Goal: Information Seeking & Learning: Learn about a topic

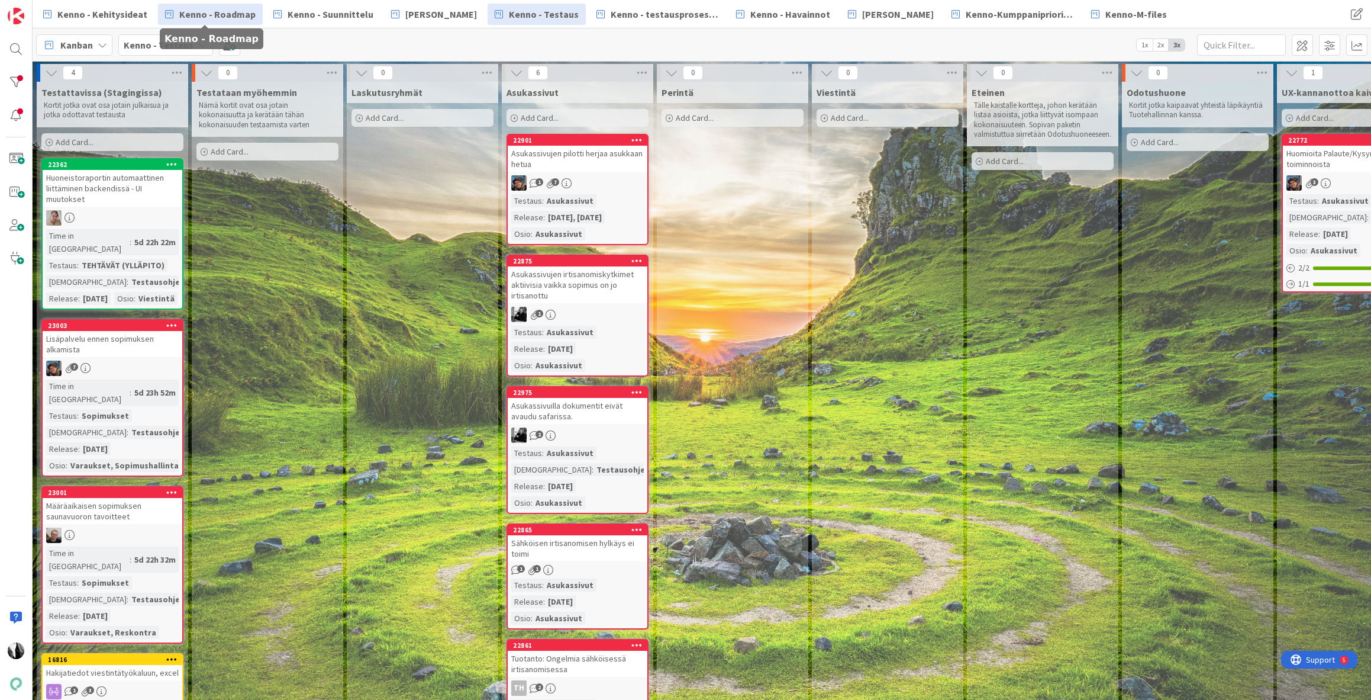
click at [229, 12] on span "Kenno - Roadmap" at bounding box center [217, 14] width 76 height 14
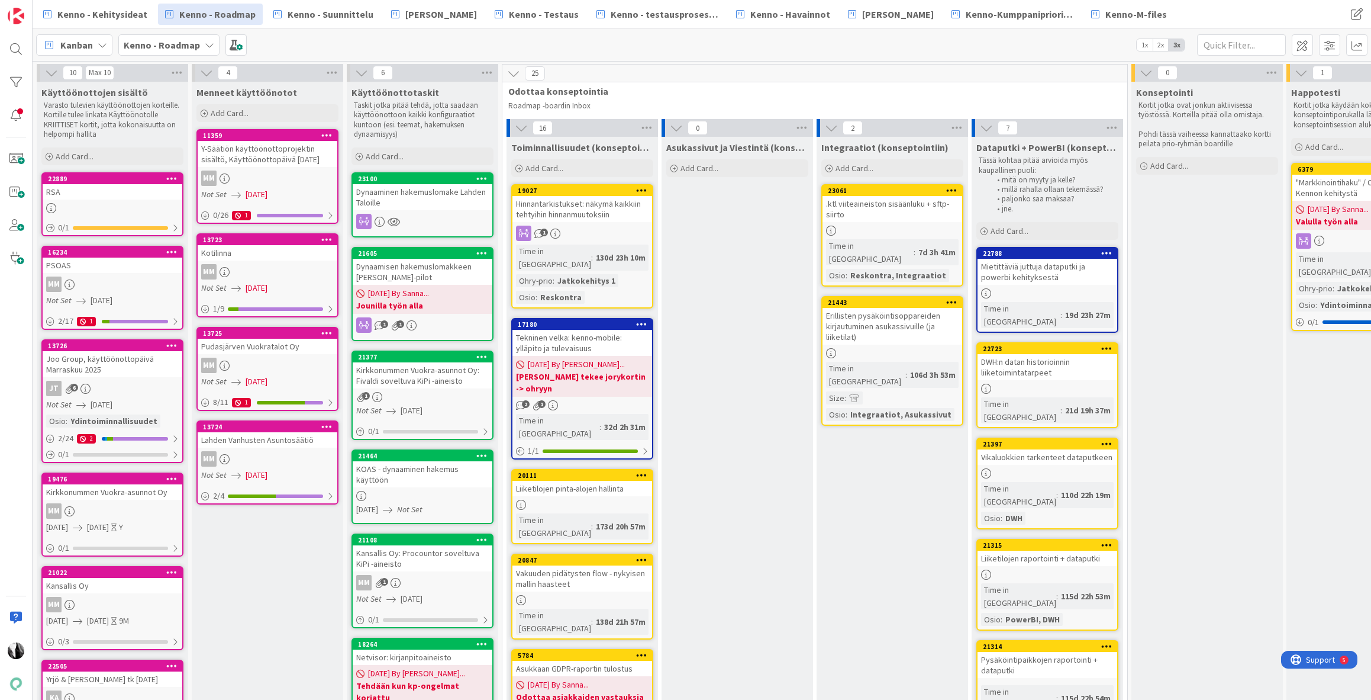
click at [426, 196] on div "Dynaaminen hakemuslomake Lahden Taloille" at bounding box center [423, 197] width 140 height 26
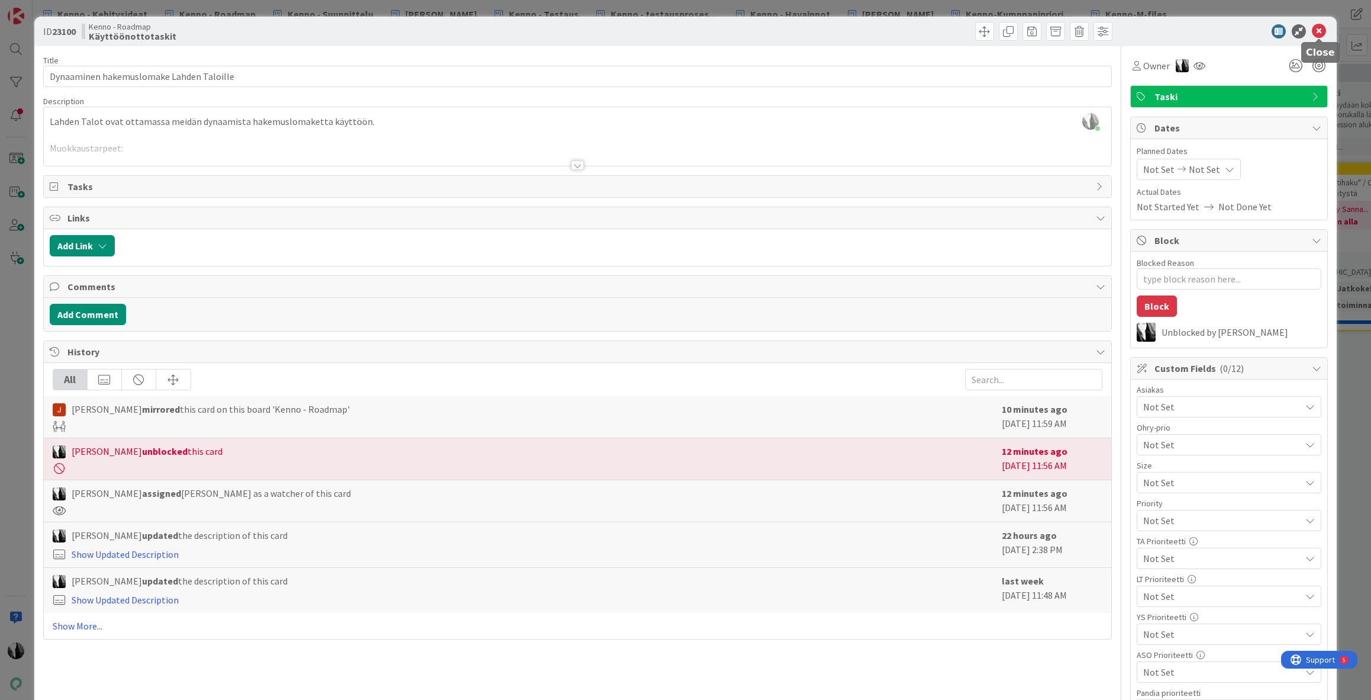
click at [1319, 30] on icon at bounding box center [1319, 31] width 14 height 14
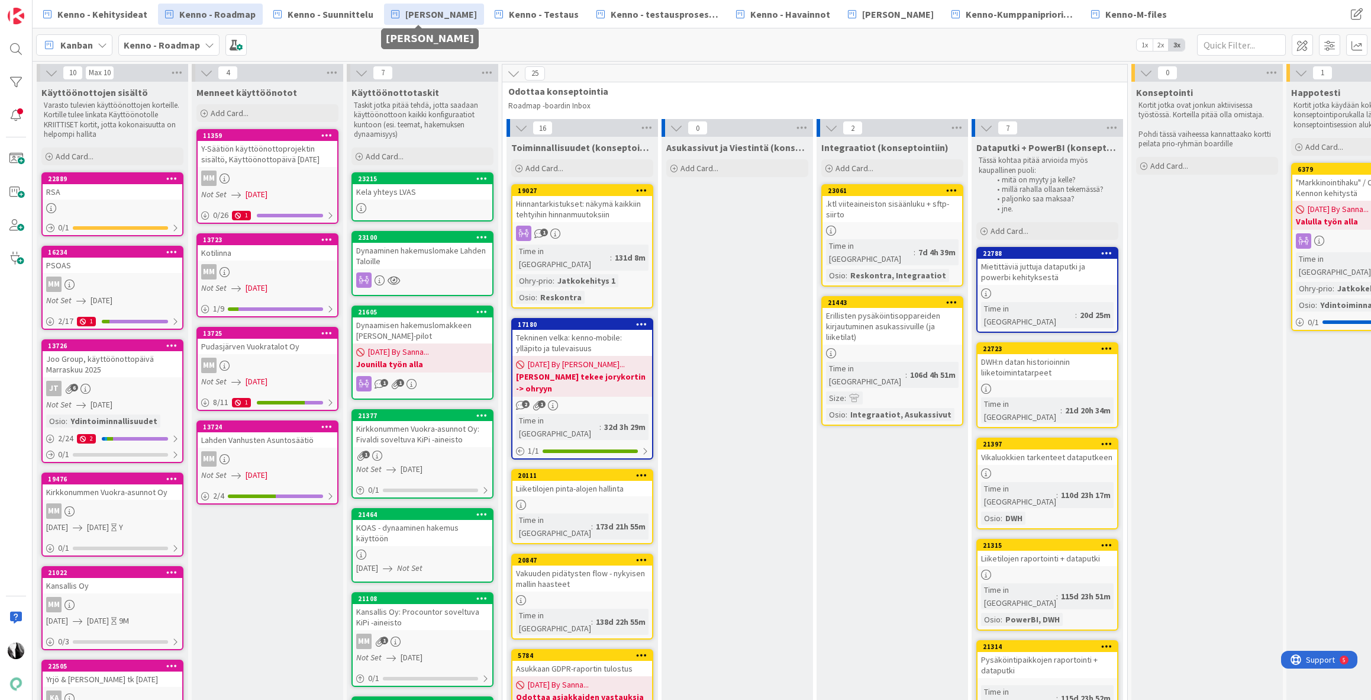
click at [427, 17] on span "[PERSON_NAME]" at bounding box center [441, 14] width 72 height 14
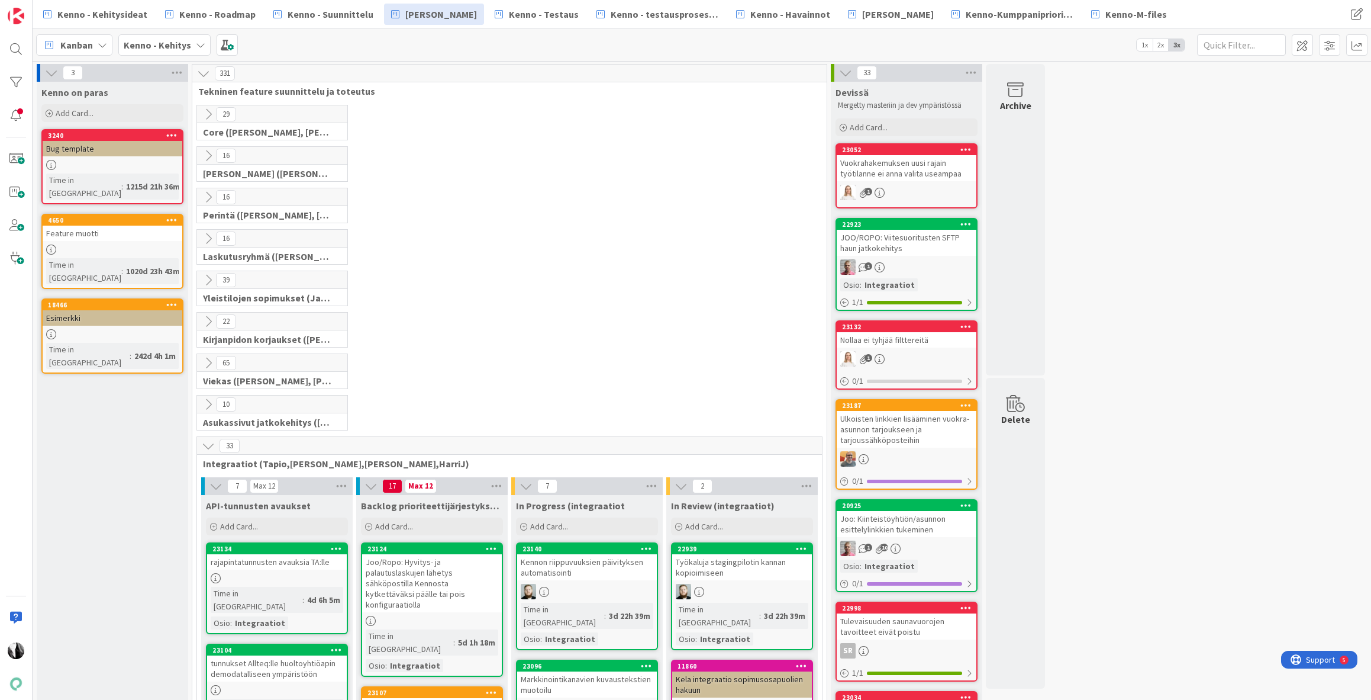
click at [210, 157] on icon at bounding box center [208, 155] width 13 height 13
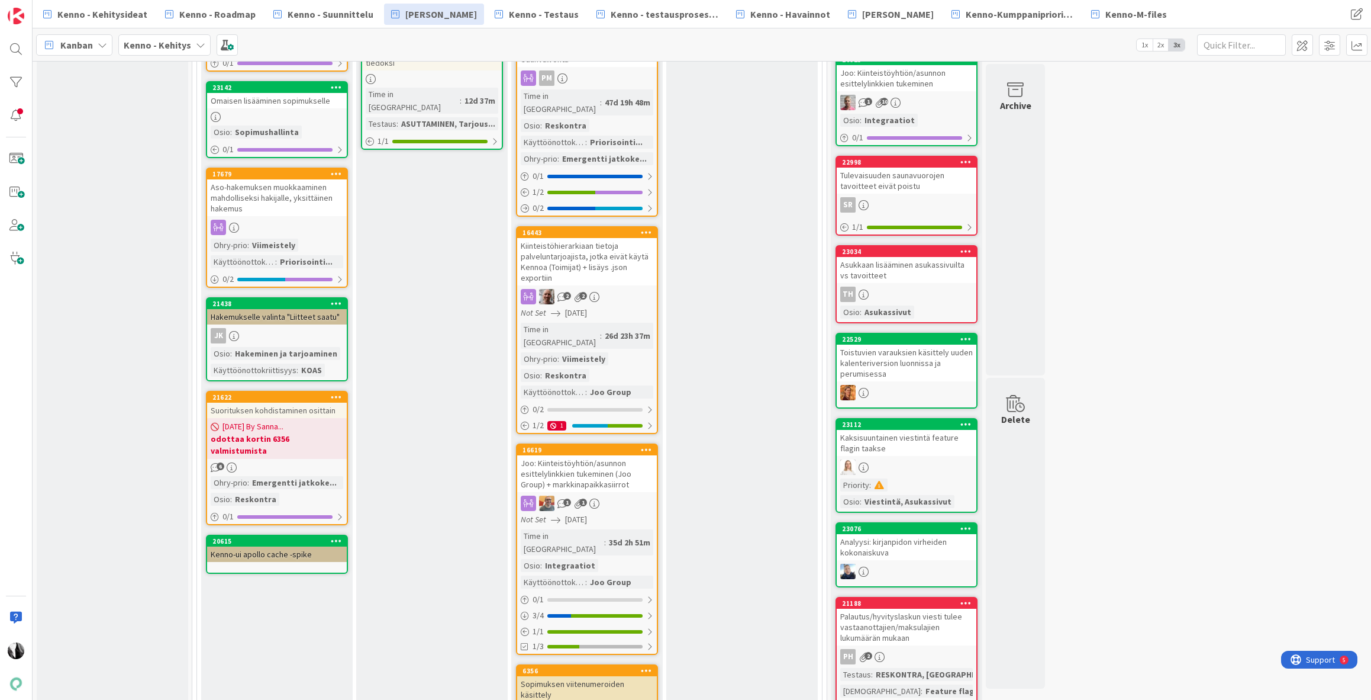
scroll to position [448, 0]
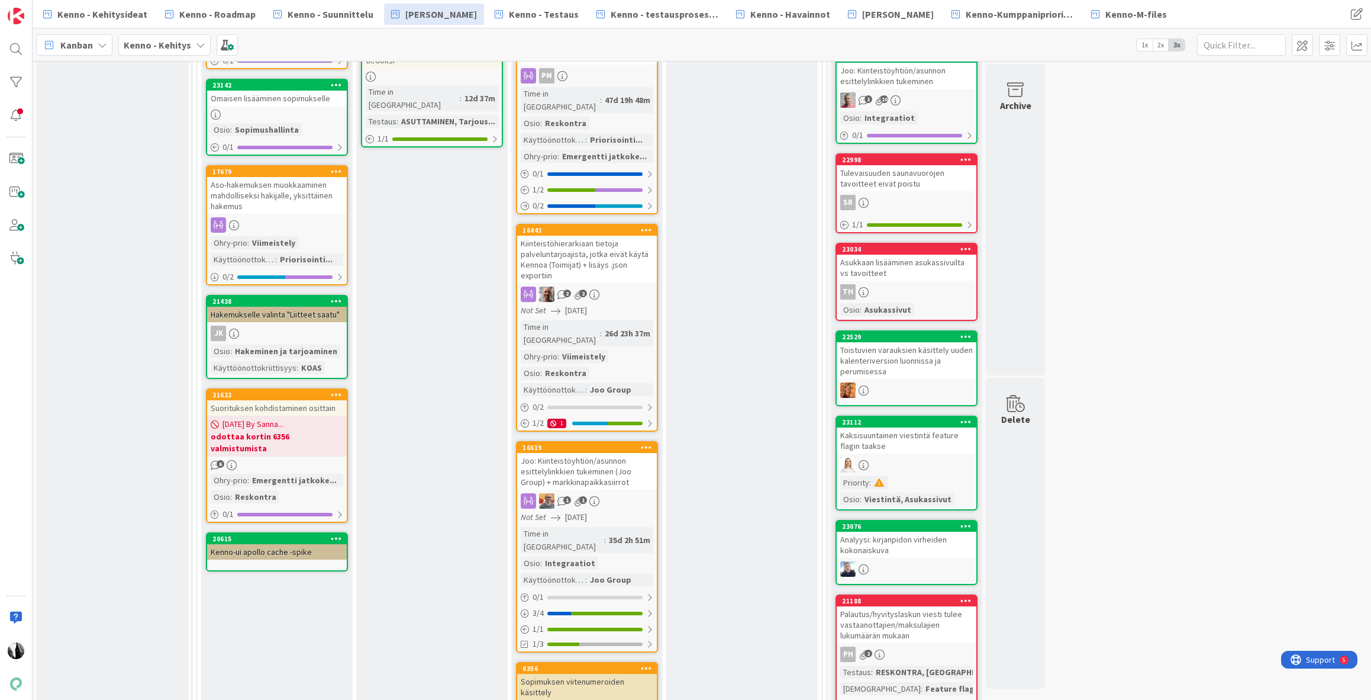
click at [605, 453] on div "Joo: Kiinteistöyhtiön/asunnon esittelylinkkien tukeminen (Joo Group) + markkina…" at bounding box center [587, 471] width 140 height 37
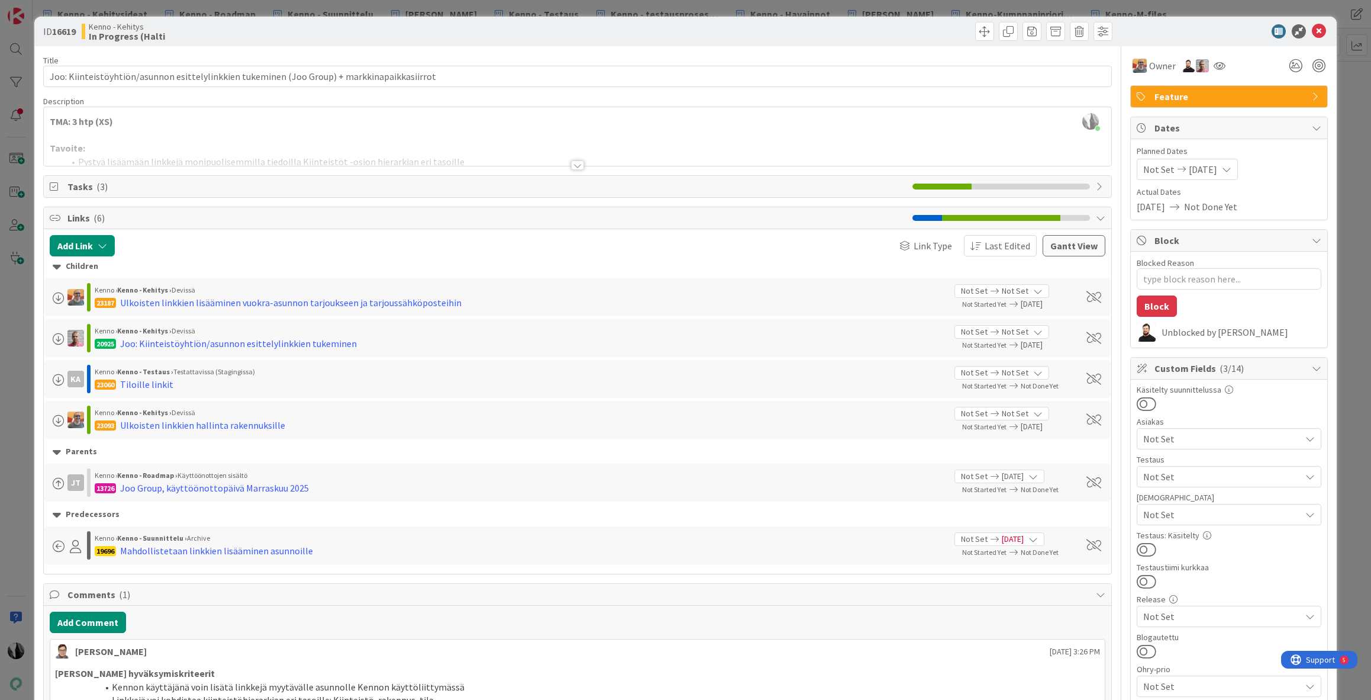
type textarea "x"
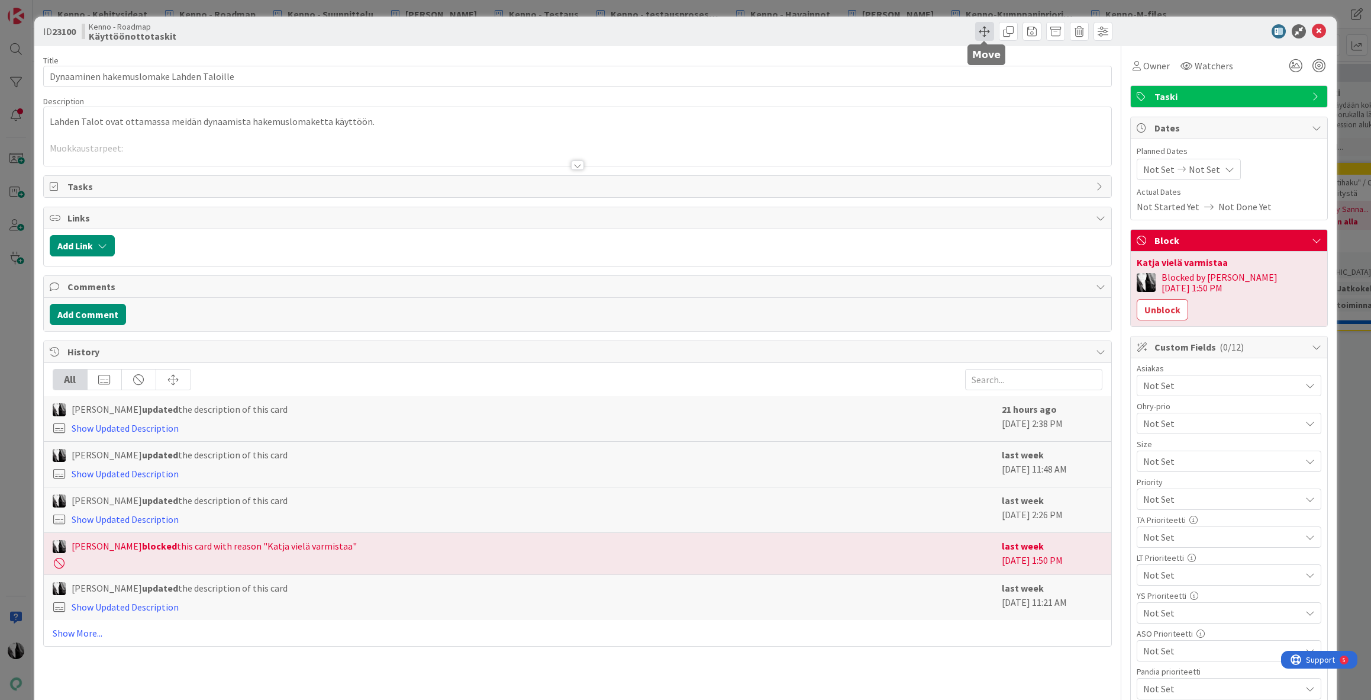
click at [984, 30] on span at bounding box center [984, 31] width 19 height 19
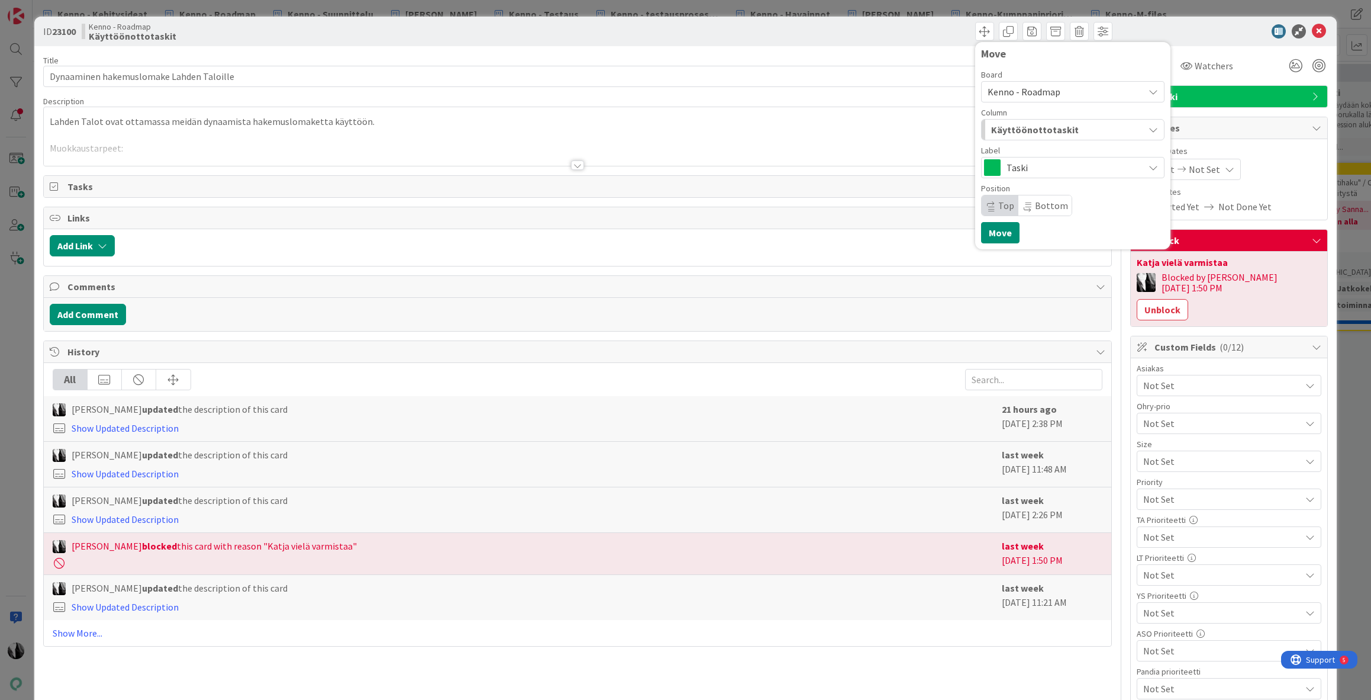
click at [1074, 90] on span "Kenno - Roadmap" at bounding box center [1063, 91] width 150 height 17
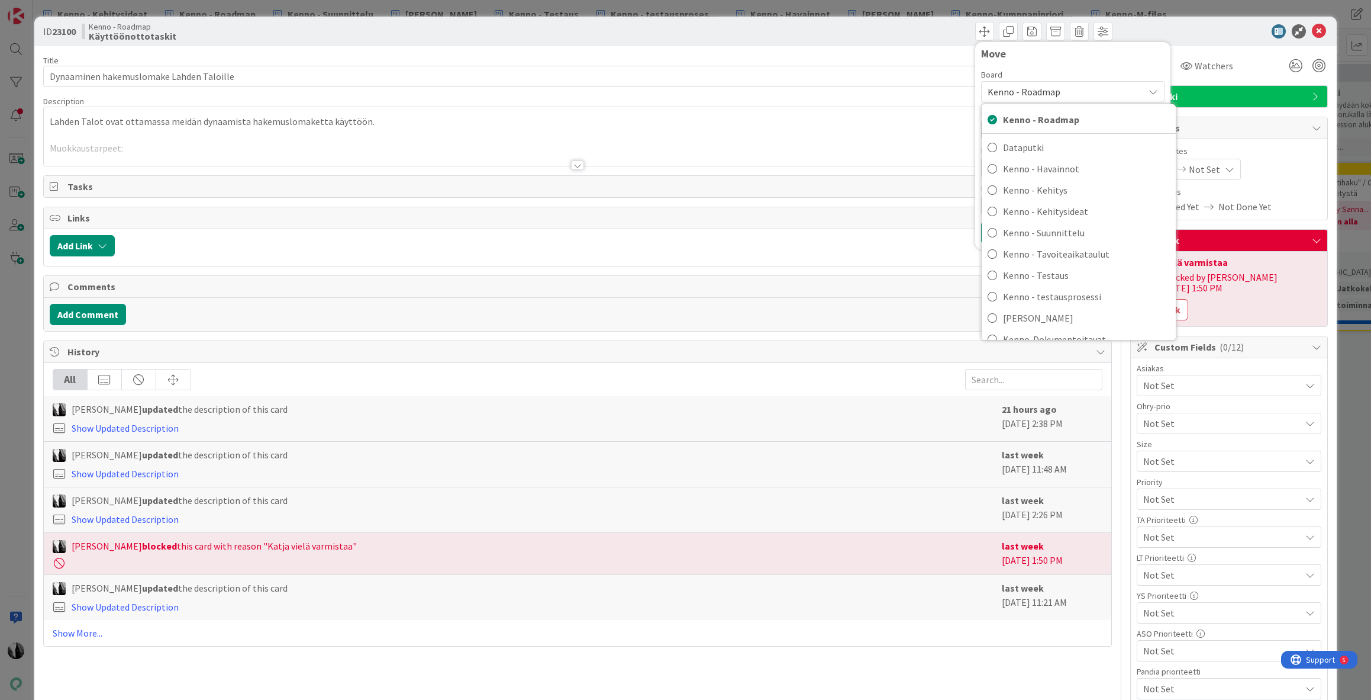
click at [1174, 25] on div at bounding box center [1224, 31] width 210 height 14
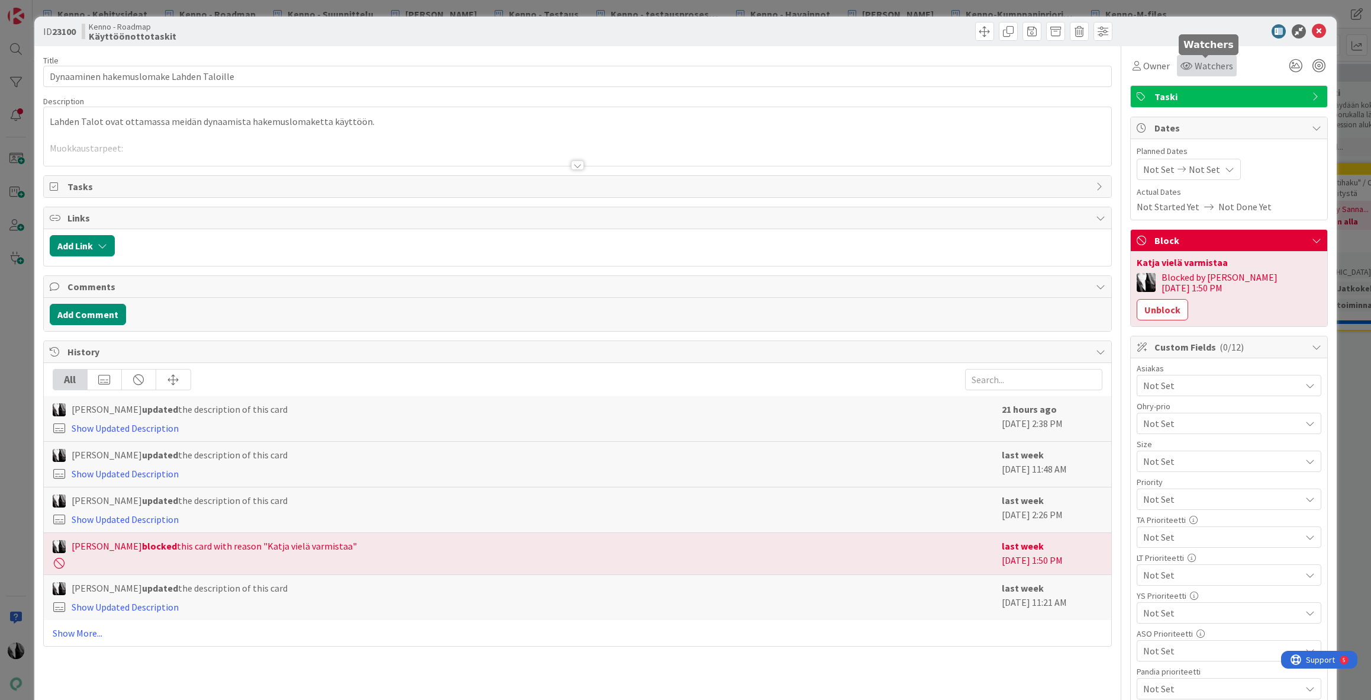
click at [1206, 64] on span "Watchers" at bounding box center [1214, 66] width 38 height 14
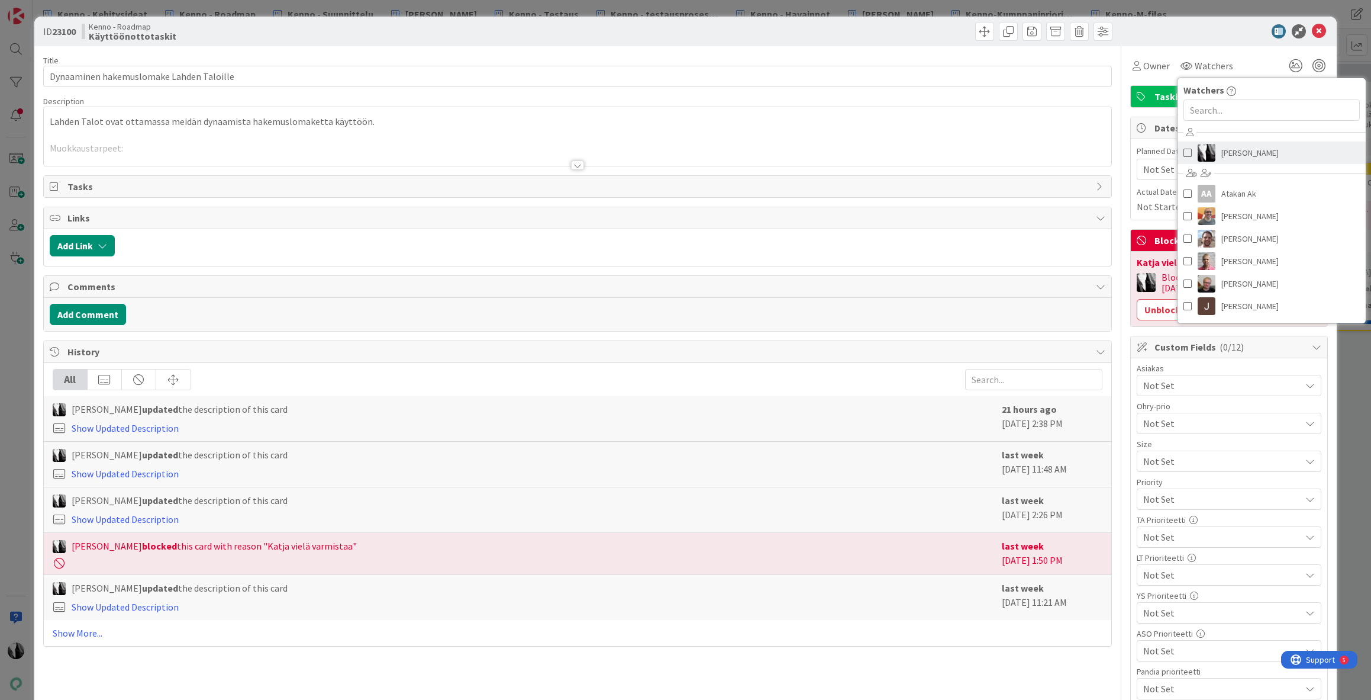
click at [1237, 149] on span "[PERSON_NAME]" at bounding box center [1250, 153] width 57 height 18
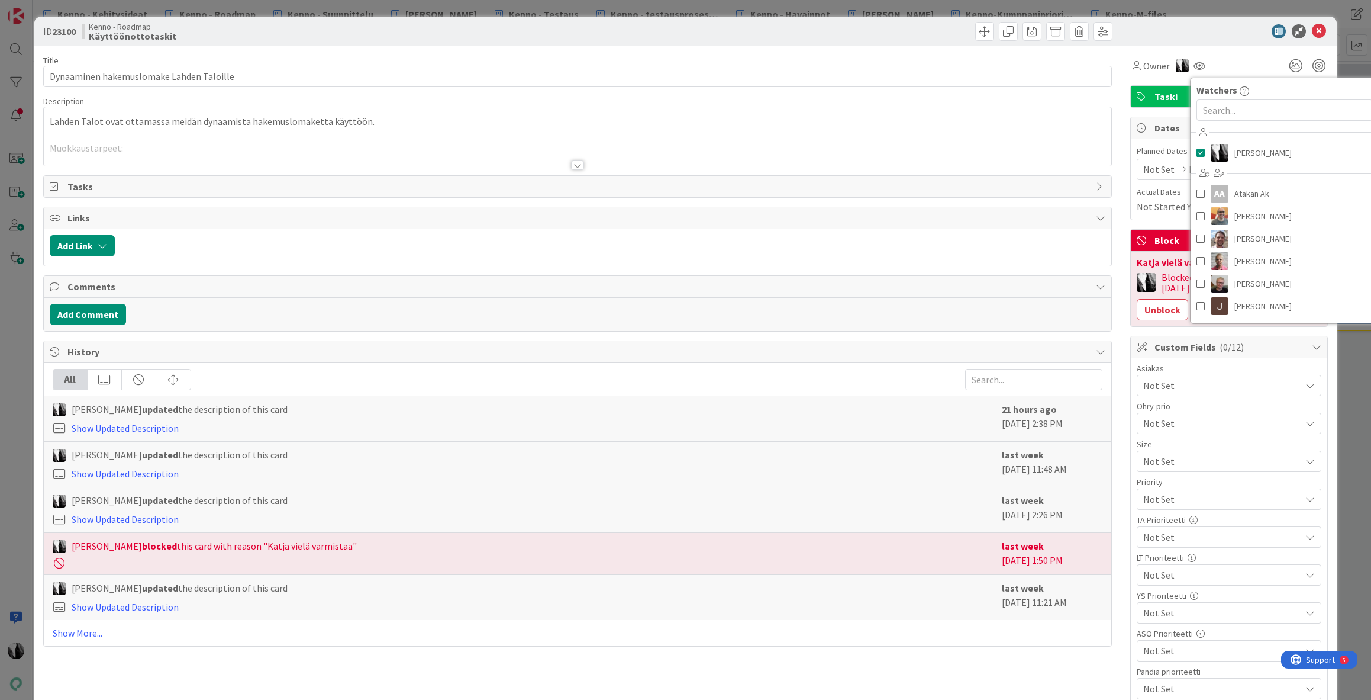
click at [1223, 27] on div at bounding box center [1224, 31] width 210 height 14
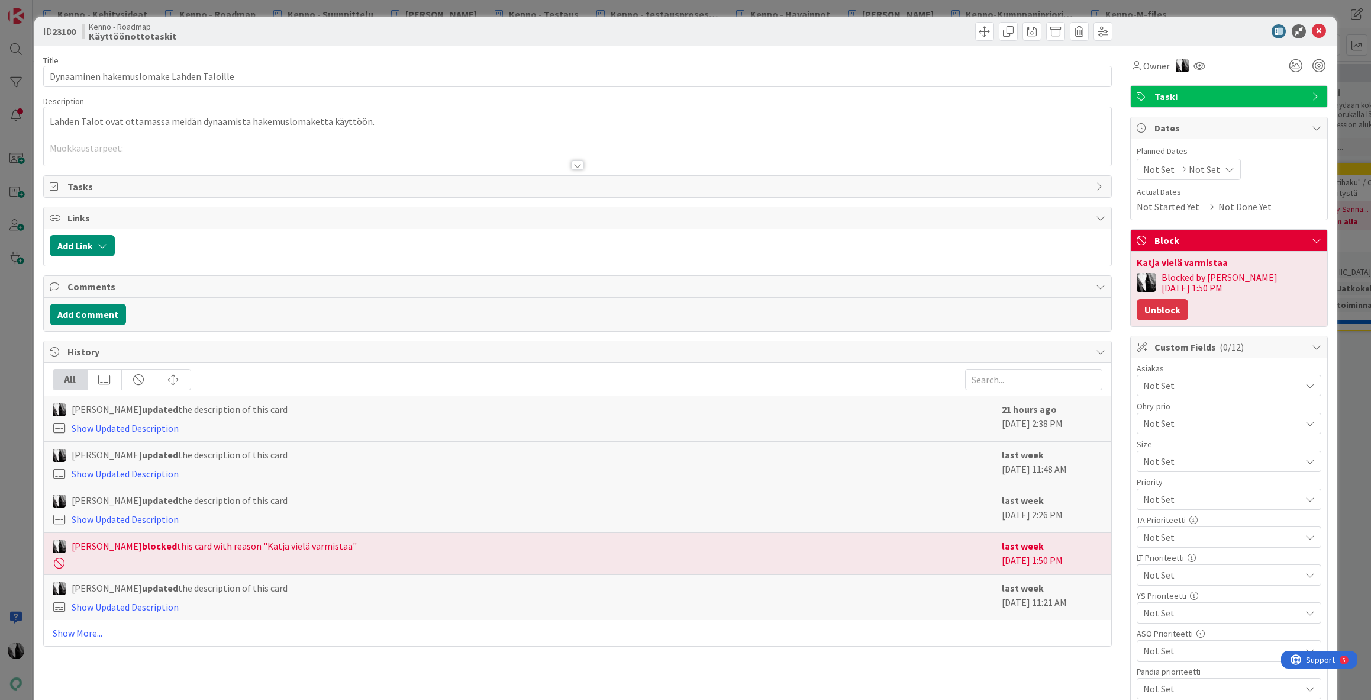
click at [1188, 299] on button "Unblock" at bounding box center [1162, 309] width 51 height 21
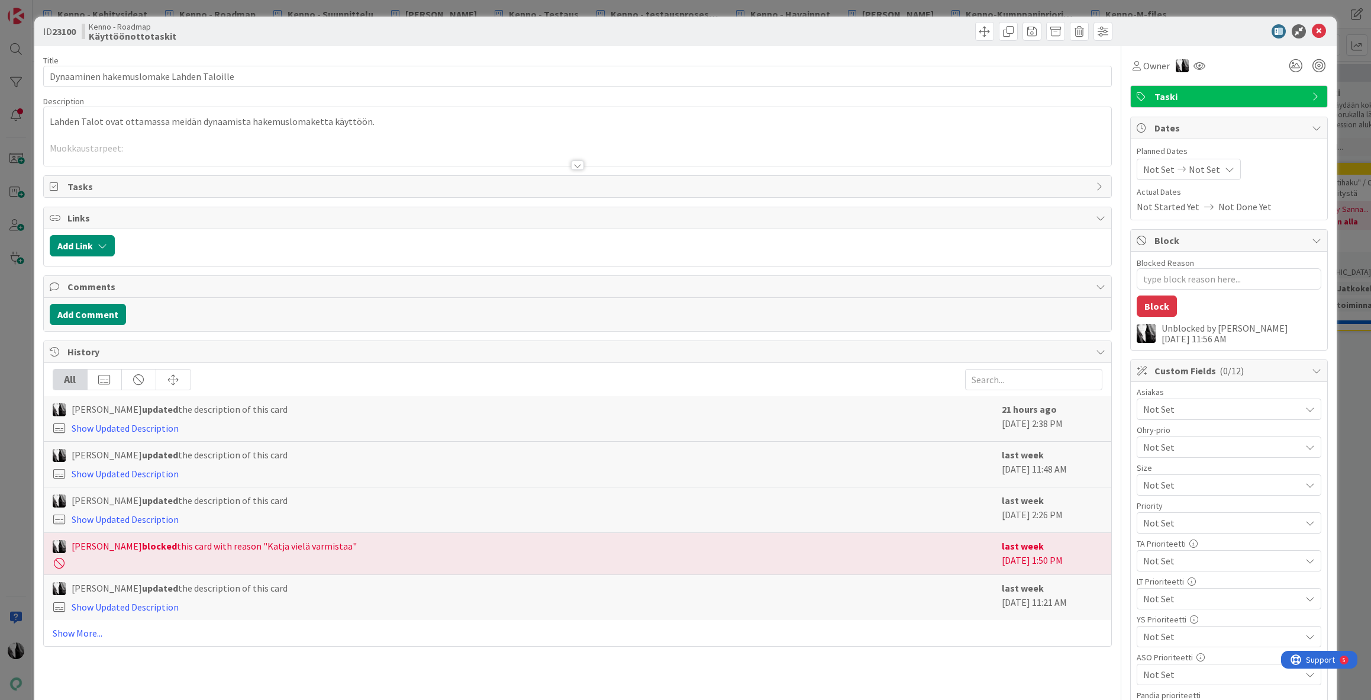
type textarea "x"
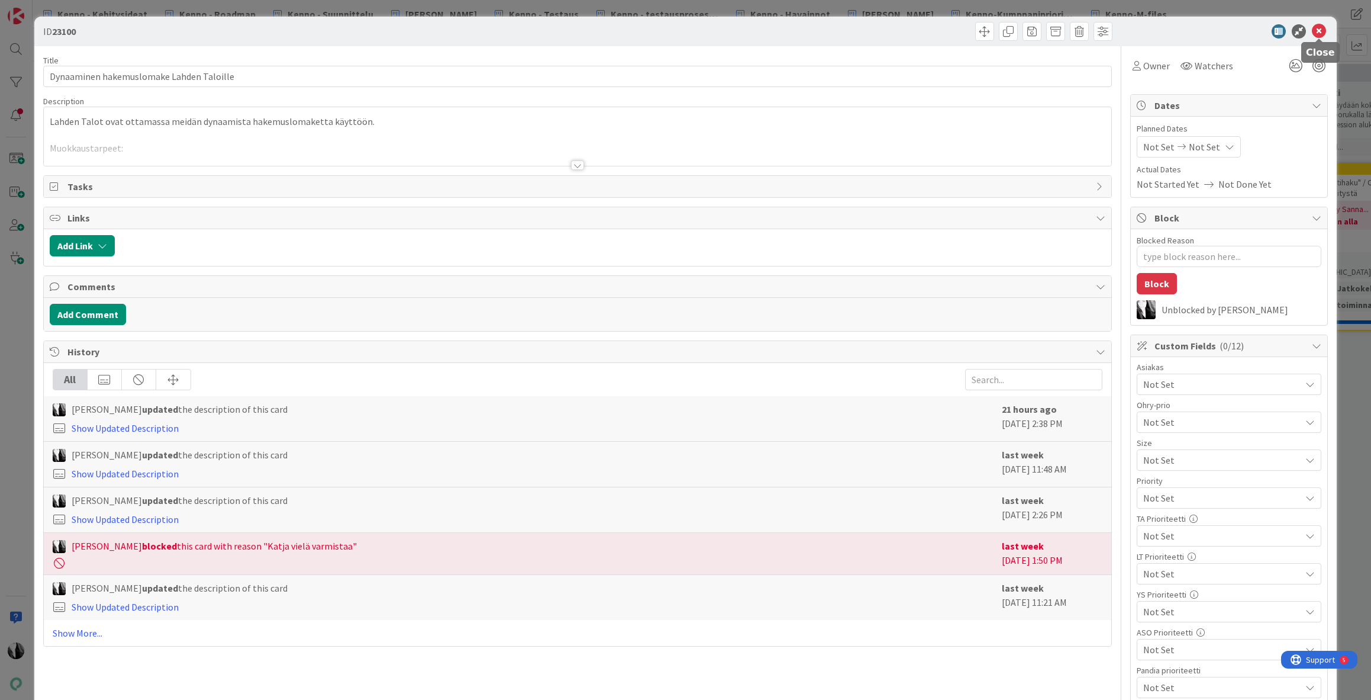
click at [1321, 29] on icon at bounding box center [1319, 31] width 14 height 14
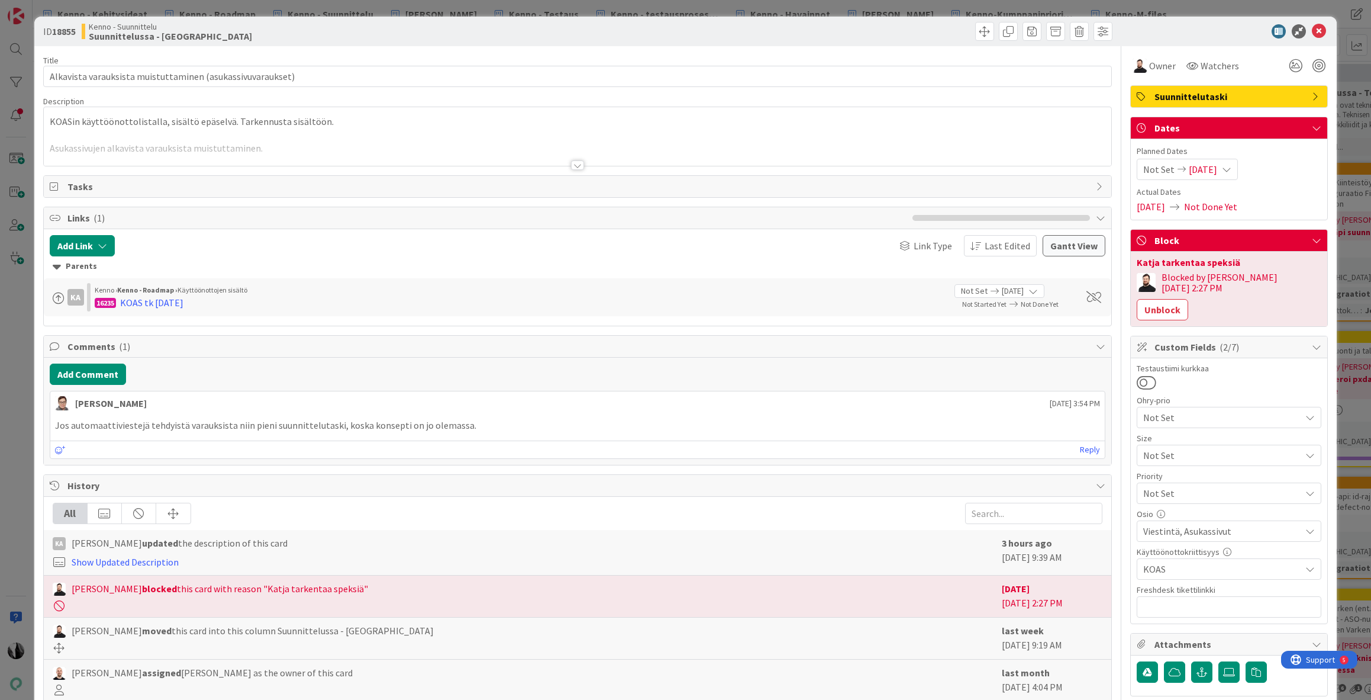
click at [578, 165] on div at bounding box center [577, 164] width 13 height 9
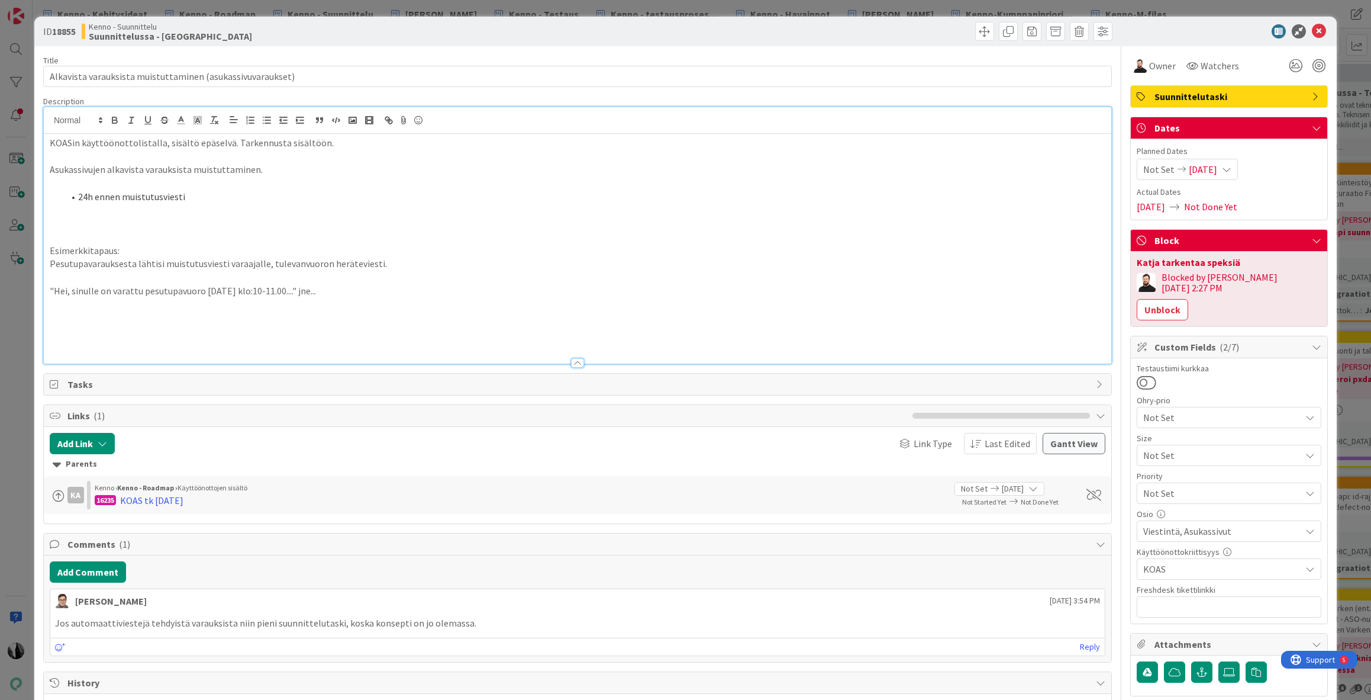
click at [1261, 33] on div at bounding box center [1224, 31] width 210 height 14
click at [1322, 32] on icon at bounding box center [1319, 31] width 14 height 14
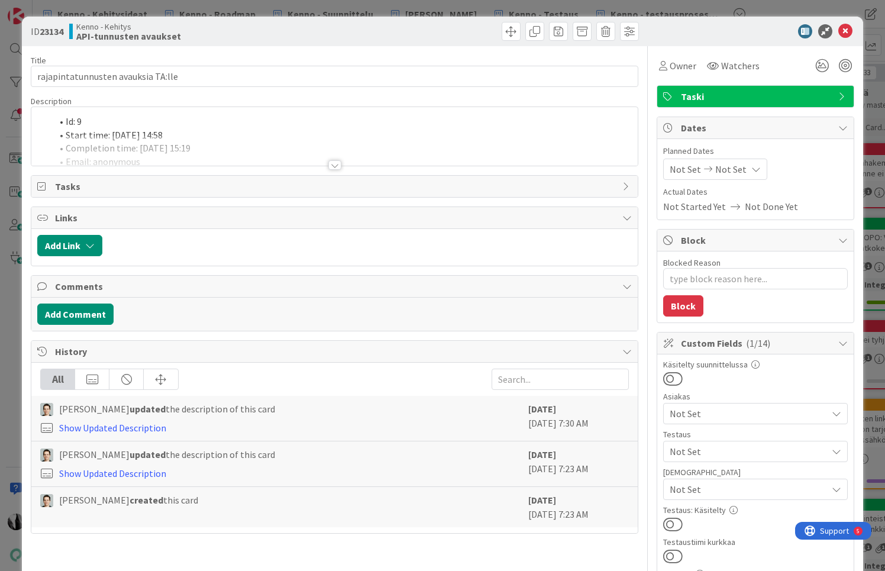
click at [335, 164] on div at bounding box center [334, 164] width 13 height 9
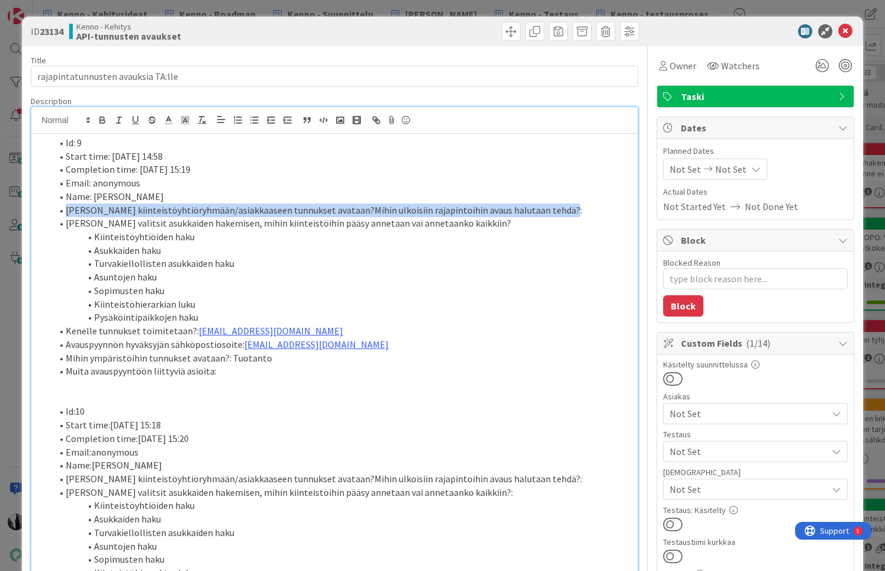
drag, startPoint x: 76, startPoint y: 211, endPoint x: 566, endPoint y: 208, distance: 490.6
click at [566, 208] on li "Mihin Kennon kiinteistöyhtiöryhmään/asiakkaaseen tunnukset avataan?Mihin ulkois…" at bounding box center [341, 211] width 580 height 14
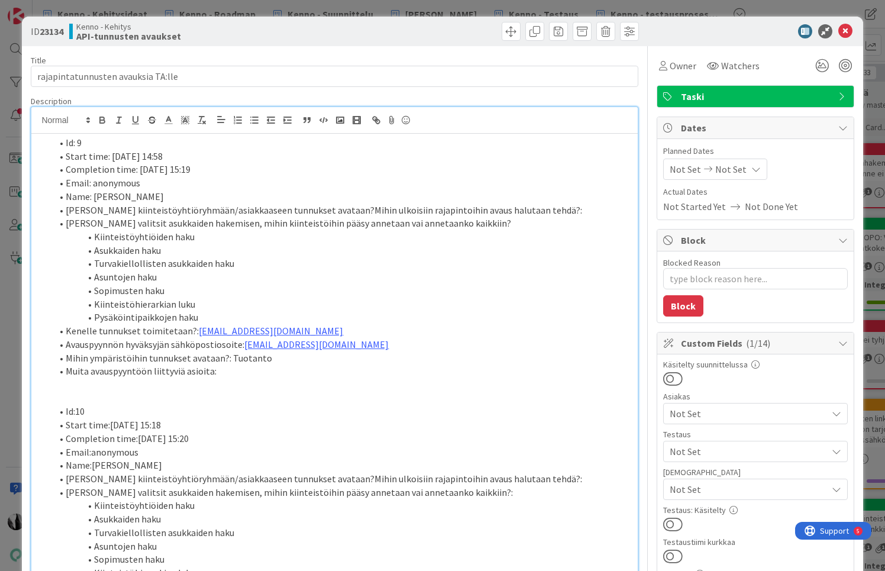
scroll to position [3, 0]
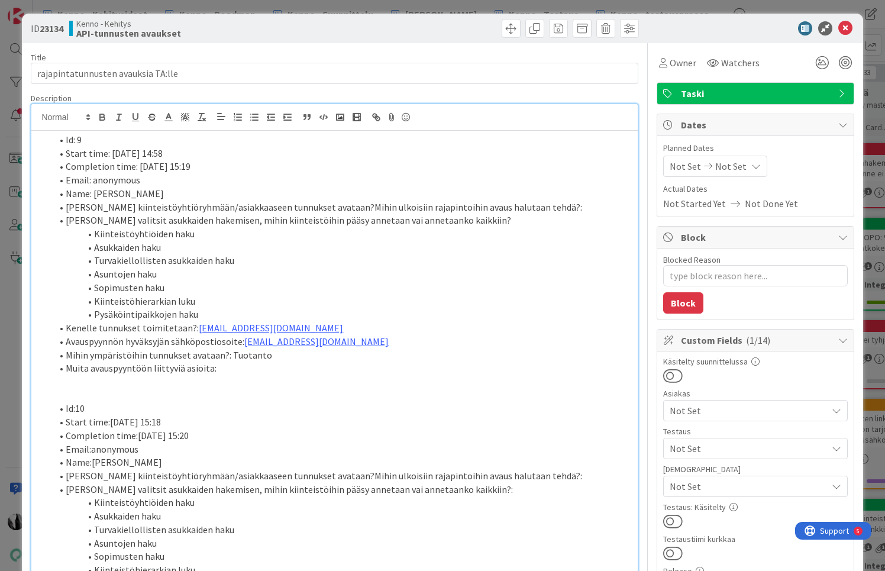
drag, startPoint x: 101, startPoint y: 223, endPoint x: 165, endPoint y: 223, distance: 63.3
click at [165, 223] on li "Mikäli valitsit asukkaiden hakemisen, mihin kiinteistöihin pääsy annetaan vai a…" at bounding box center [341, 221] width 580 height 14
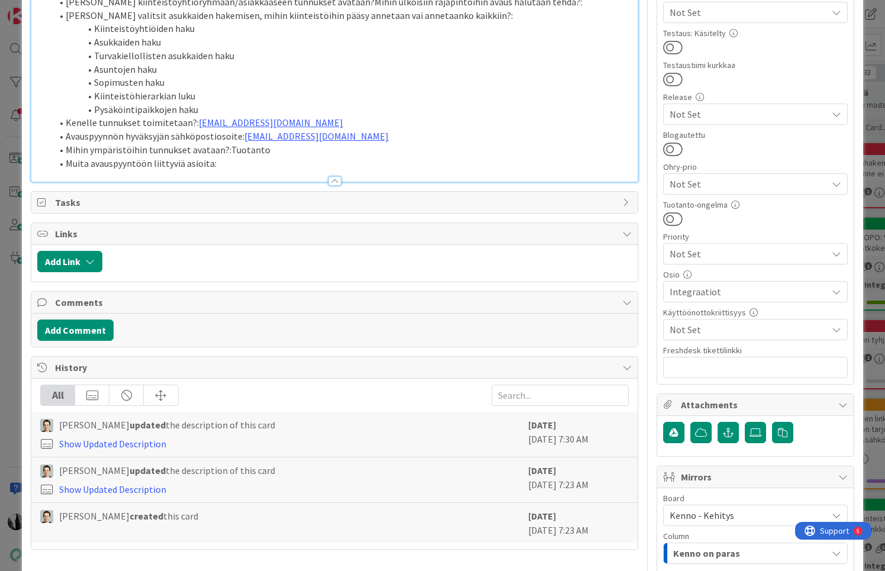
scroll to position [478, 0]
type textarea "x"
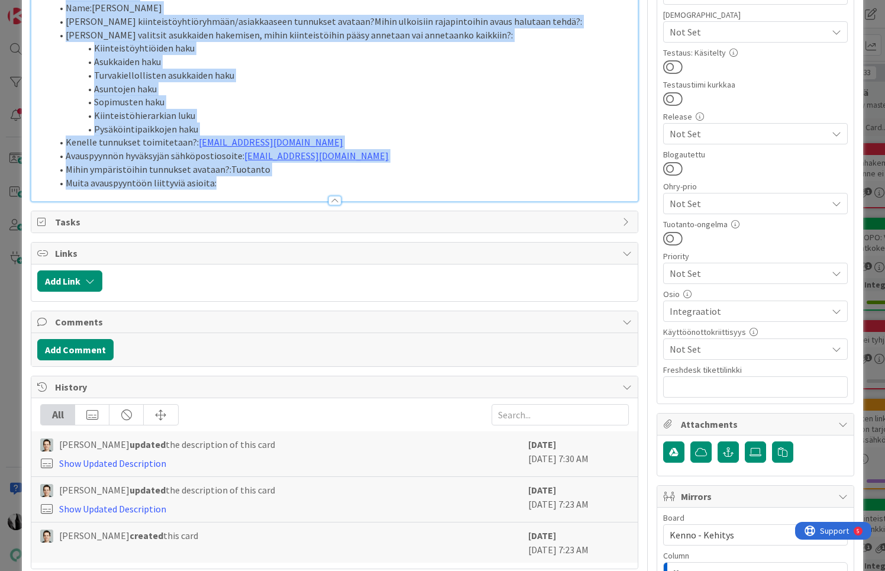
scroll to position [594, 0]
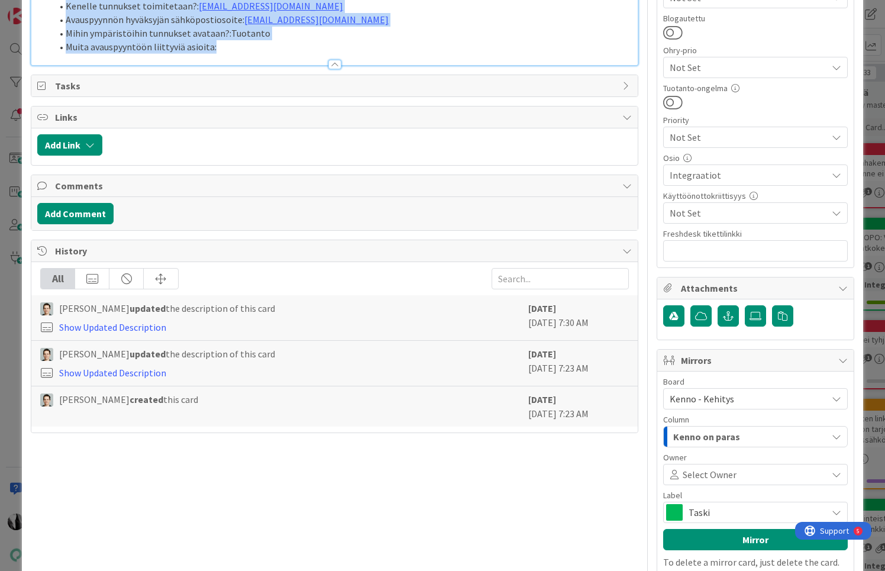
drag, startPoint x: 53, startPoint y: 141, endPoint x: 293, endPoint y: 51, distance: 256.0
copy div "Id: 9 Start time: 9/4/2025 14:58 Completion time: 9/4/2025 15:19 Email: anonymo…"
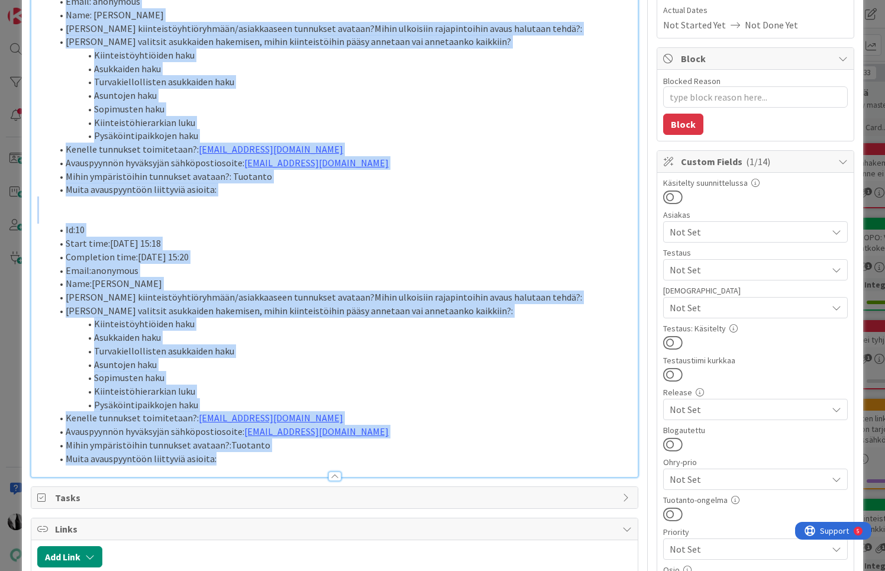
scroll to position [0, 0]
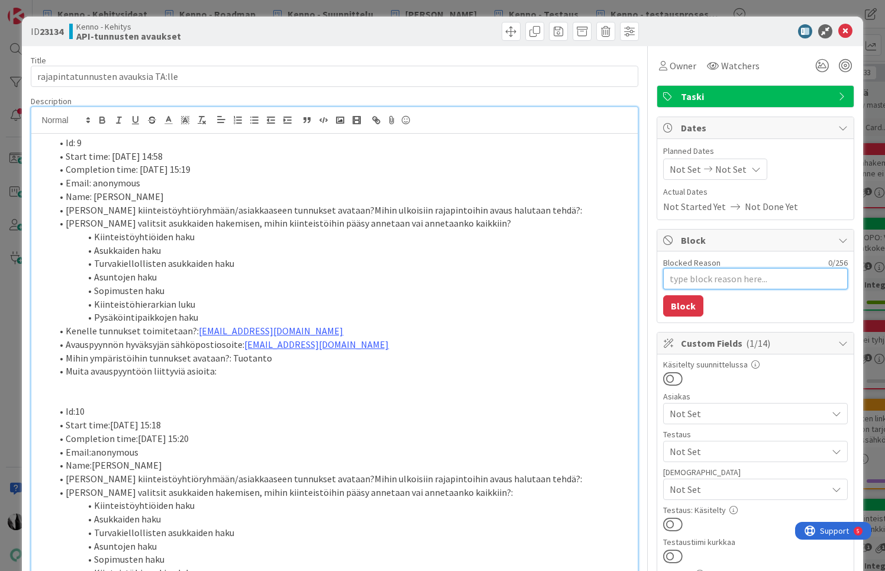
click at [726, 282] on textarea "Blocked Reason" at bounding box center [755, 278] width 185 height 21
type textarea "K"
type textarea "x"
type textarea "Ka"
type textarea "x"
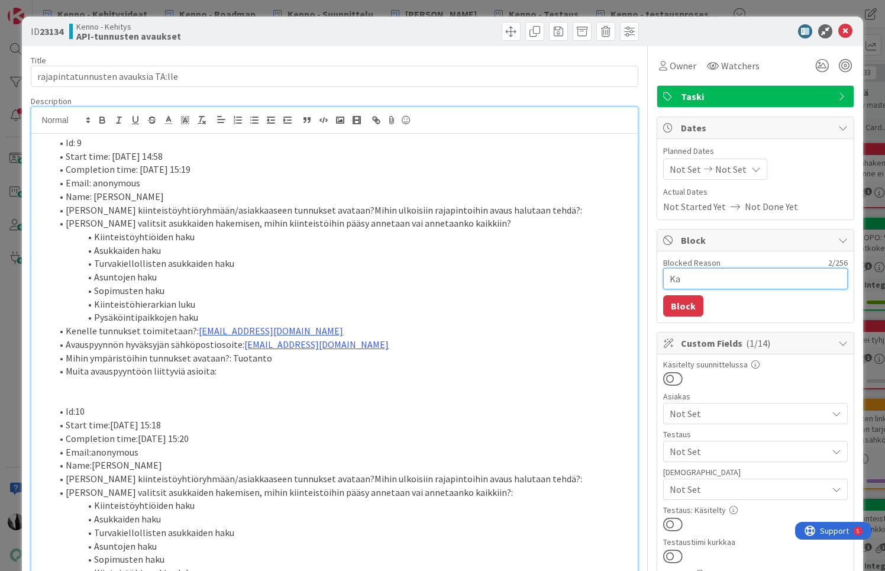
type textarea "Kat"
type textarea "x"
type textarea "Katj"
type textarea "x"
type textarea "Katja"
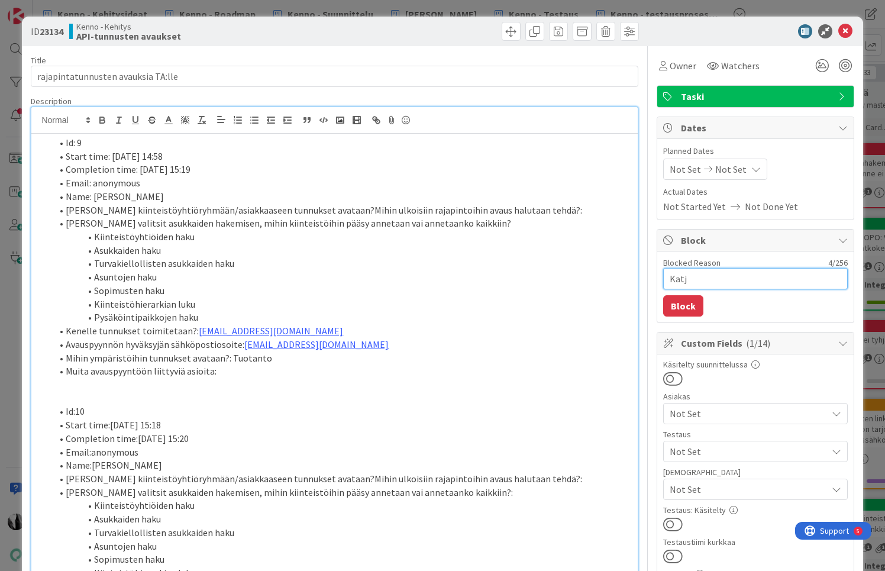
type textarea "x"
type textarea "Katja"
type textarea "x"
type textarea "Katja v"
type textarea "x"
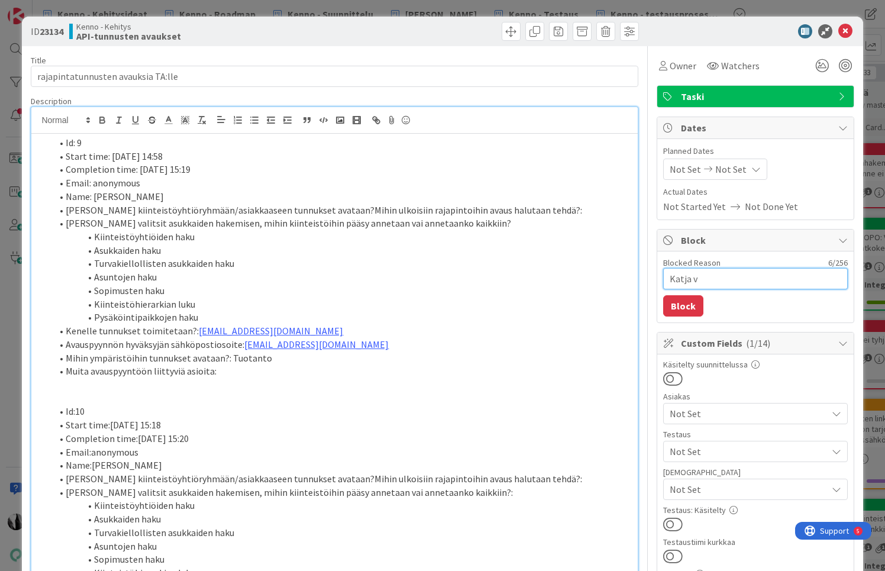
type textarea "Katja va"
type textarea "x"
type textarea "Katja var"
type textarea "x"
type textarea "Katja varm"
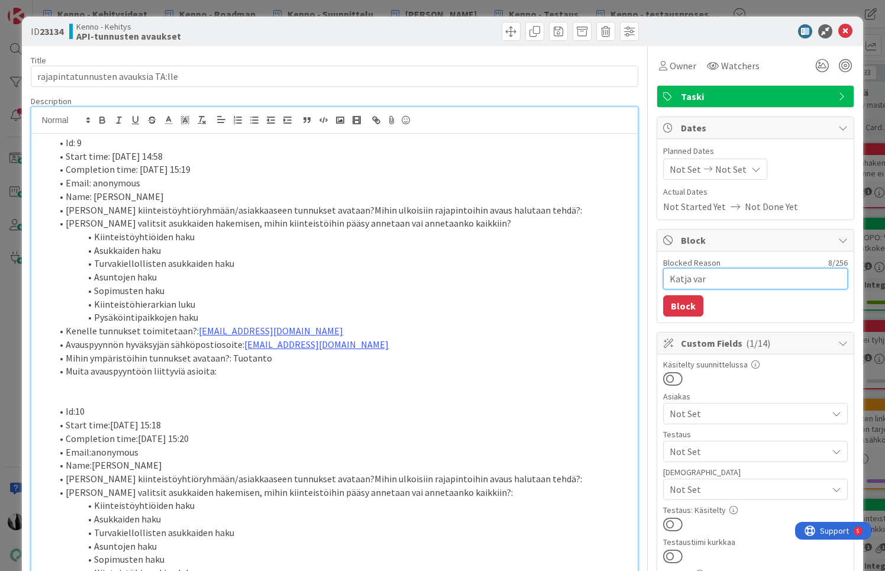
type textarea "x"
type textarea "Katja varmi"
type textarea "x"
type textarea "Katja varmis"
type textarea "x"
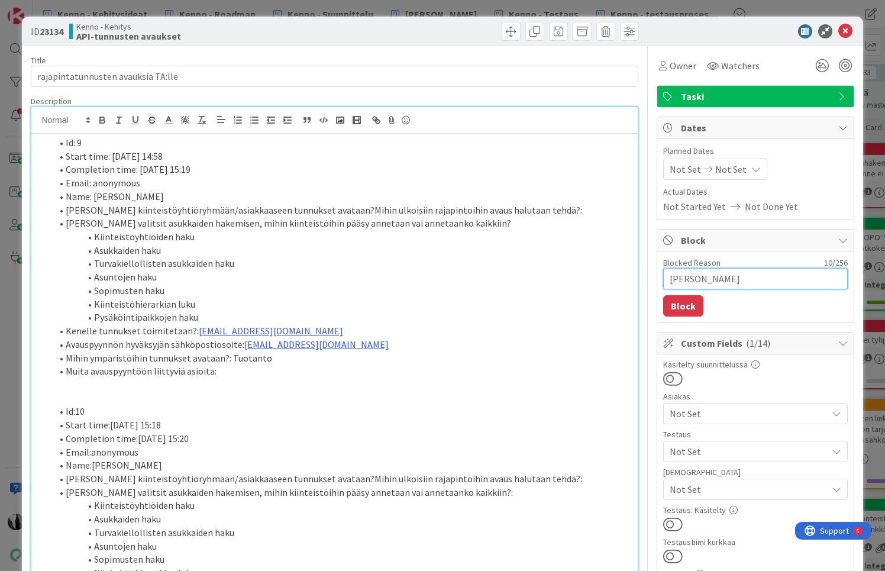
type textarea "Katja varmist"
type textarea "x"
type textarea "Katja varmista"
type textarea "x"
type textarea "Katja varmistan"
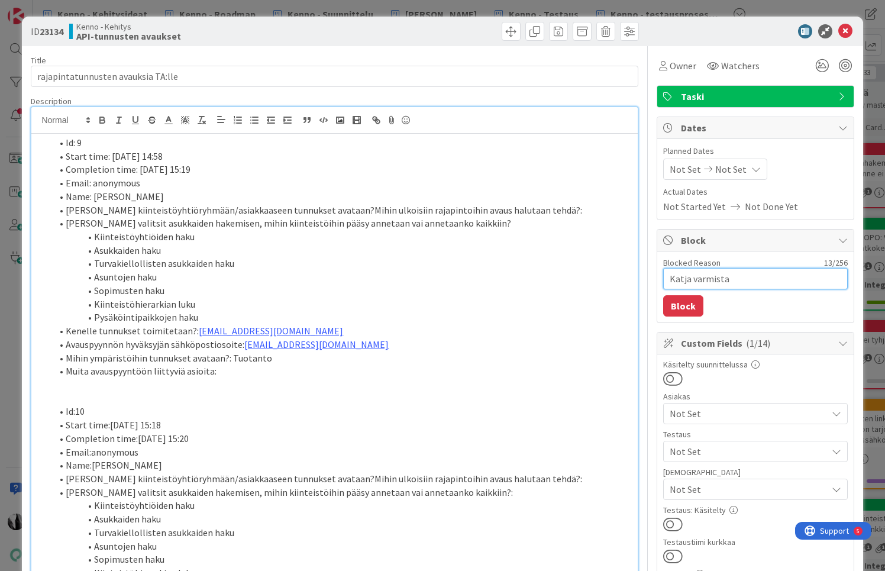
type textarea "x"
type textarea "Katja varmistanu"
type textarea "x"
type textarea "Katja varmistanut"
type textarea "x"
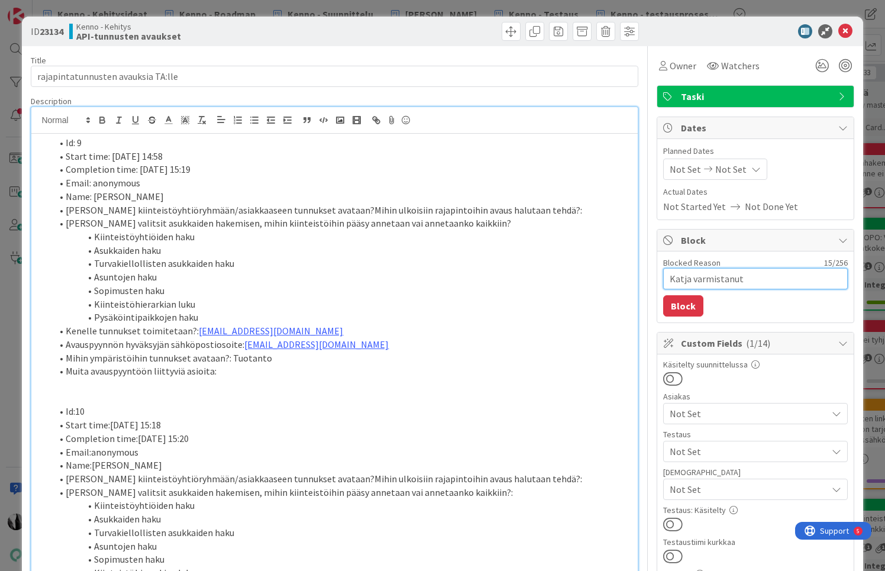
type textarea "Katja varmistanut"
type textarea "x"
type textarea "Katja varmistanut J"
type textarea "x"
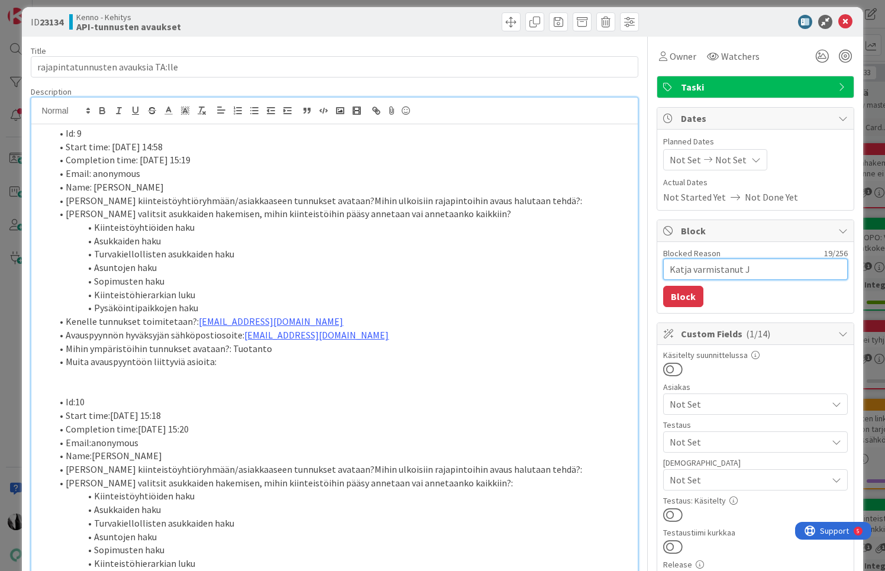
type textarea "Katja varmistanut Ja"
type textarea "x"
type textarea "Katja varmistanut Jan"
type textarea "x"
type textarea "Katja varmistanut Jani"
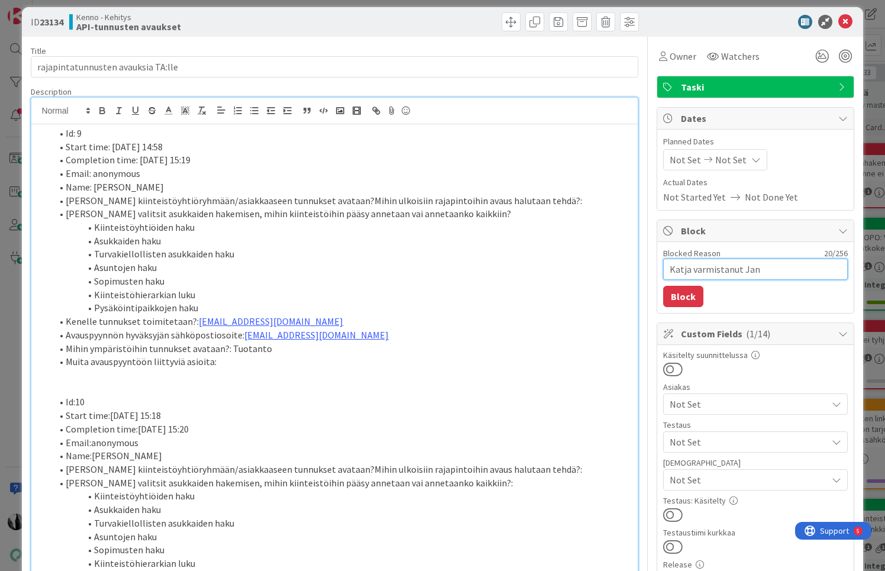
type textarea "x"
type textarea "Katja varmistanut Janil"
type textarea "x"
type textarea "Katja varmistanut Janilt"
type textarea "x"
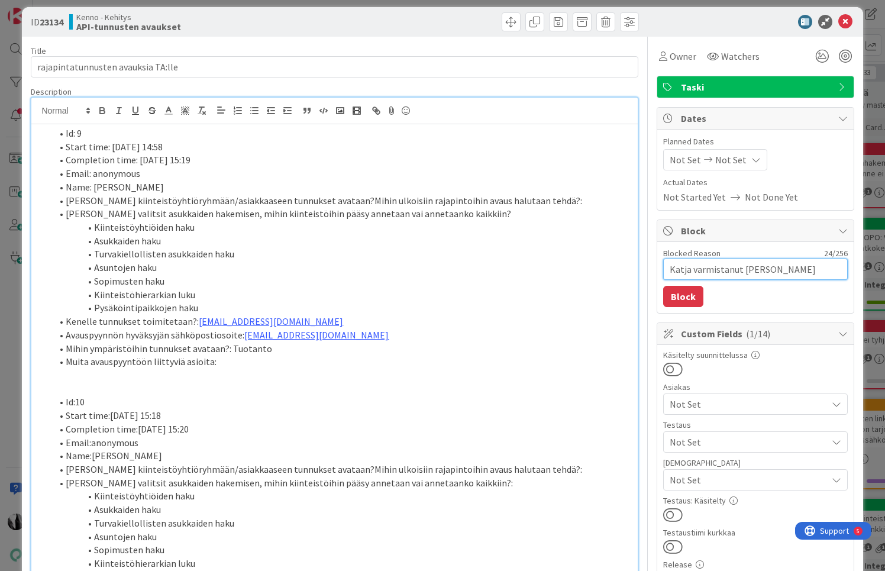
type textarea "Katja varmistanut Janilta"
type textarea "x"
type textarea "Katja varmistanut Janilta"
drag, startPoint x: 680, startPoint y: 294, endPoint x: 768, endPoint y: 242, distance: 102.1
click at [681, 294] on button "Block" at bounding box center [683, 296] width 40 height 21
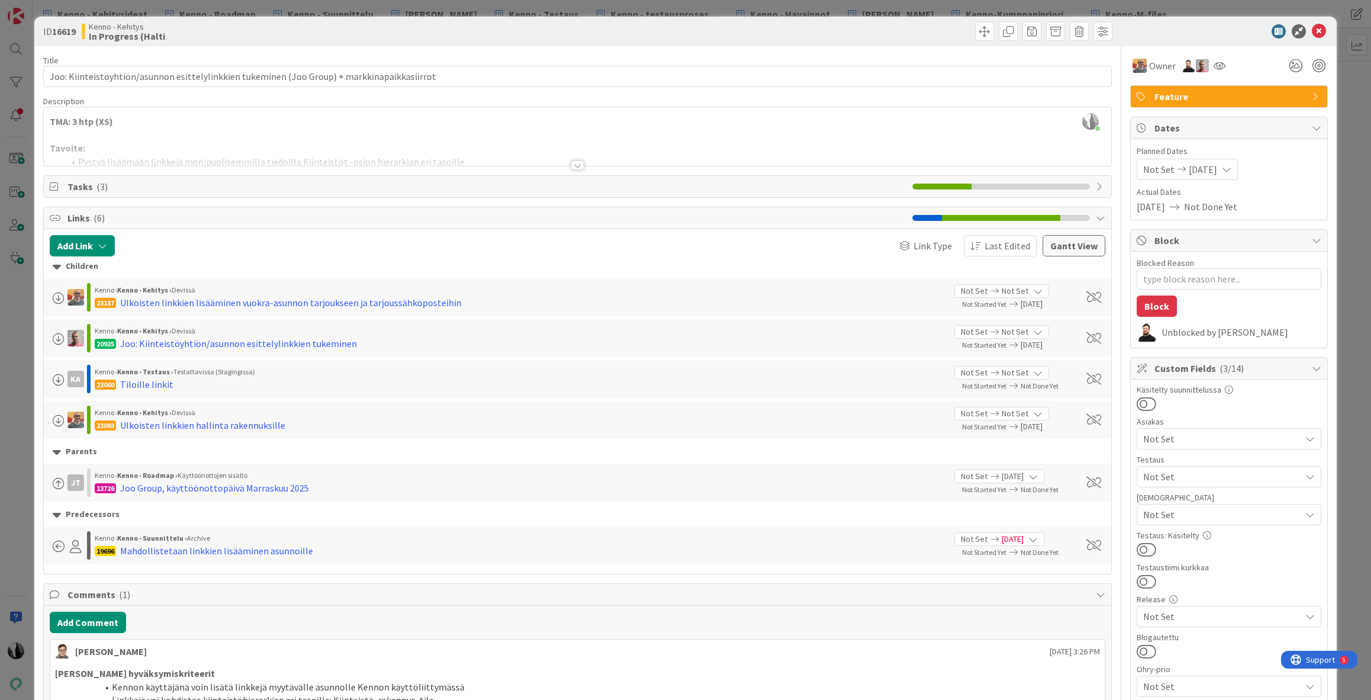
scroll to position [448, 0]
click at [832, 33] on div at bounding box center [847, 31] width 532 height 19
click at [1317, 30] on icon at bounding box center [1319, 31] width 14 height 14
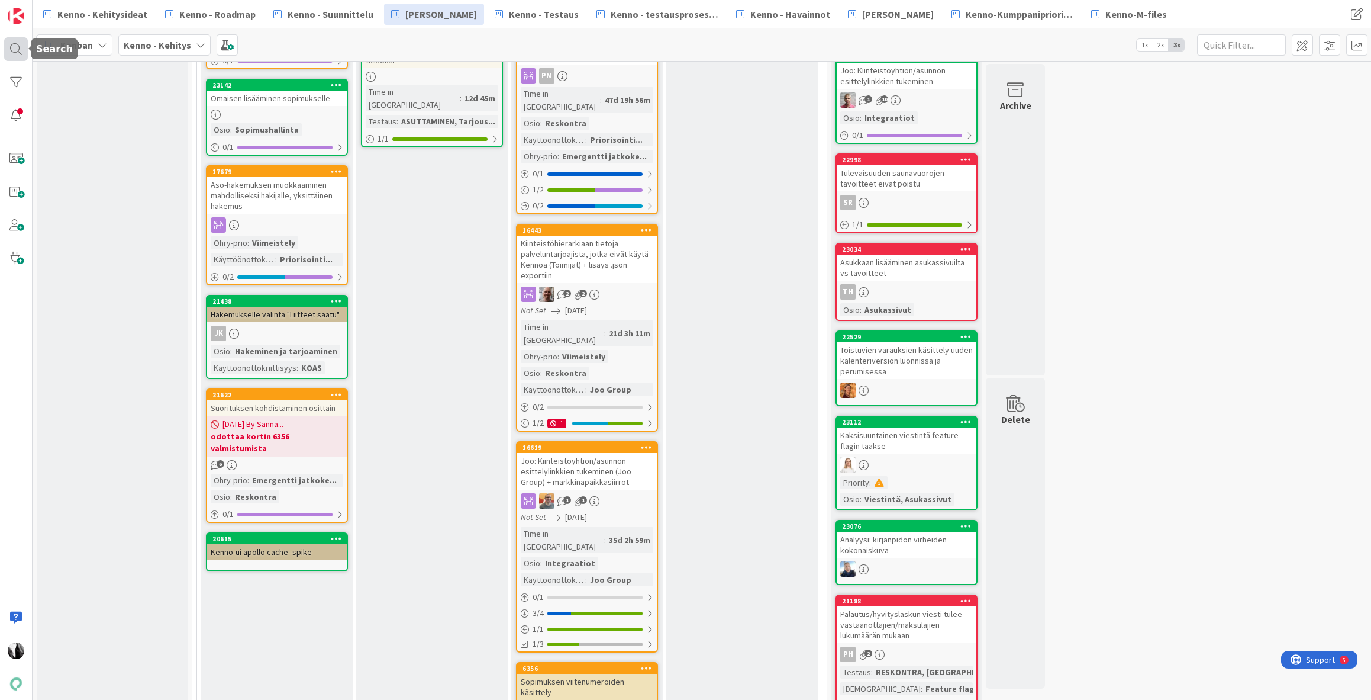
click at [14, 49] on div at bounding box center [16, 49] width 24 height 24
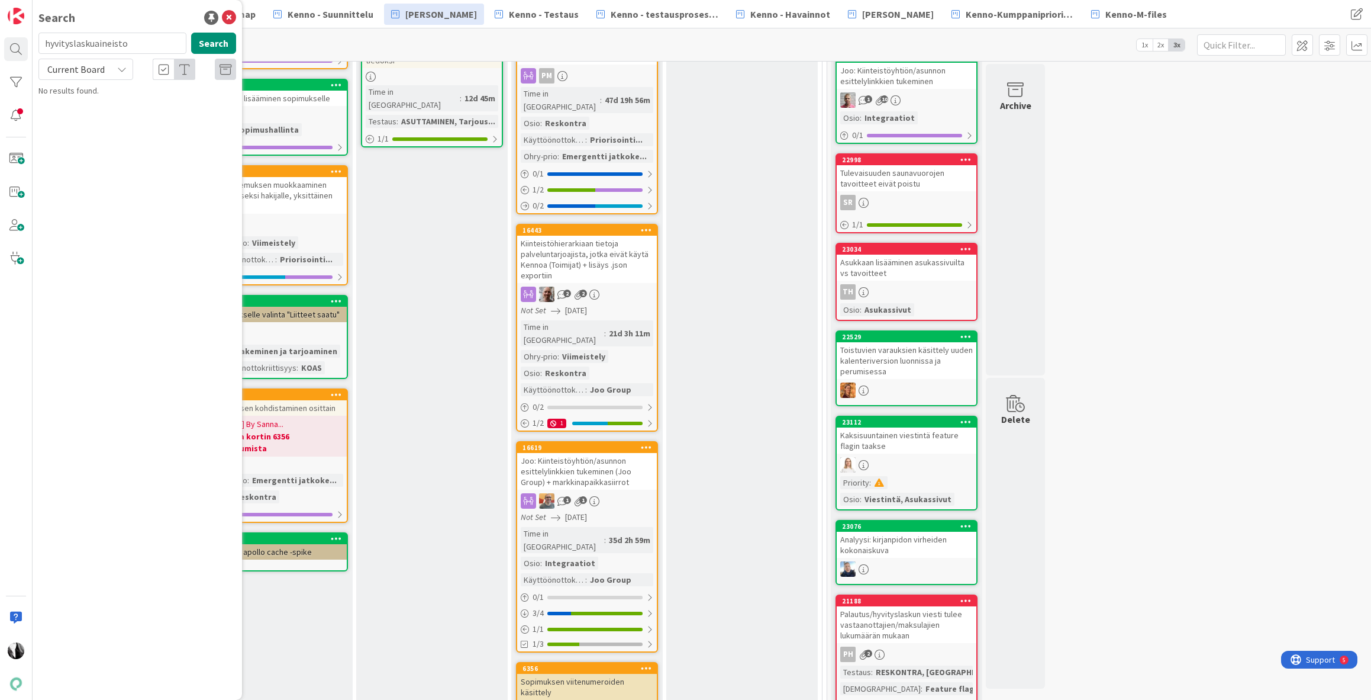
drag, startPoint x: 135, startPoint y: 44, endPoint x: 44, endPoint y: 34, distance: 91.6
click at [33, 41] on div "hyvityslaskuaineisto Search" at bounding box center [137, 46] width 212 height 26
type input "edunvalvonta"
click at [100, 67] on span "Current Board" at bounding box center [75, 69] width 57 height 12
click at [128, 117] on span "All Boards" at bounding box center [106, 118] width 123 height 18
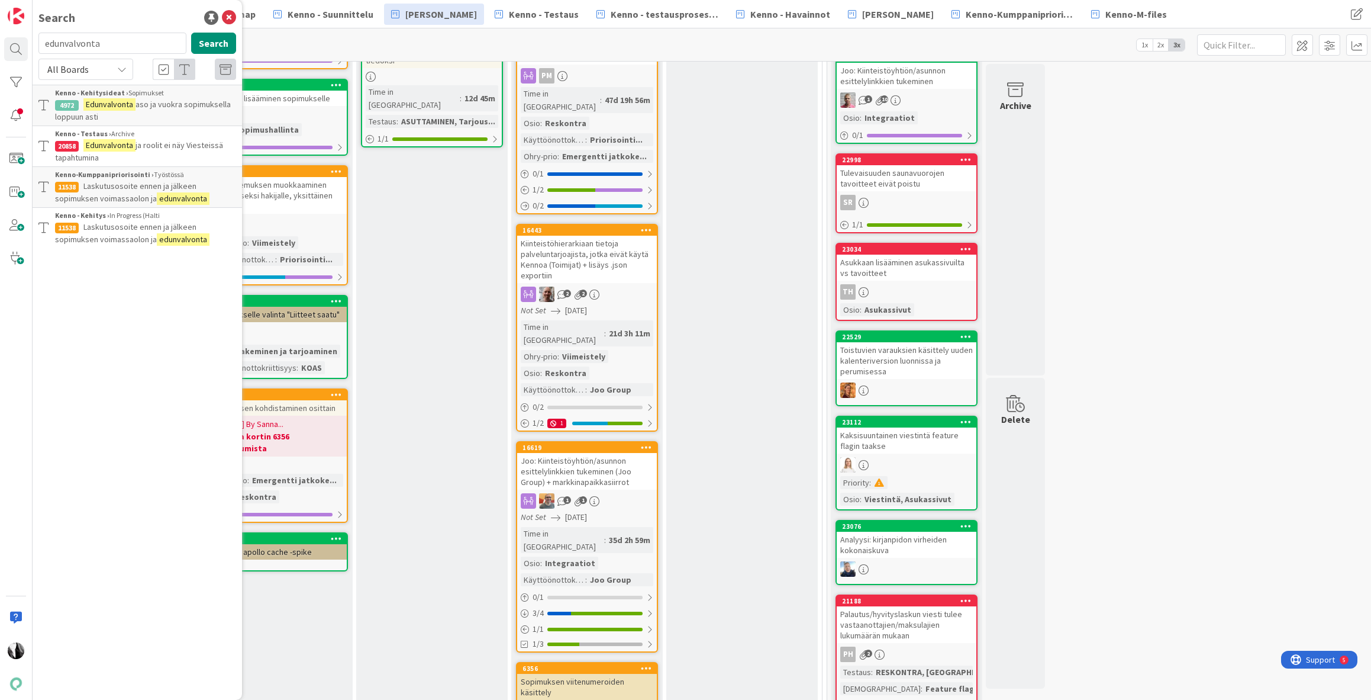
click at [135, 230] on span "Laskutusosoite ennen ja jälkeen sopimuksen voimassaolon ja" at bounding box center [125, 232] width 141 height 23
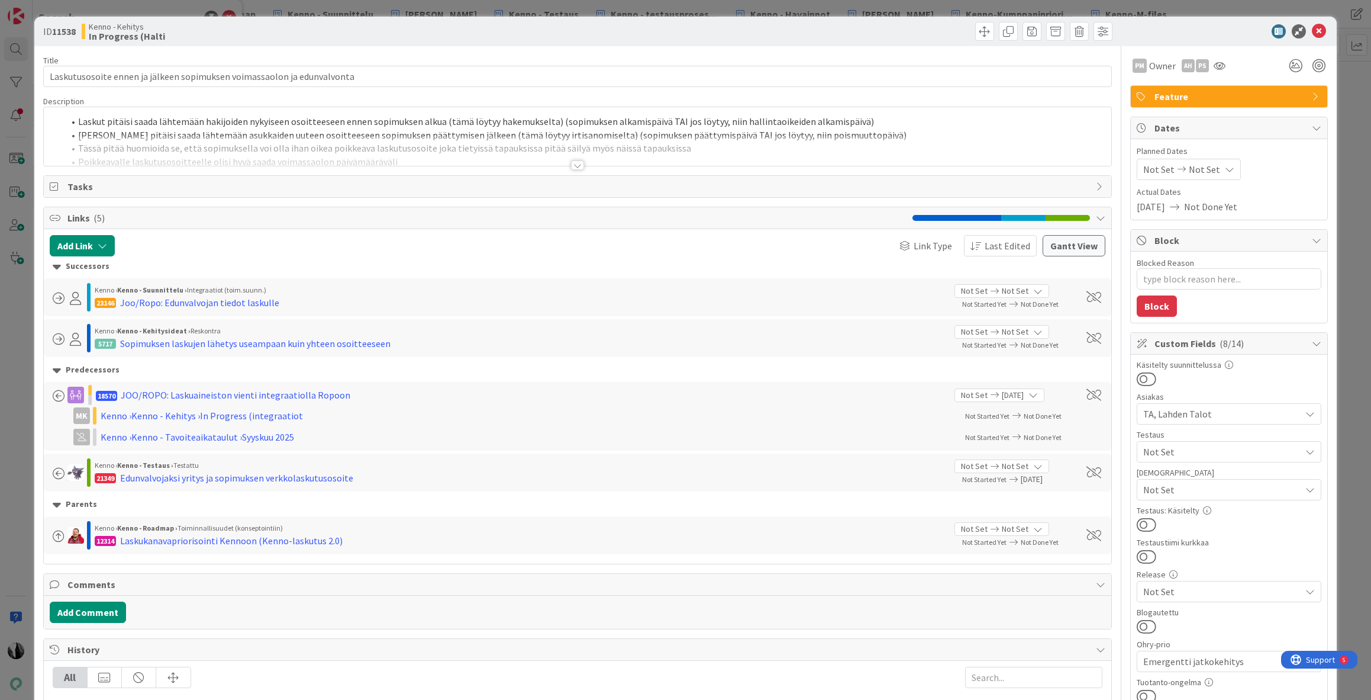
type textarea "x"
click at [577, 165] on div at bounding box center [577, 164] width 13 height 9
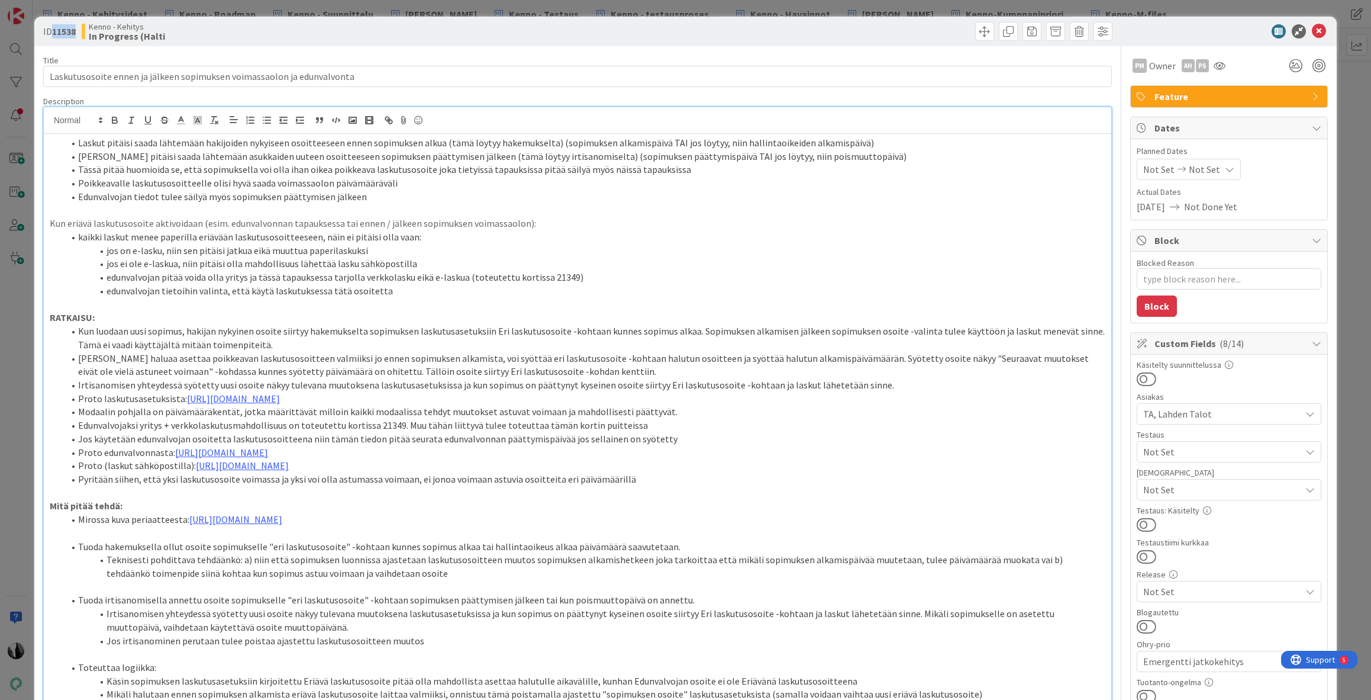
drag, startPoint x: 54, startPoint y: 32, endPoint x: 78, endPoint y: 33, distance: 23.7
click at [76, 33] on b "11538" at bounding box center [64, 31] width 24 height 12
click at [382, 432] on li "Edunvalvojaksi yritys + verkkolaskutusmahdollisuus on toteutettu kortissa 21349…" at bounding box center [585, 425] width 1042 height 14
drag, startPoint x: 79, startPoint y: 438, endPoint x: 397, endPoint y: 436, distance: 318.4
click at [397, 432] on li "Edunvalvojaksi yritys + verkkolaskutusmahdollisuus on toteutettu kortissa 21349…" at bounding box center [585, 425] width 1042 height 14
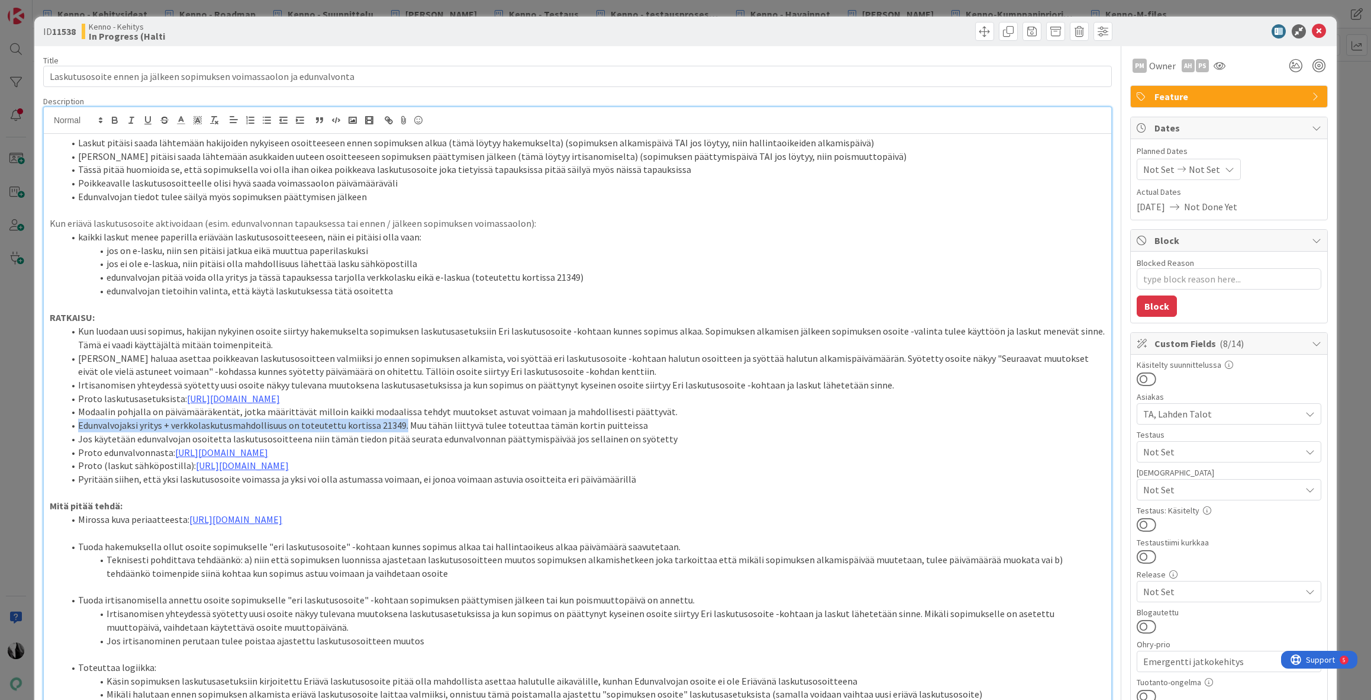
copy li "Edunvalvojaksi yritys + verkkolaskutusmahdollisuus on toteutettu kortissa 21349."
click at [1318, 30] on icon at bounding box center [1319, 31] width 14 height 14
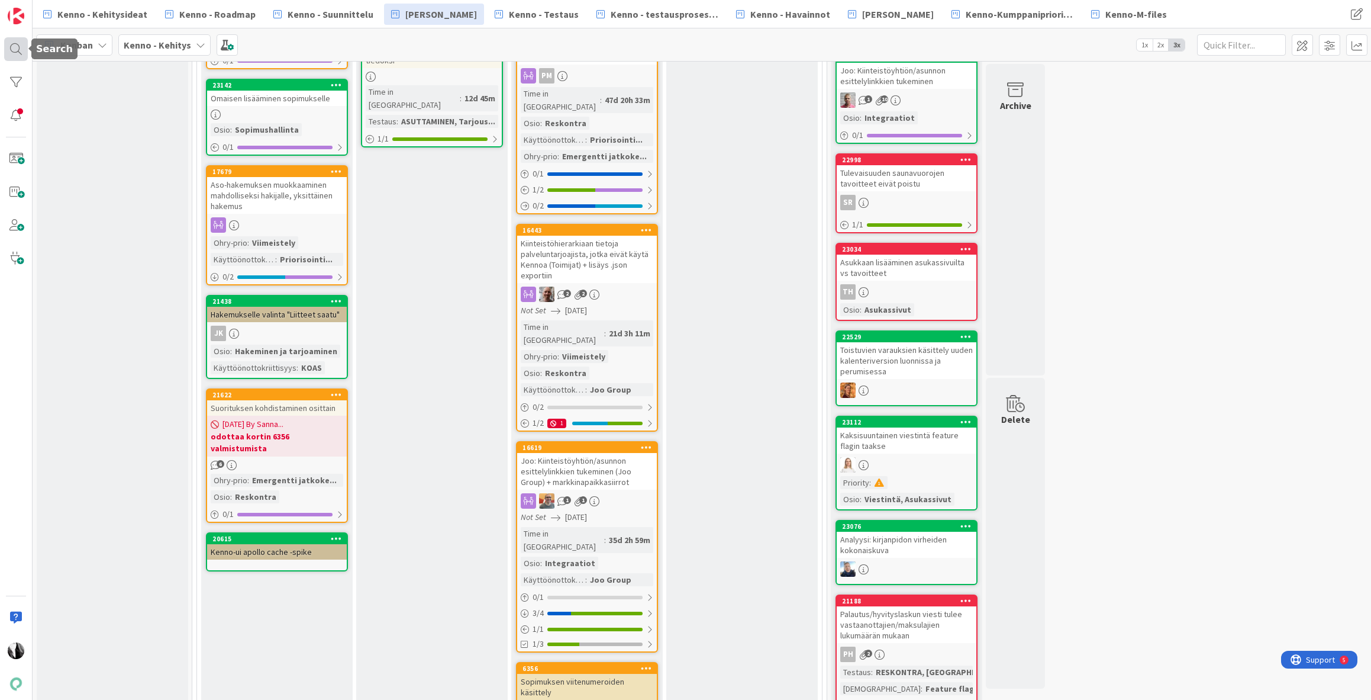
click at [9, 53] on div at bounding box center [16, 49] width 24 height 24
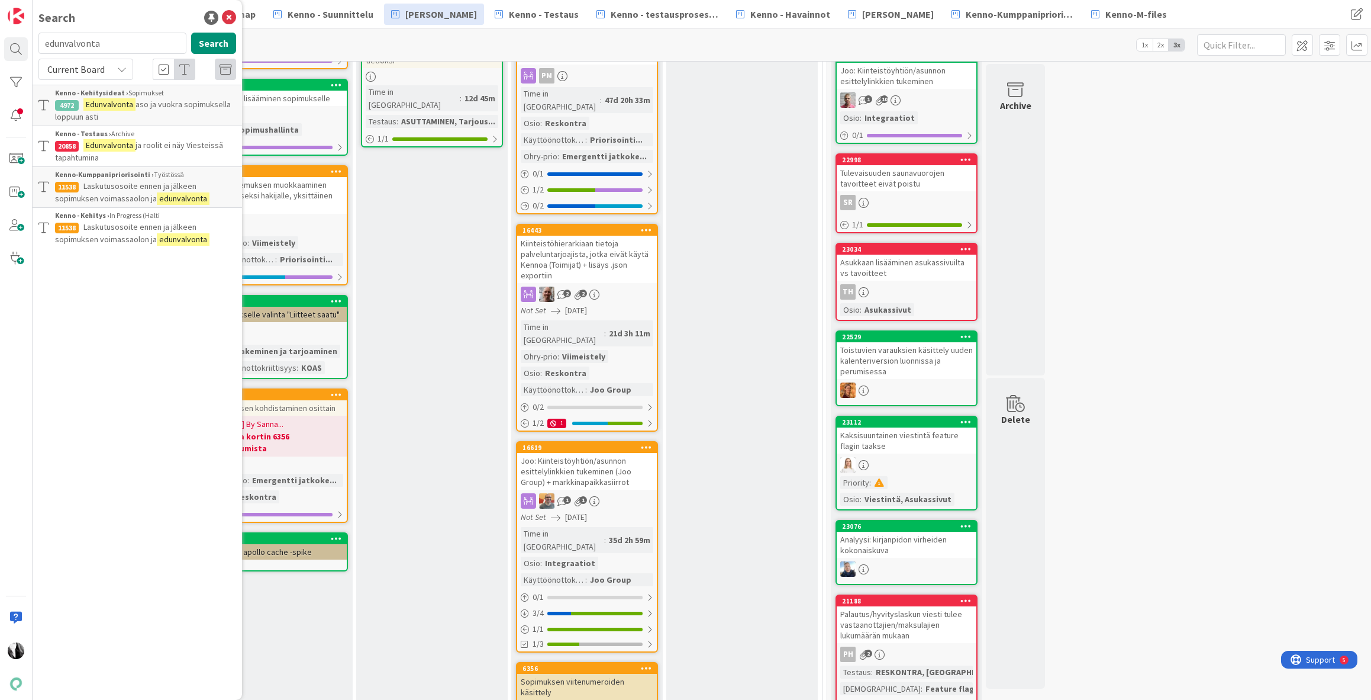
drag, startPoint x: 133, startPoint y: 45, endPoint x: 38, endPoint y: 45, distance: 94.7
click at [38, 45] on input "edunvalvonta" at bounding box center [112, 43] width 148 height 21
type input "21349"
click at [204, 43] on button "Search" at bounding box center [213, 43] width 45 height 21
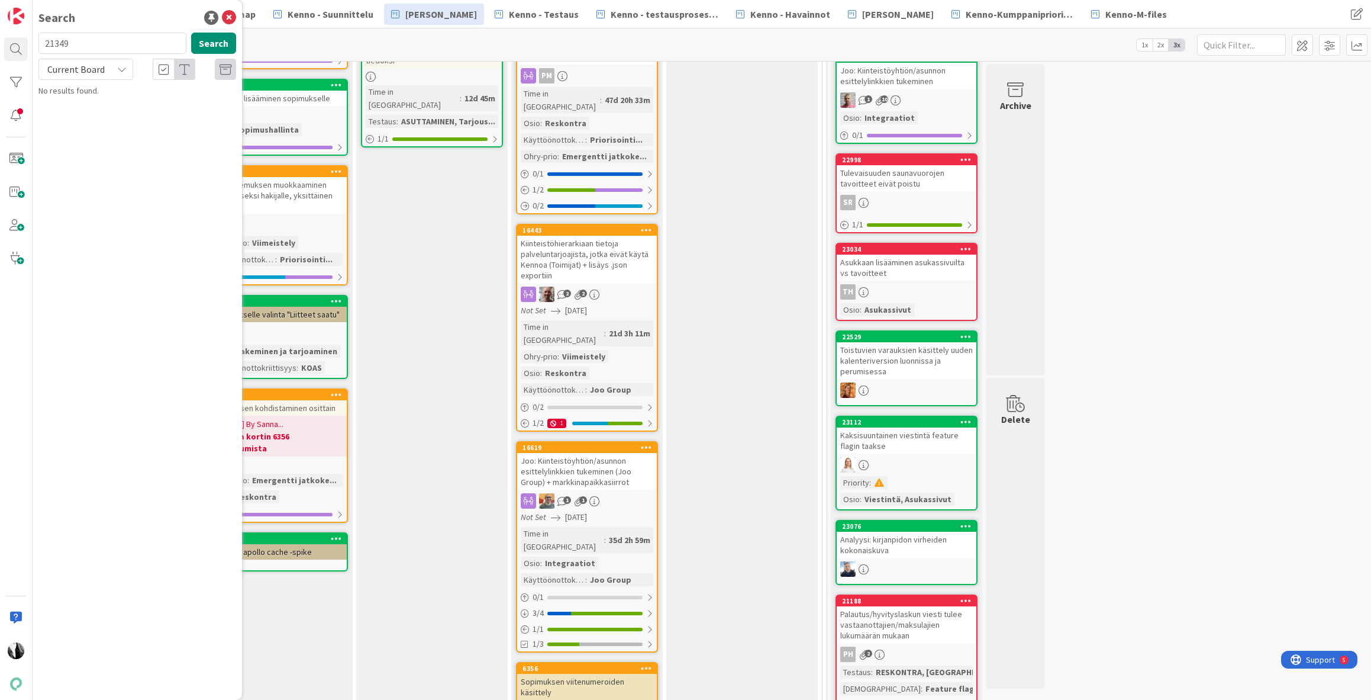
click at [113, 69] on div "Current Board" at bounding box center [85, 69] width 95 height 21
click at [107, 115] on span "All Boards" at bounding box center [106, 118] width 123 height 18
click at [133, 107] on span "Edunvalvojaksi yritys ja sopimuksen verkkolaskutusosoite" at bounding box center [132, 110] width 155 height 23
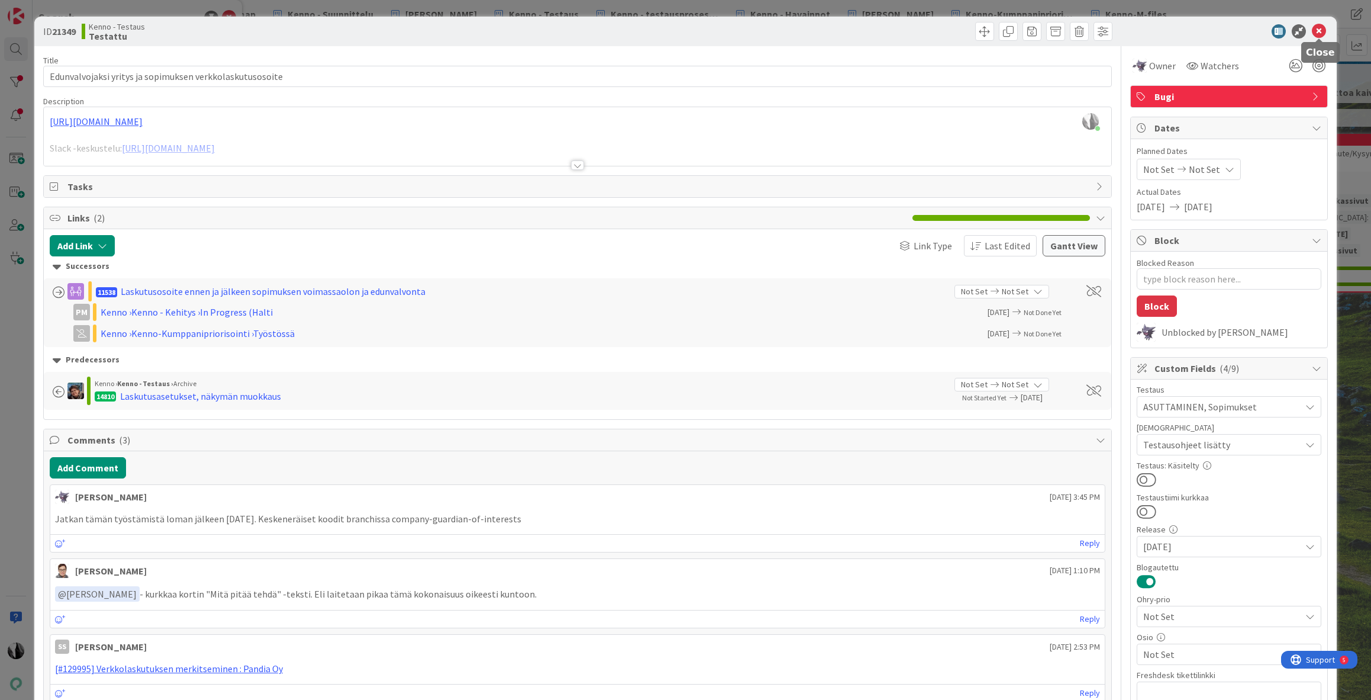
click at [1319, 31] on icon at bounding box center [1319, 31] width 14 height 14
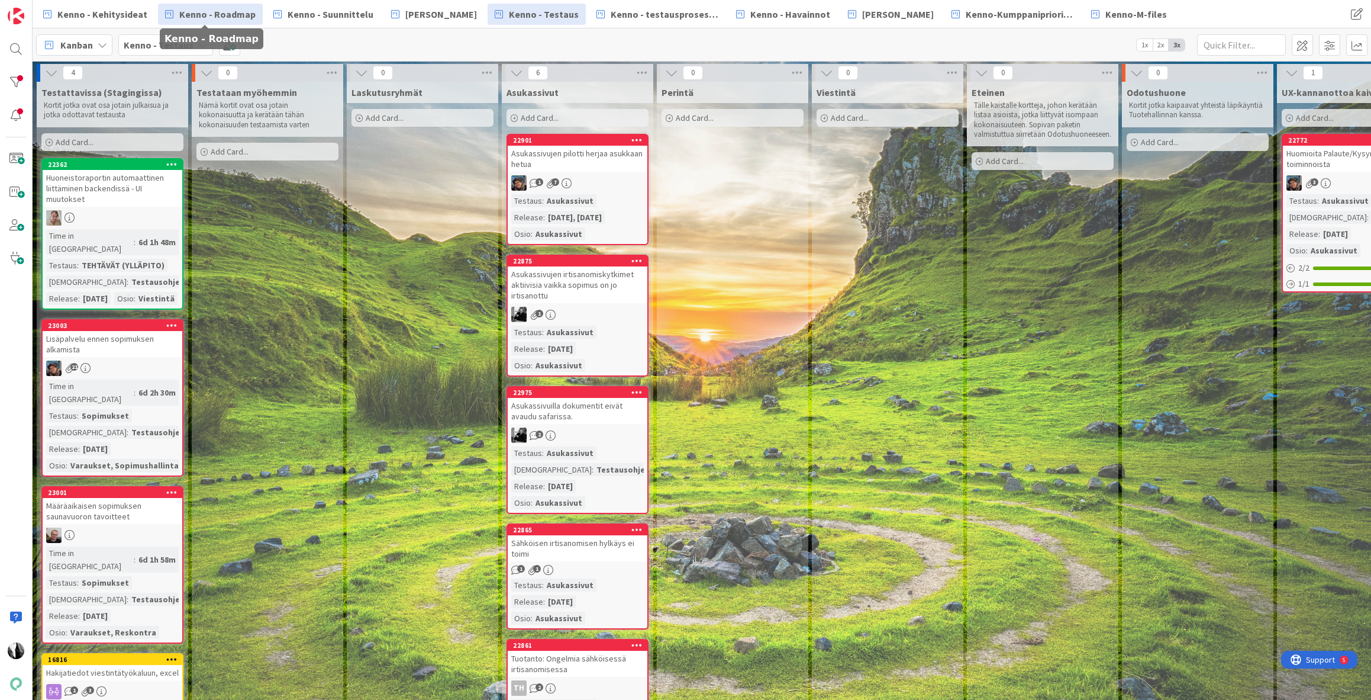
click at [231, 16] on span "Kenno - Roadmap" at bounding box center [217, 14] width 76 height 14
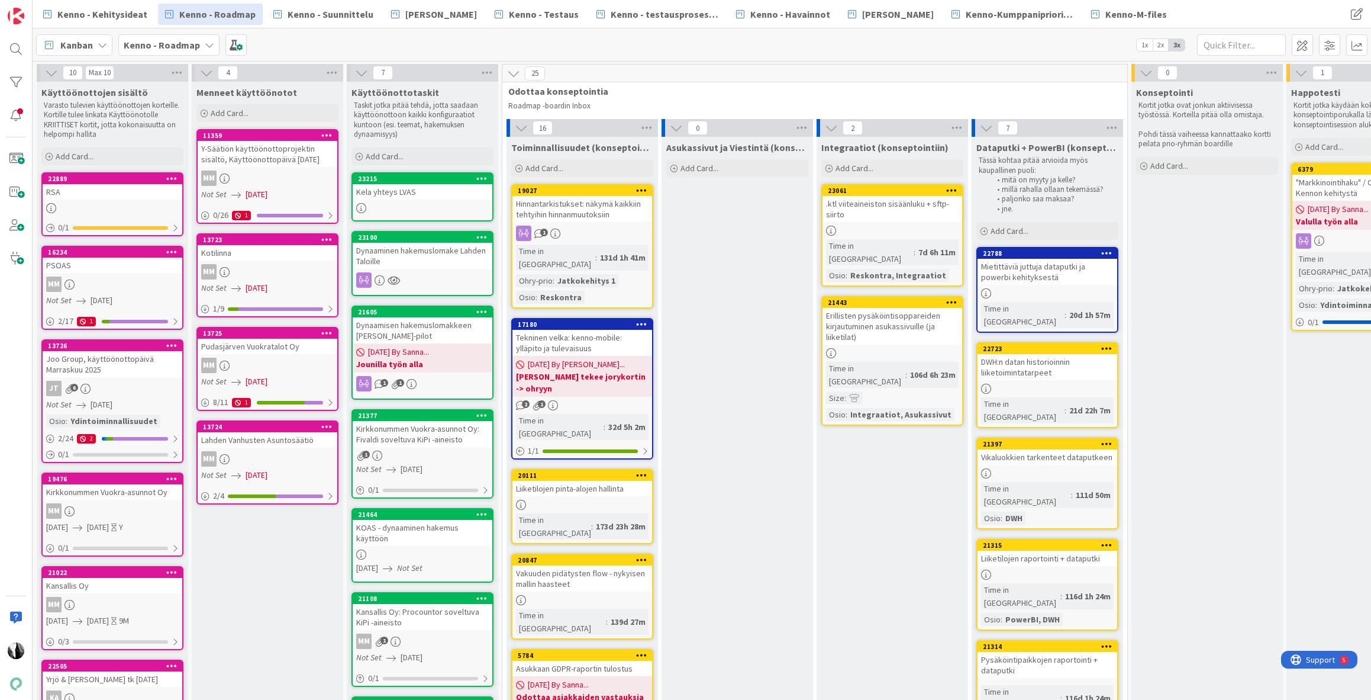
click at [421, 189] on div "Kela yhteys LVAS" at bounding box center [423, 191] width 140 height 15
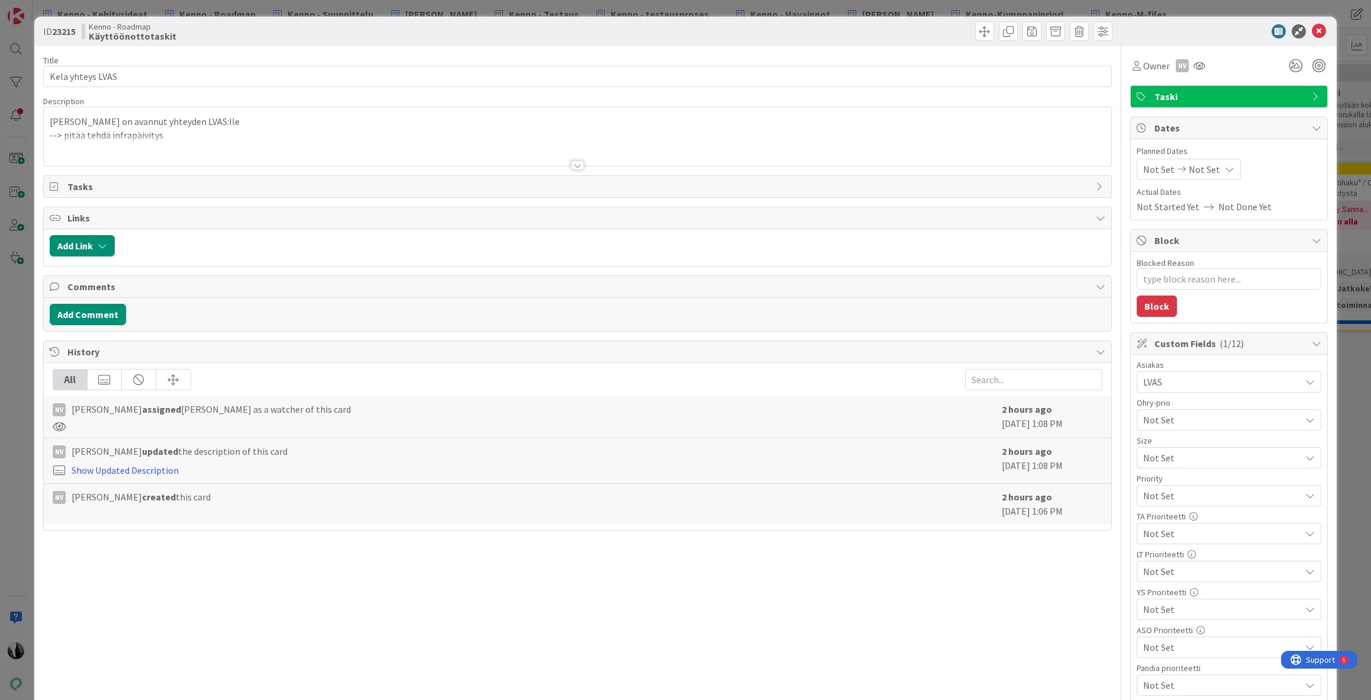
click at [579, 165] on div at bounding box center [577, 164] width 13 height 9
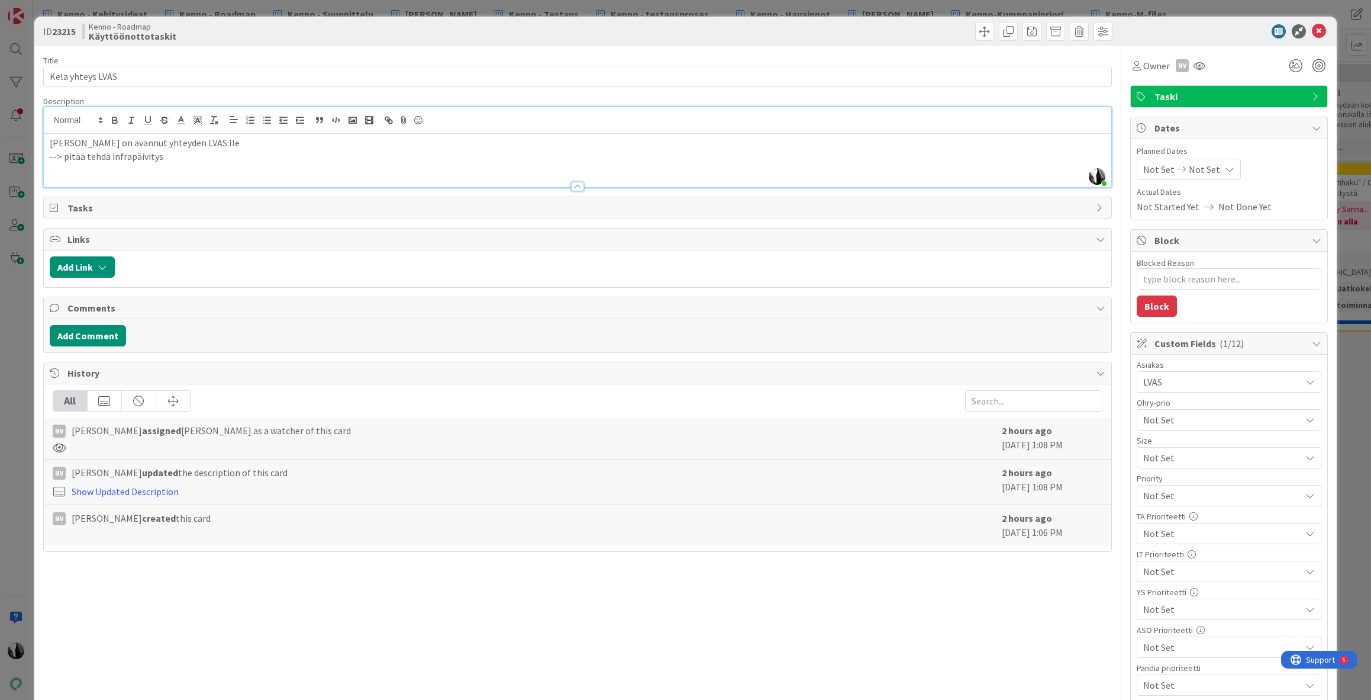
click at [196, 157] on p "--> pitää tehdä infrapäivitys" at bounding box center [578, 157] width 1056 height 14
click at [986, 32] on span at bounding box center [984, 31] width 19 height 19
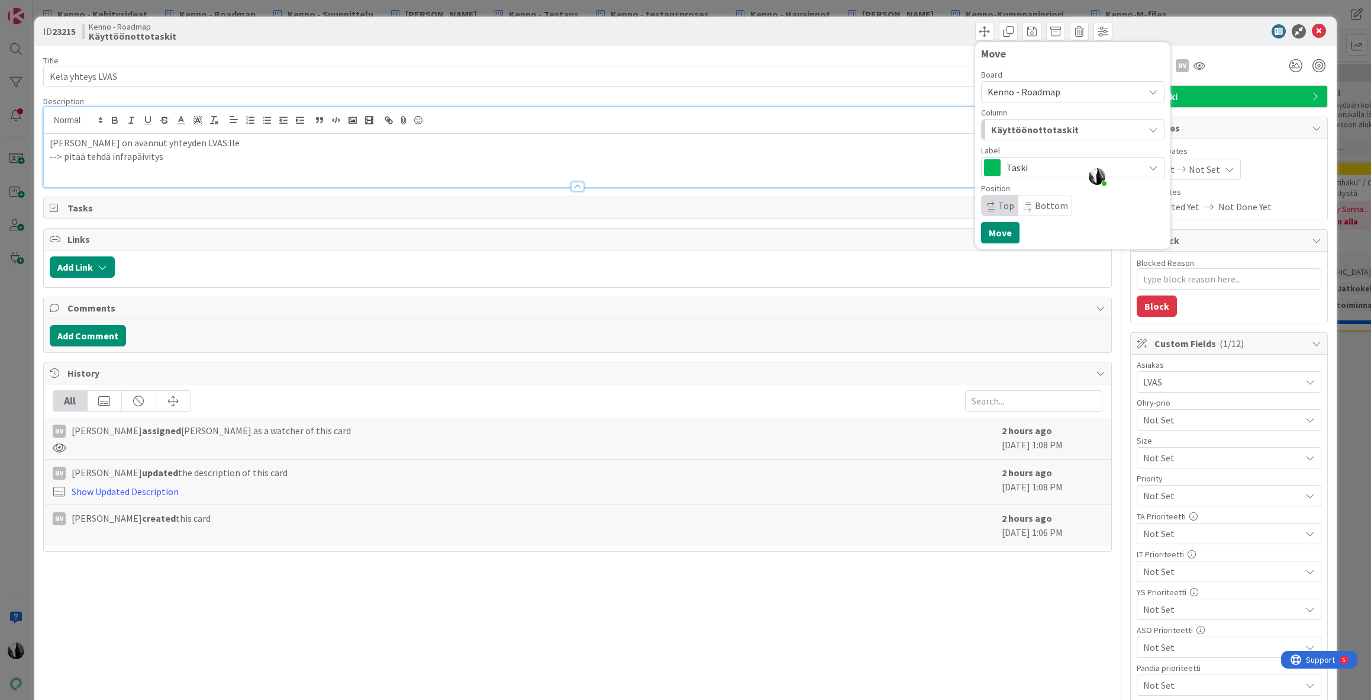
click at [1040, 91] on span "Kenno - Roadmap" at bounding box center [1024, 92] width 73 height 12
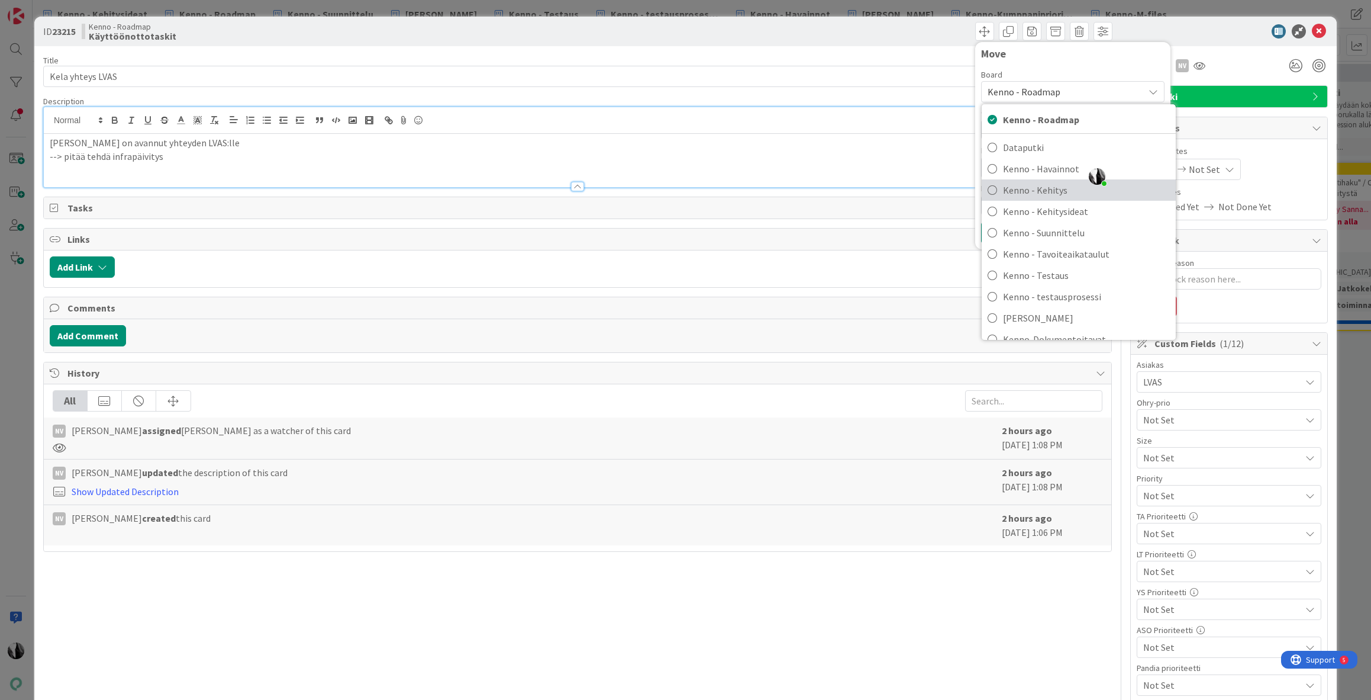
click at [1059, 191] on span "Kenno - Kehitys" at bounding box center [1086, 190] width 167 height 18
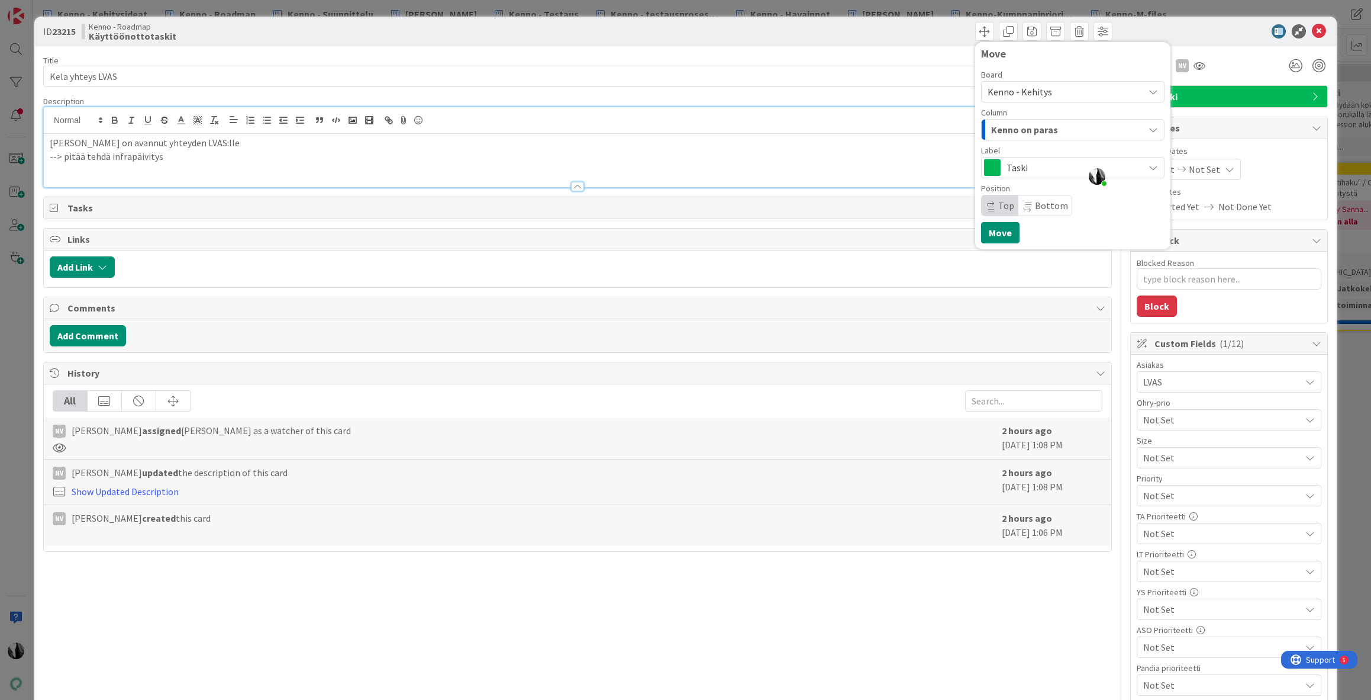
click at [1045, 129] on span "Kenno on paras" at bounding box center [1024, 129] width 67 height 15
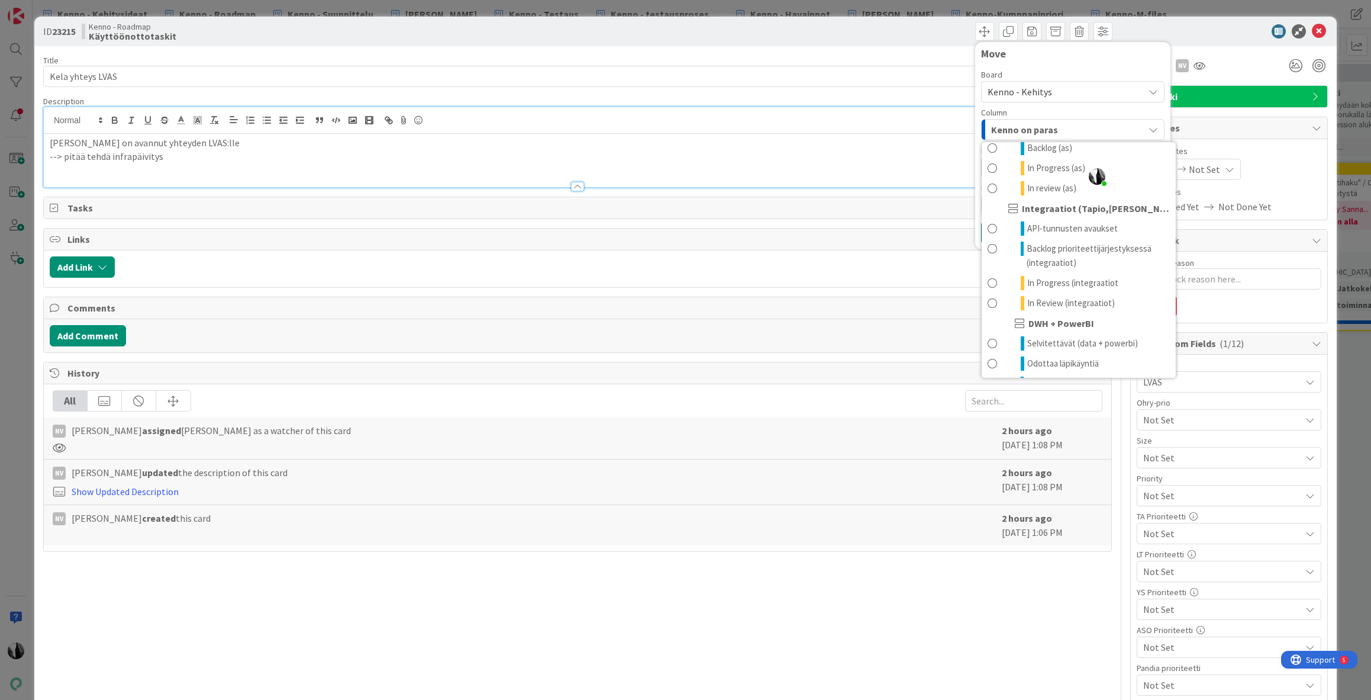
scroll to position [839, 0]
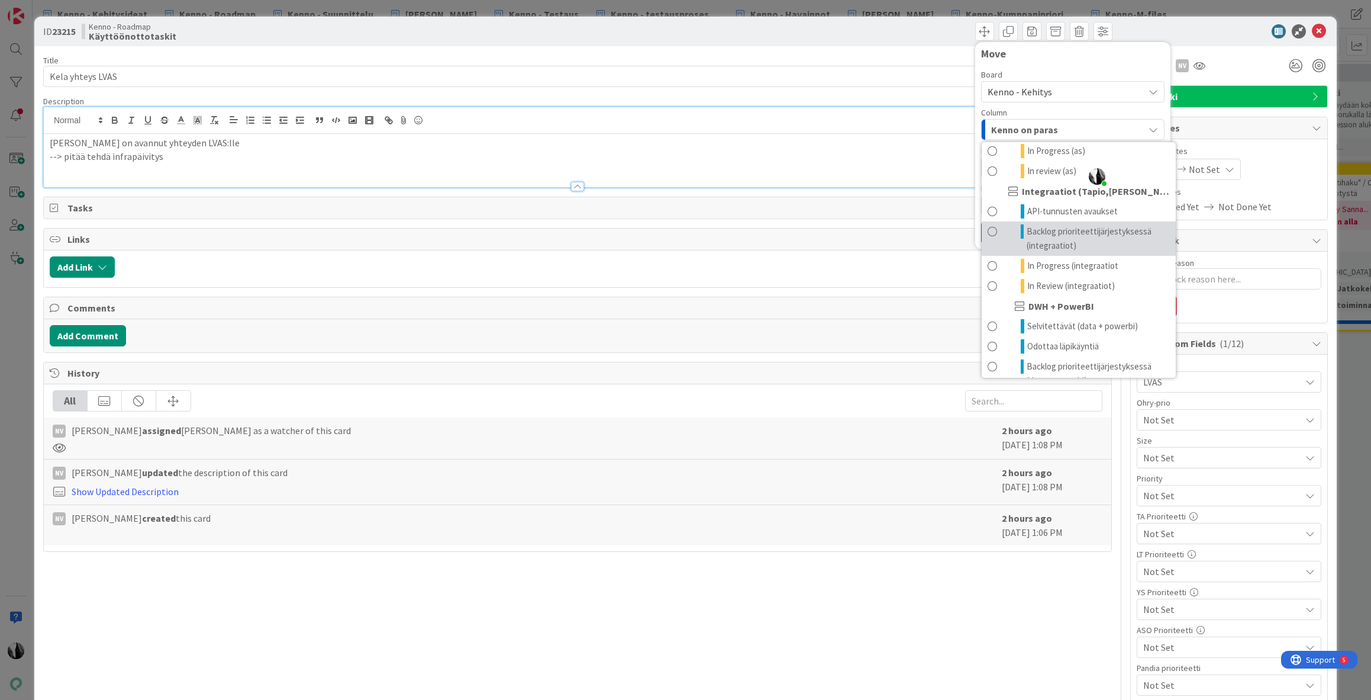
click at [1049, 236] on span "Backlog prioriteettijärjestyksessä (integraatiot)" at bounding box center [1098, 238] width 143 height 28
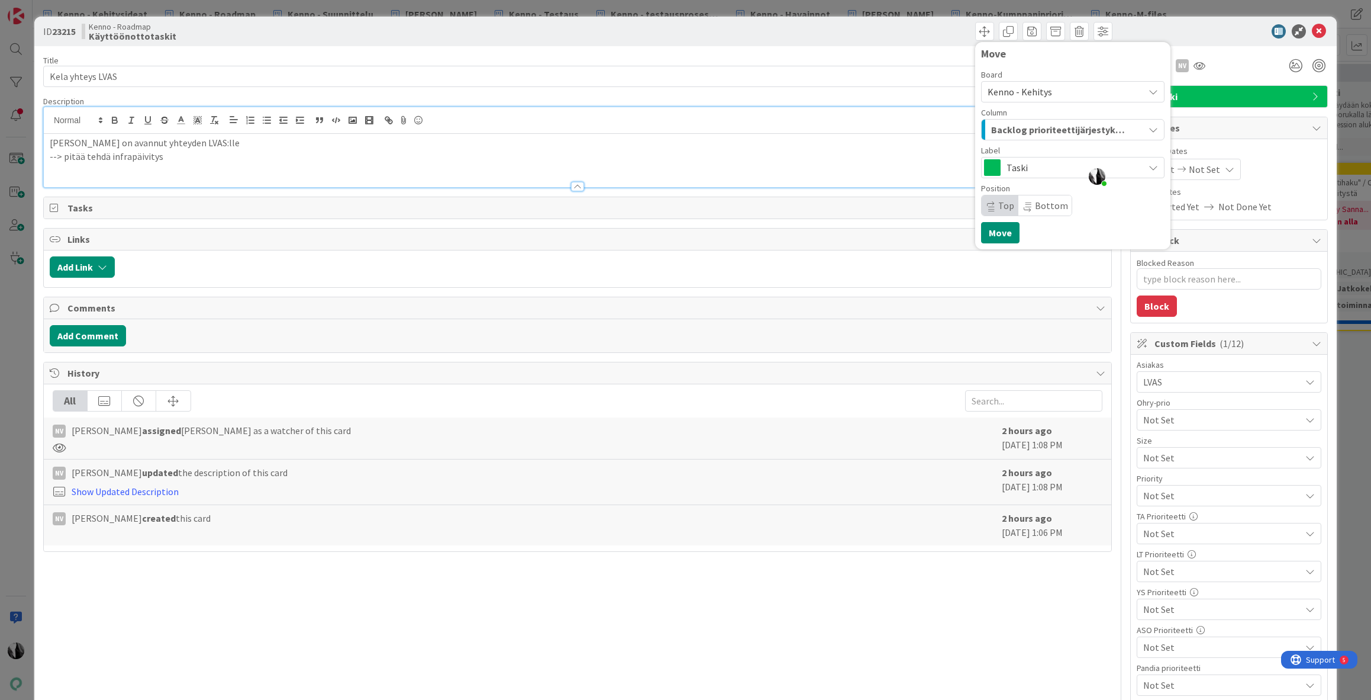
click at [1040, 208] on span "Bottom" at bounding box center [1051, 205] width 33 height 12
click at [1006, 208] on span "Top" at bounding box center [1006, 205] width 16 height 12
click at [1002, 237] on button "Move" at bounding box center [1000, 232] width 38 height 21
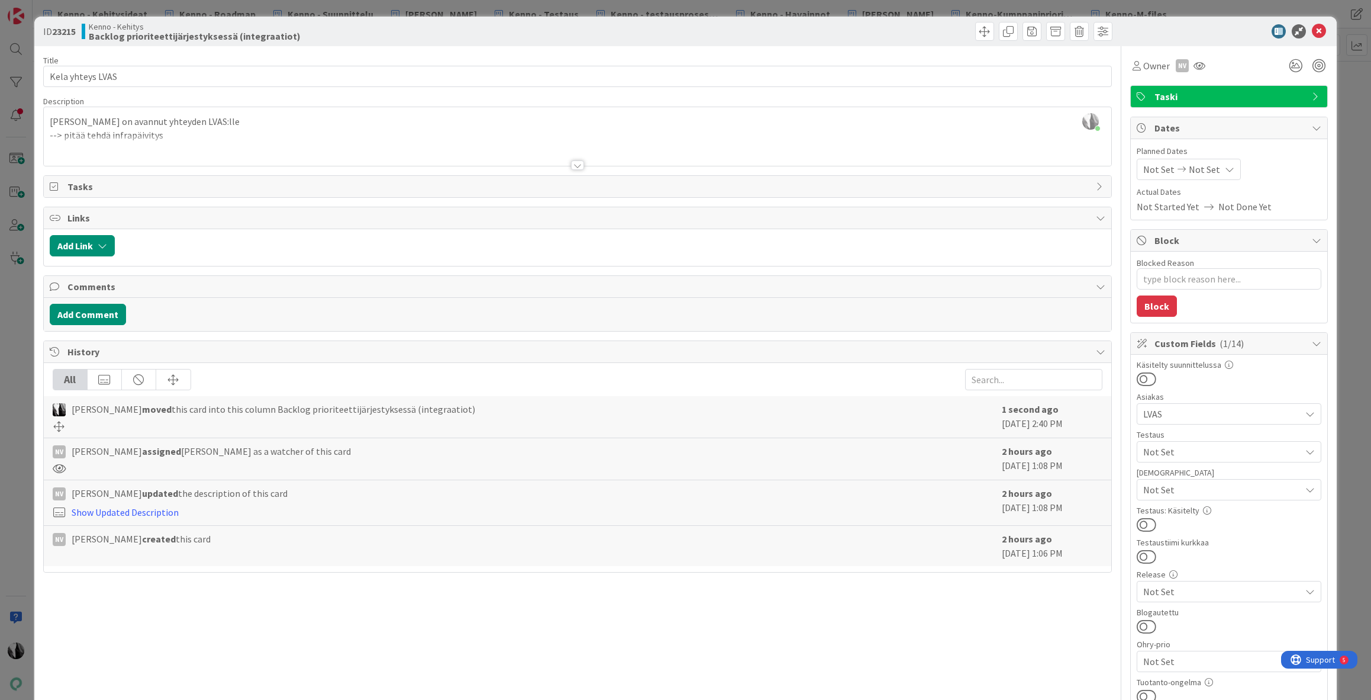
type textarea "x"
drag, startPoint x: 1318, startPoint y: 30, endPoint x: 1306, endPoint y: 30, distance: 12.4
click at [1318, 30] on icon at bounding box center [1319, 31] width 14 height 14
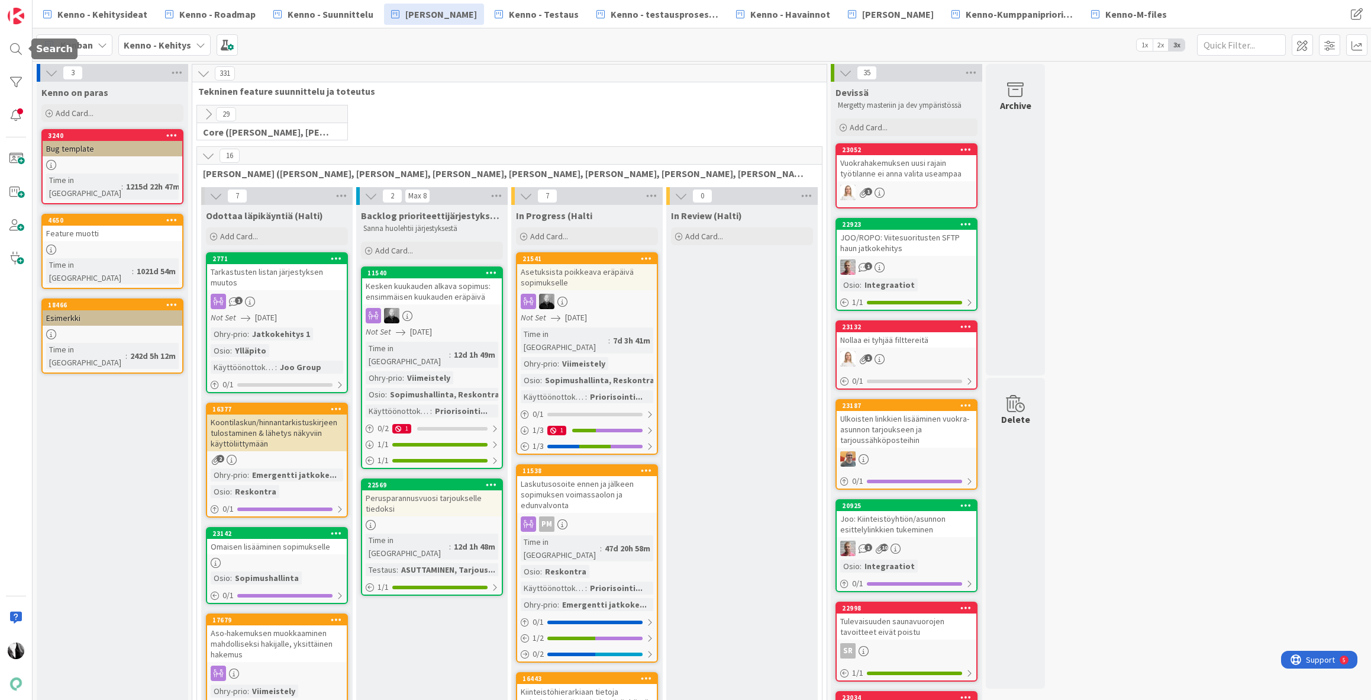
drag, startPoint x: 14, startPoint y: 49, endPoint x: 70, endPoint y: 41, distance: 56.8
click at [14, 49] on div at bounding box center [16, 49] width 24 height 24
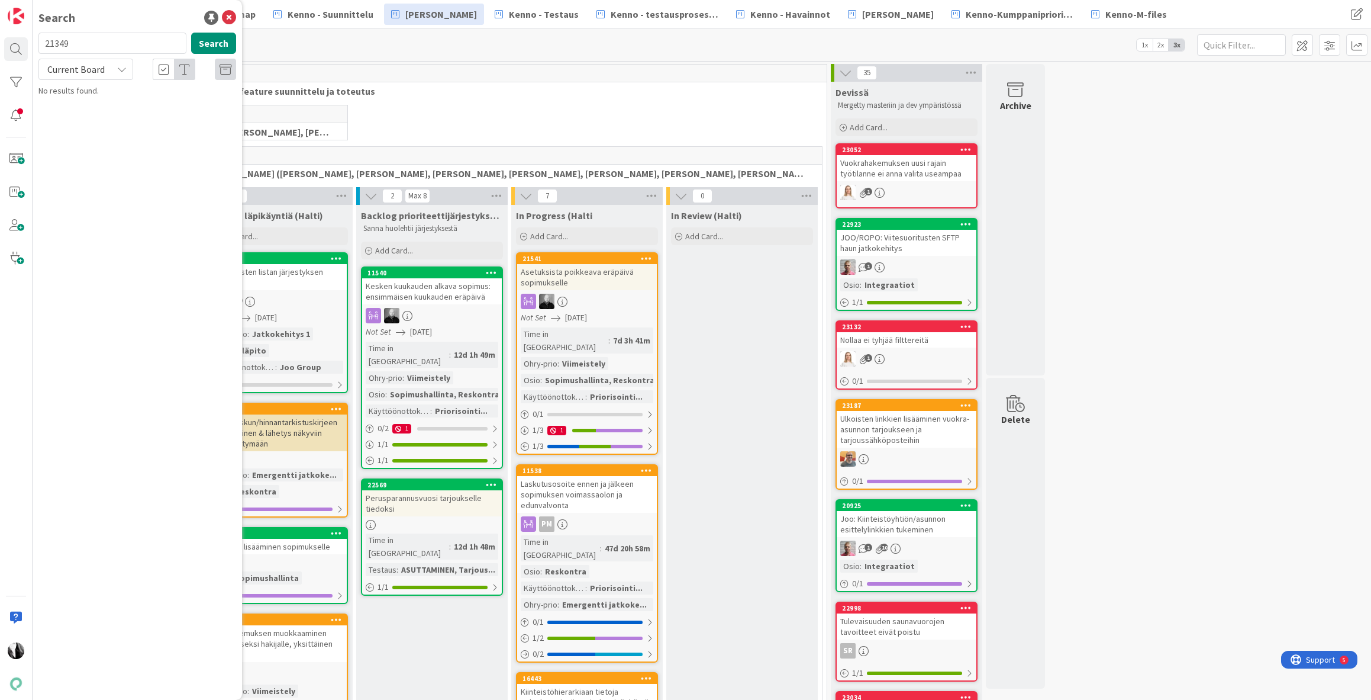
drag, startPoint x: 114, startPoint y: 34, endPoint x: 90, endPoint y: 44, distance: 25.7
click at [90, 44] on input "21349" at bounding box center [112, 43] width 148 height 21
type input "19335"
drag, startPoint x: 83, startPoint y: 67, endPoint x: 88, endPoint y: 79, distance: 12.5
click at [83, 68] on span "Current Board" at bounding box center [75, 69] width 57 height 12
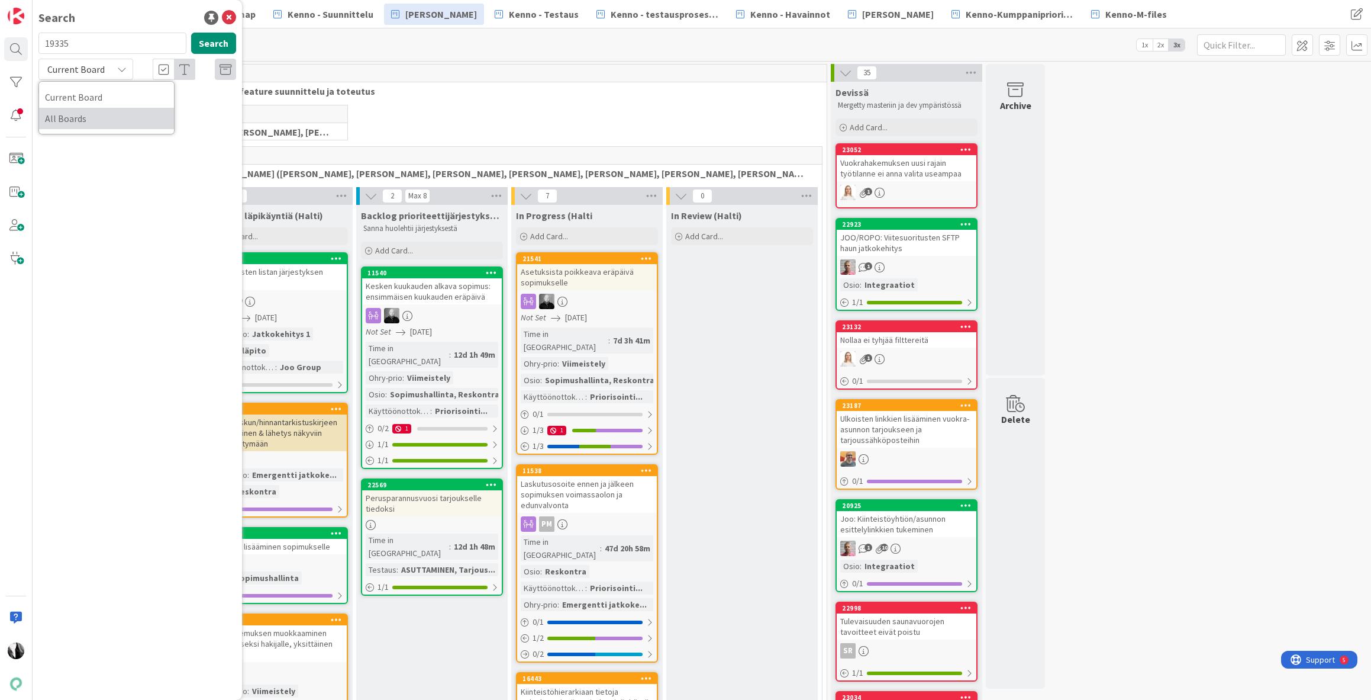
click at [98, 112] on span "All Boards" at bounding box center [106, 118] width 123 height 18
click at [161, 98] on p "Asukas lisätään sopimukselle" at bounding box center [145, 104] width 181 height 12
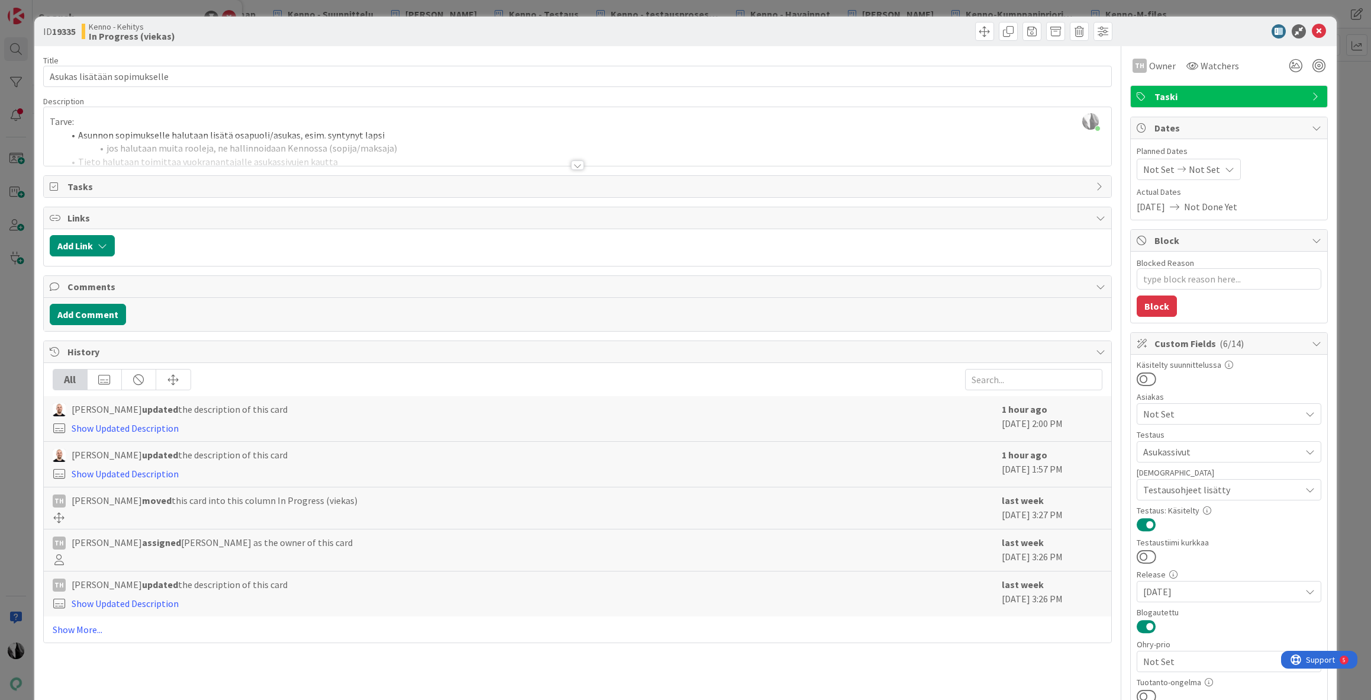
click at [576, 162] on div at bounding box center [577, 164] width 13 height 9
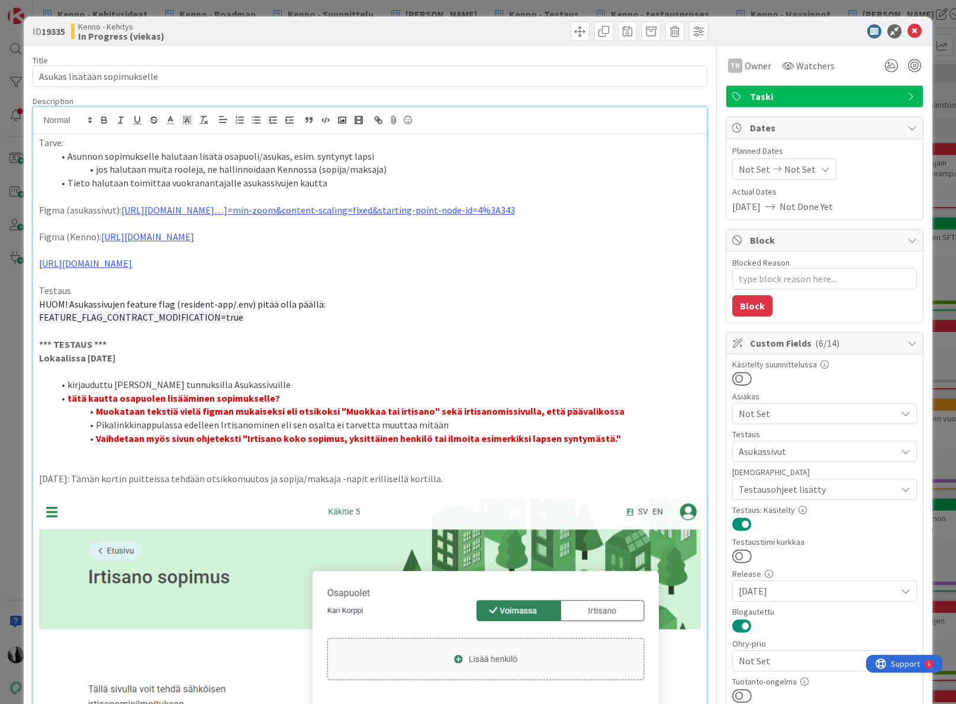
drag, startPoint x: 465, startPoint y: 494, endPoint x: 40, endPoint y: 492, distance: 424.9
click at [154, 120] on icon "button" at bounding box center [154, 120] width 11 height 11
click at [468, 486] on p "2.9.2025: Tämän kortin puitteissa tehdään otsikkomuutos ja sopija/maksaja -napi…" at bounding box center [369, 479] width 661 height 14
type textarea "x"
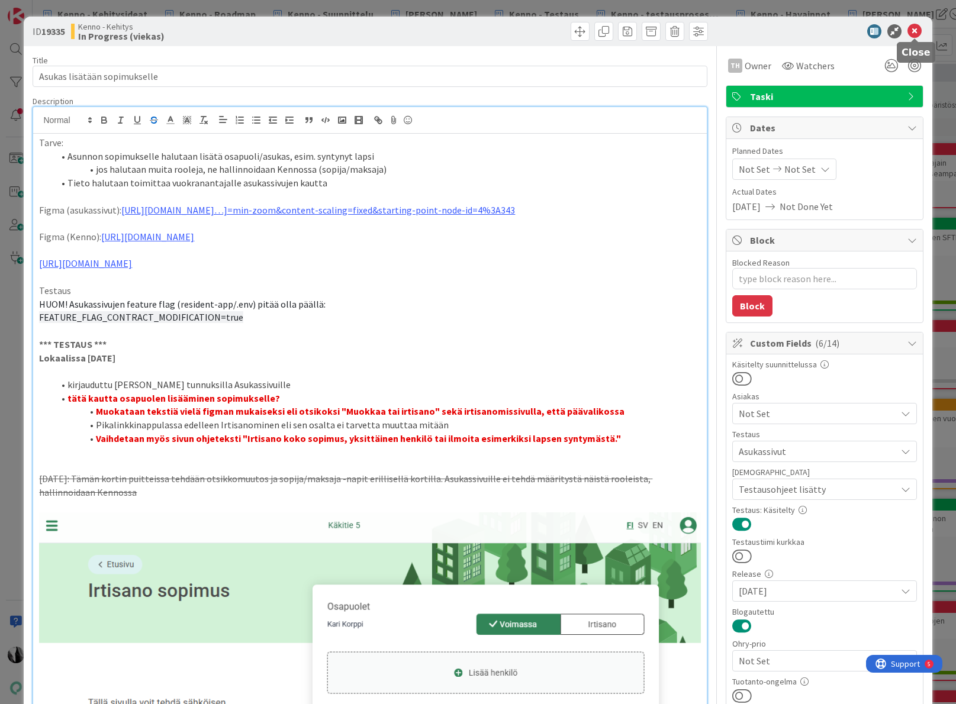
click at [917, 31] on icon at bounding box center [914, 31] width 14 height 14
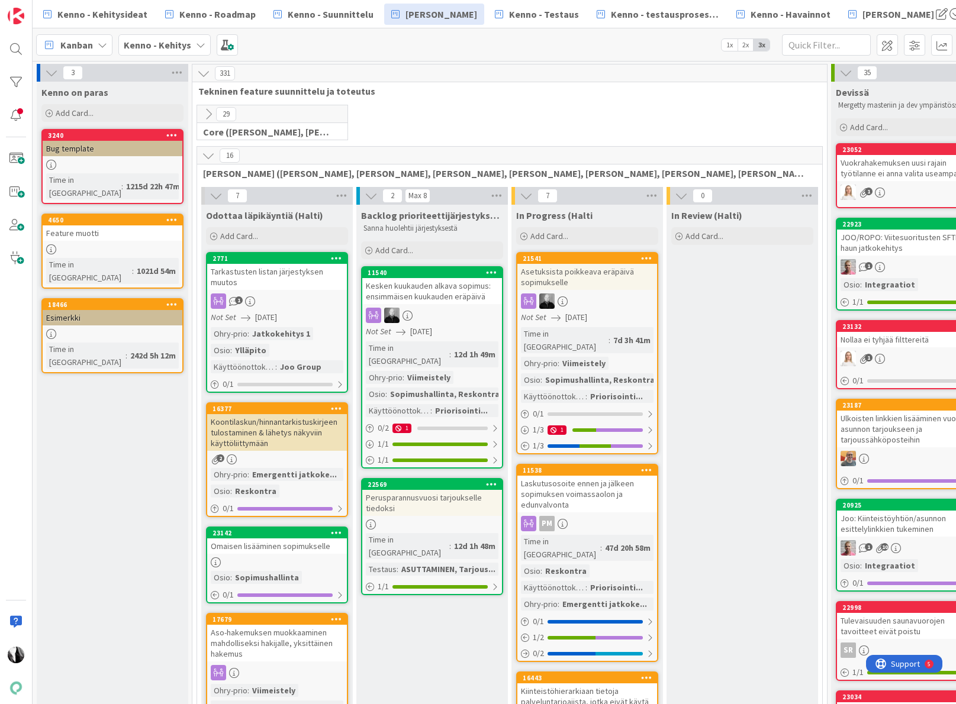
click at [954, 11] on div "Kenno - Kehitysideat Kenno - Roadmap Kenno - Suunnittelu Kenno Kehitys Kenno - …" at bounding box center [494, 14] width 923 height 28
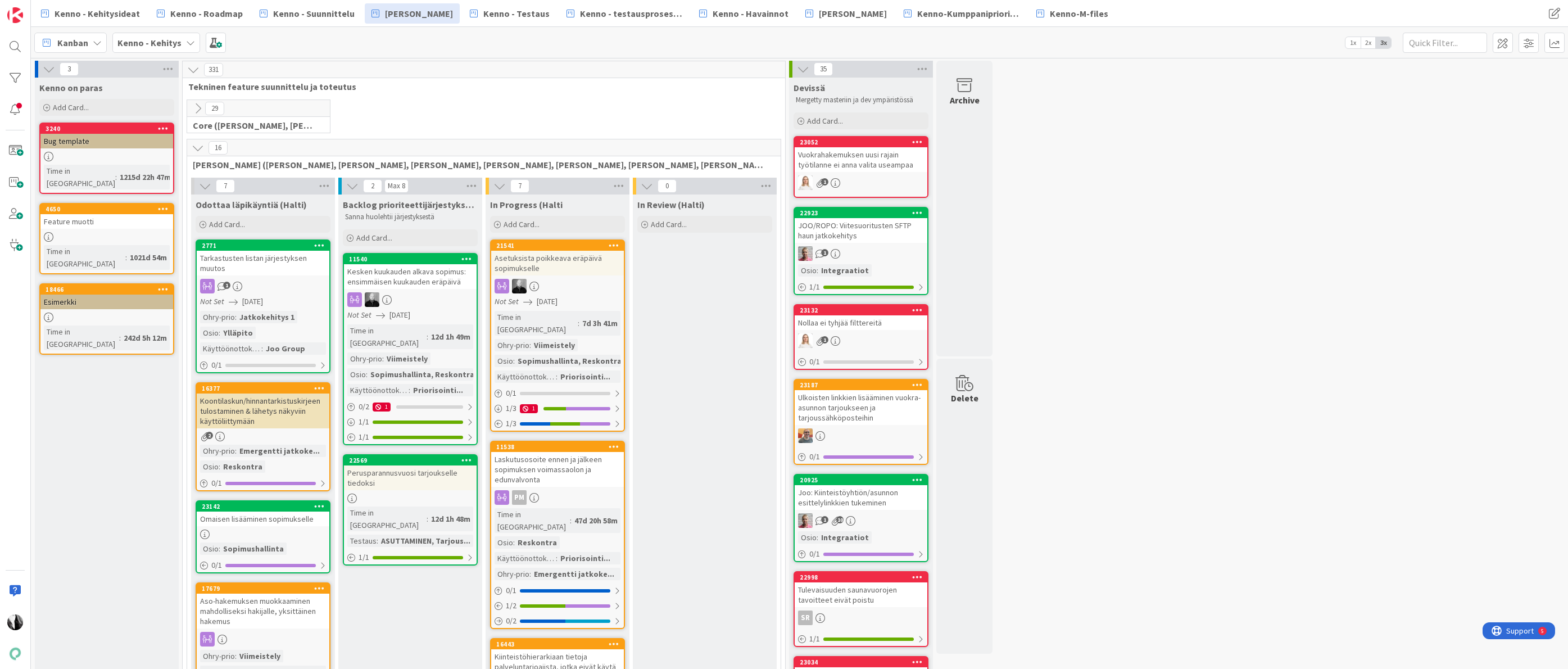
click at [198, 144] on icon at bounding box center [198, 147] width 12 height 12
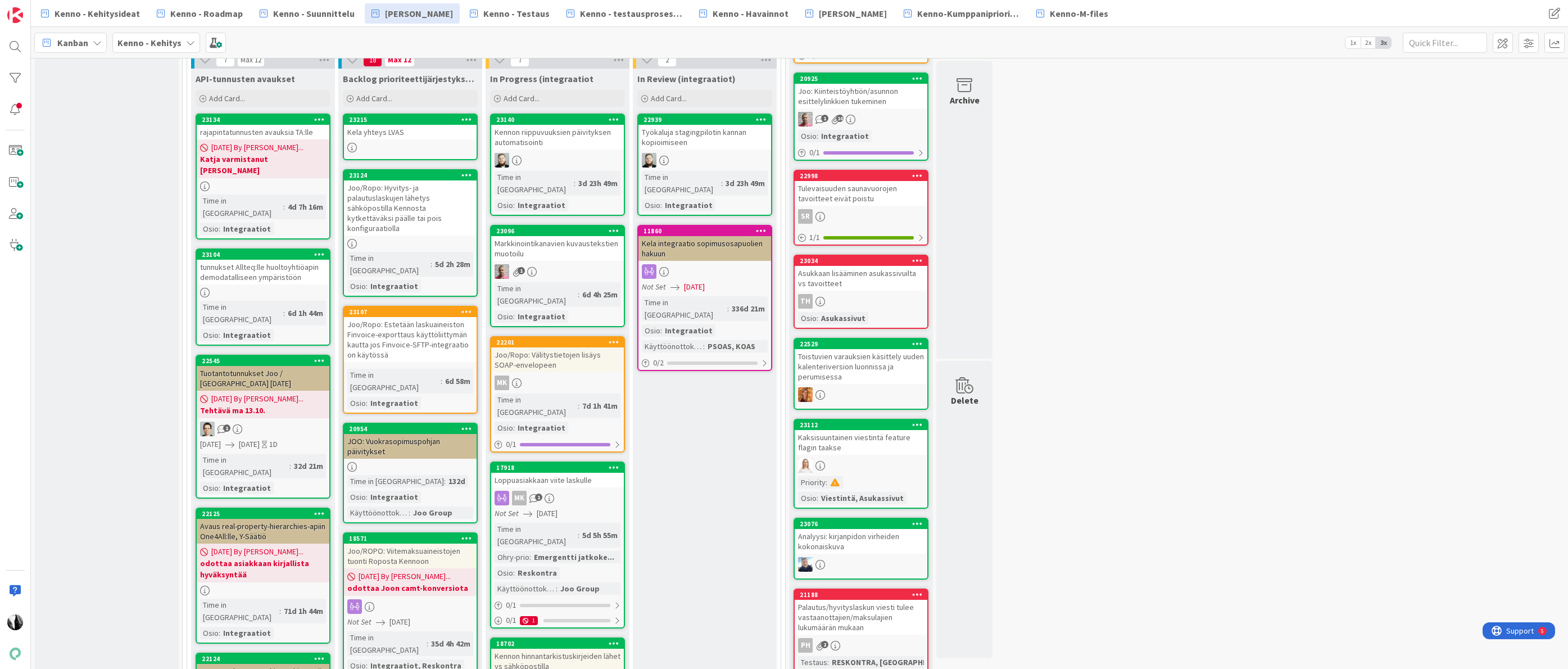
scroll to position [406, 0]
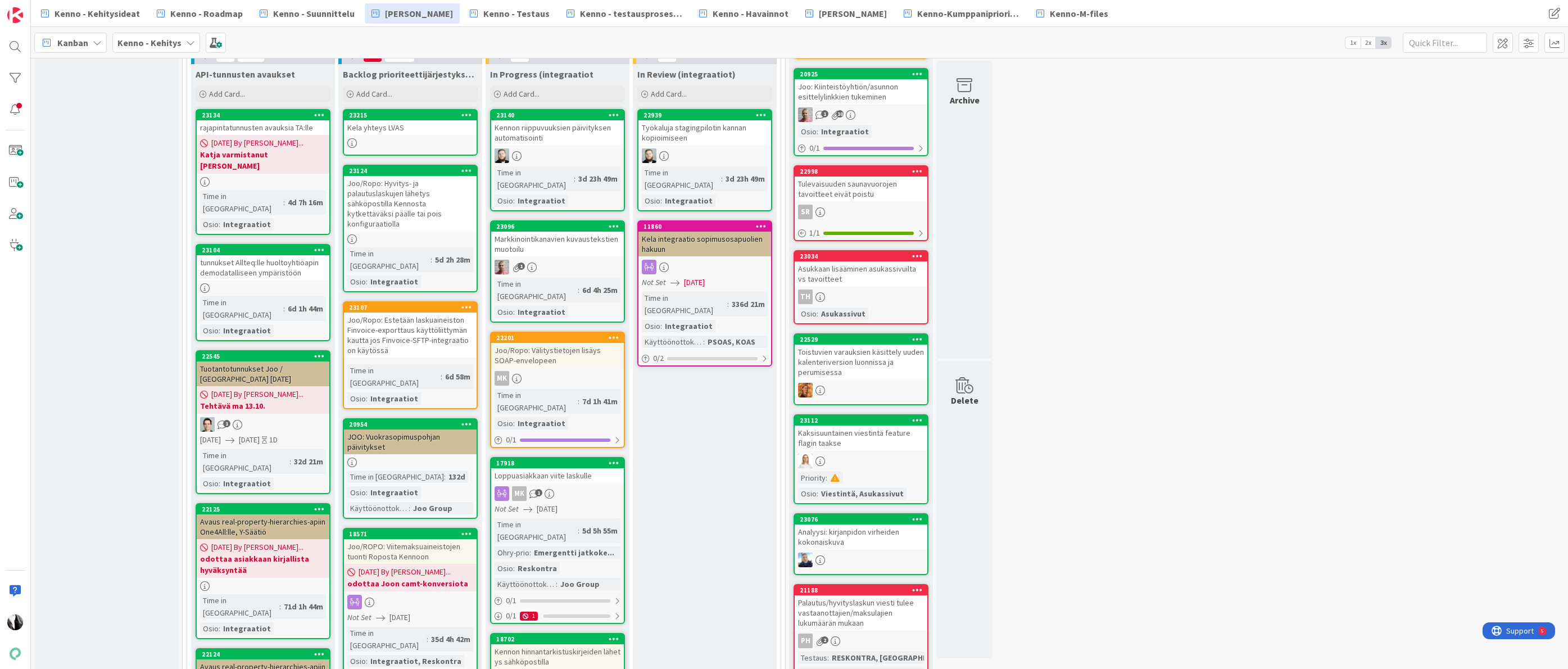
click at [277, 143] on span "09/09/2025 By Katja..." at bounding box center [257, 143] width 92 height 11
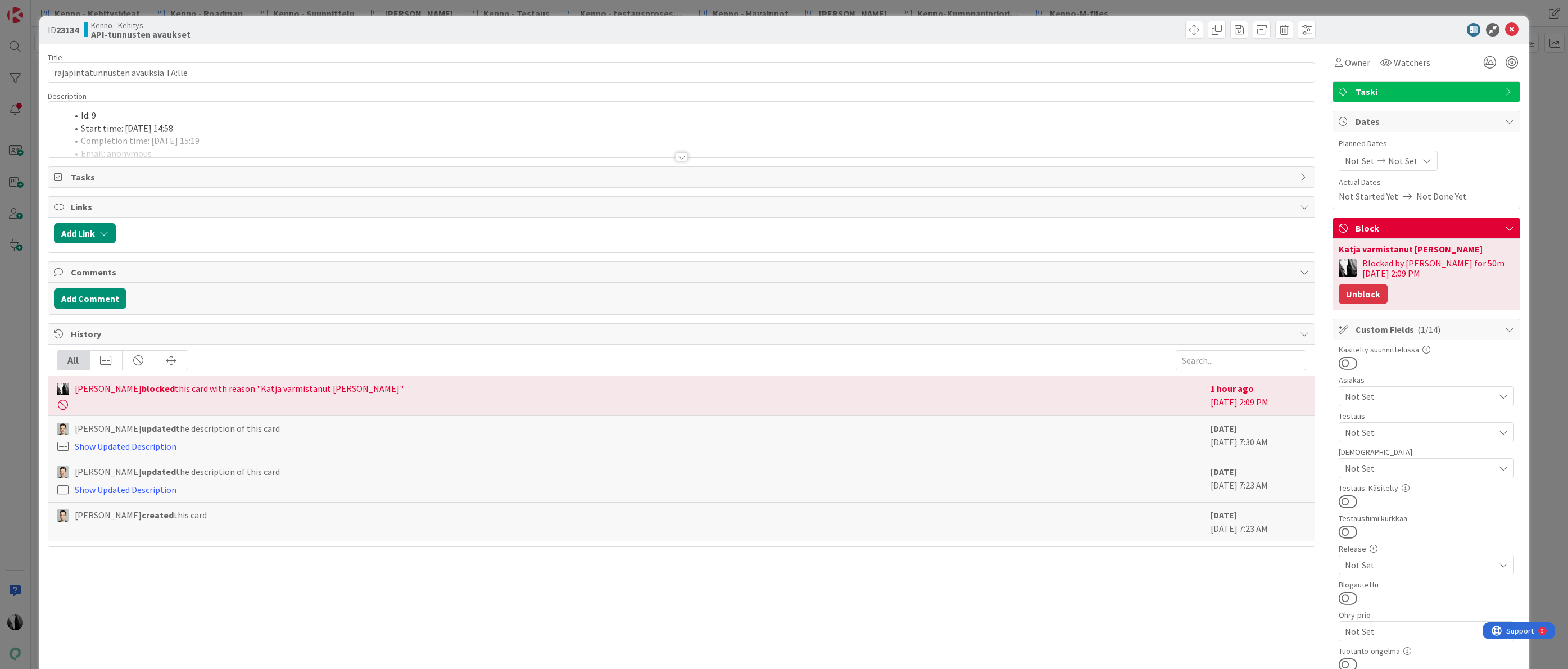
click at [1302, 284] on button "Unblock" at bounding box center [1363, 294] width 48 height 20
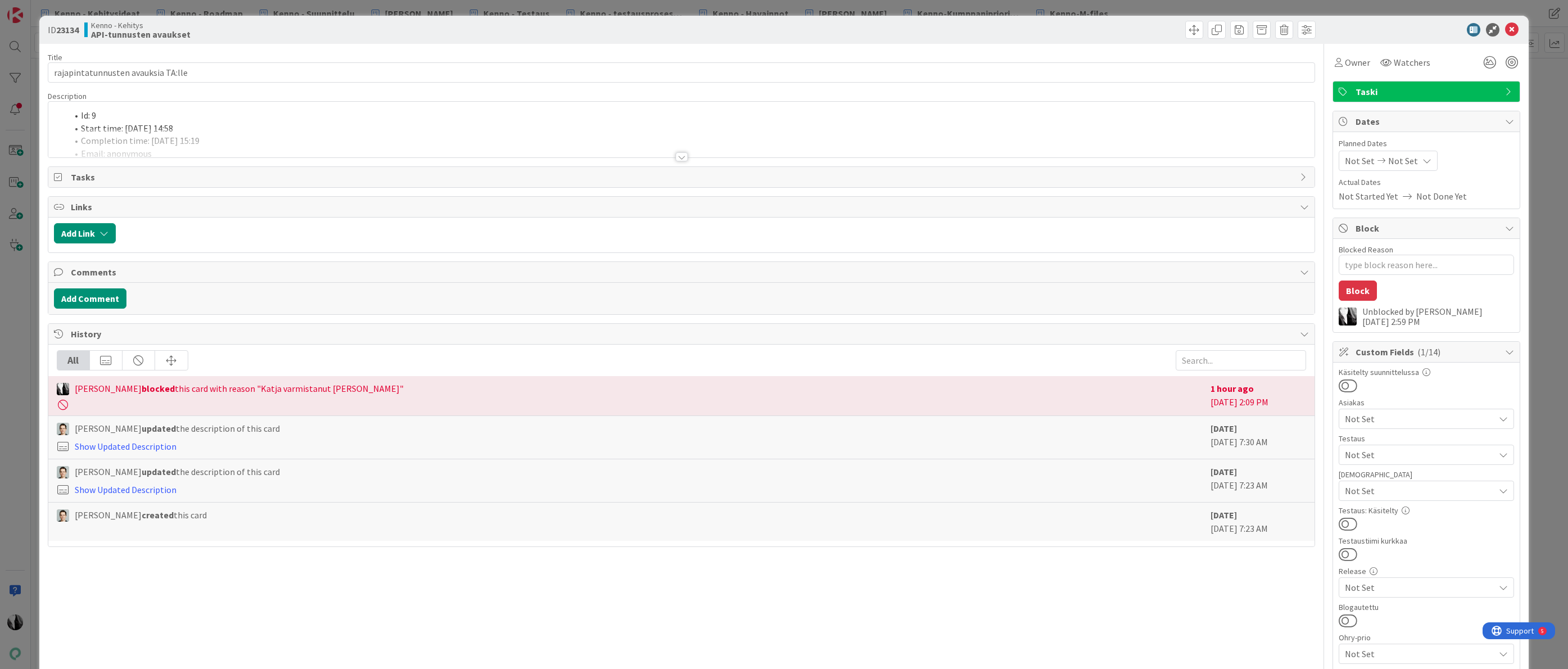
click at [678, 158] on div at bounding box center [681, 156] width 12 height 9
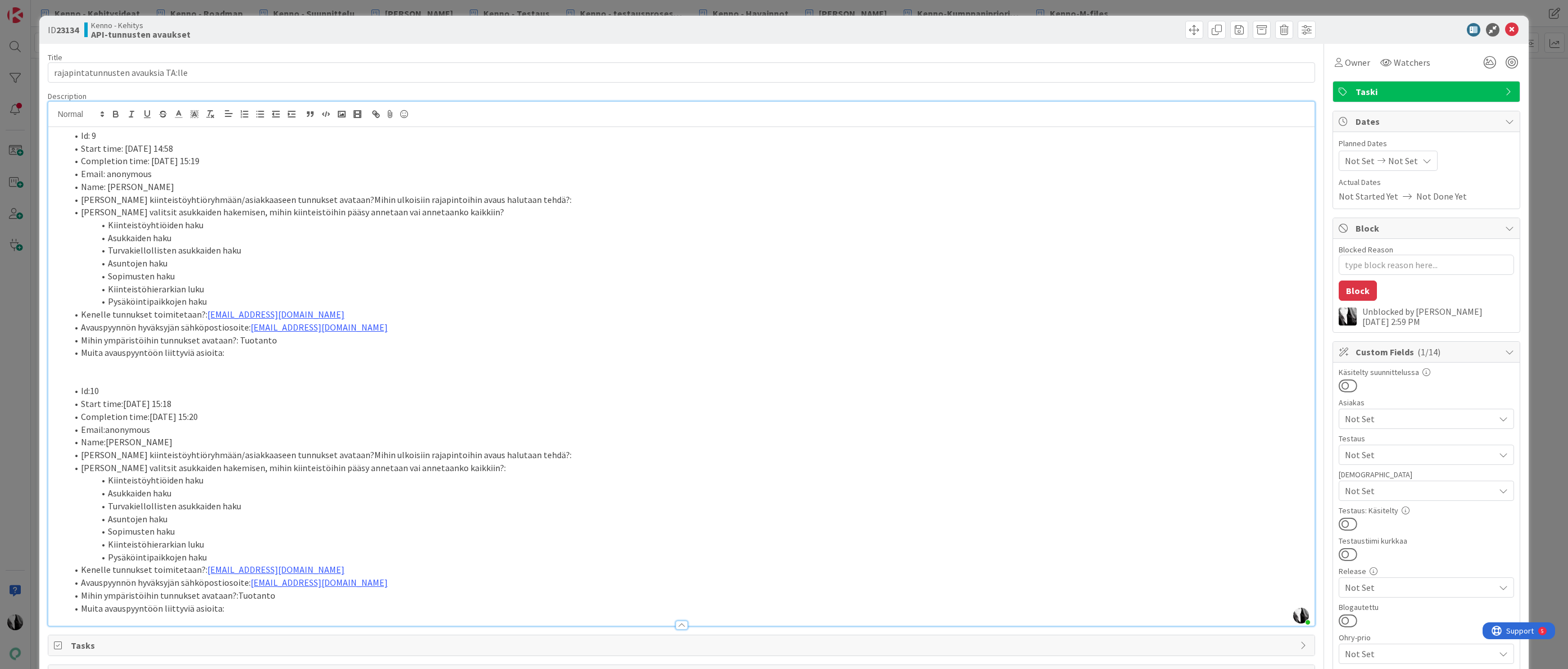
click at [81, 136] on span at bounding box center [81, 136] width 0 height 13
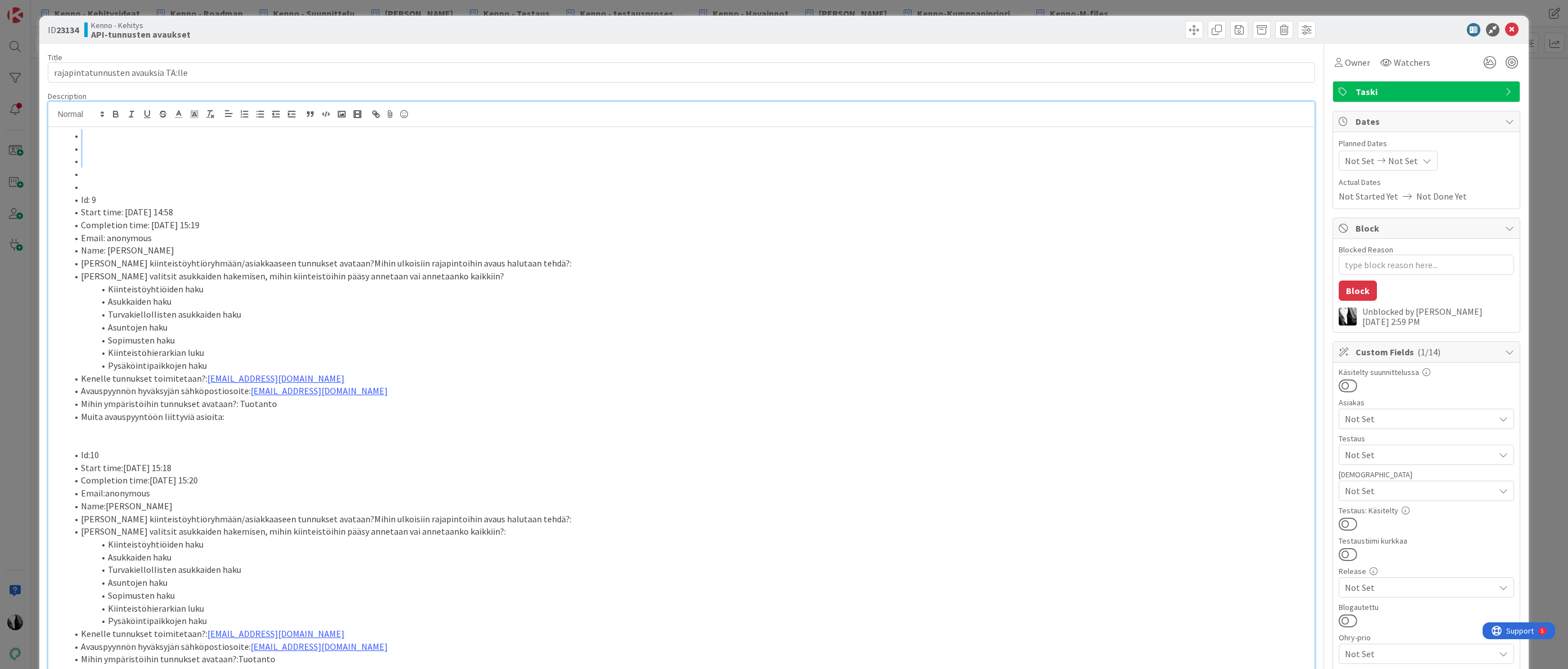
drag, startPoint x: 89, startPoint y: 172, endPoint x: 70, endPoint y: 138, distance: 38.9
click at [69, 138] on ol "Id: 9 Start time: 9/4/2025 14:58 Completion time: 9/4/2025 15:19 Email: anonymo…" at bounding box center [682, 277] width 1256 height 295
click at [244, 116] on icon "button" at bounding box center [244, 114] width 10 height 10
click at [244, 115] on icon "button" at bounding box center [244, 114] width 10 height 10
type textarea "x"
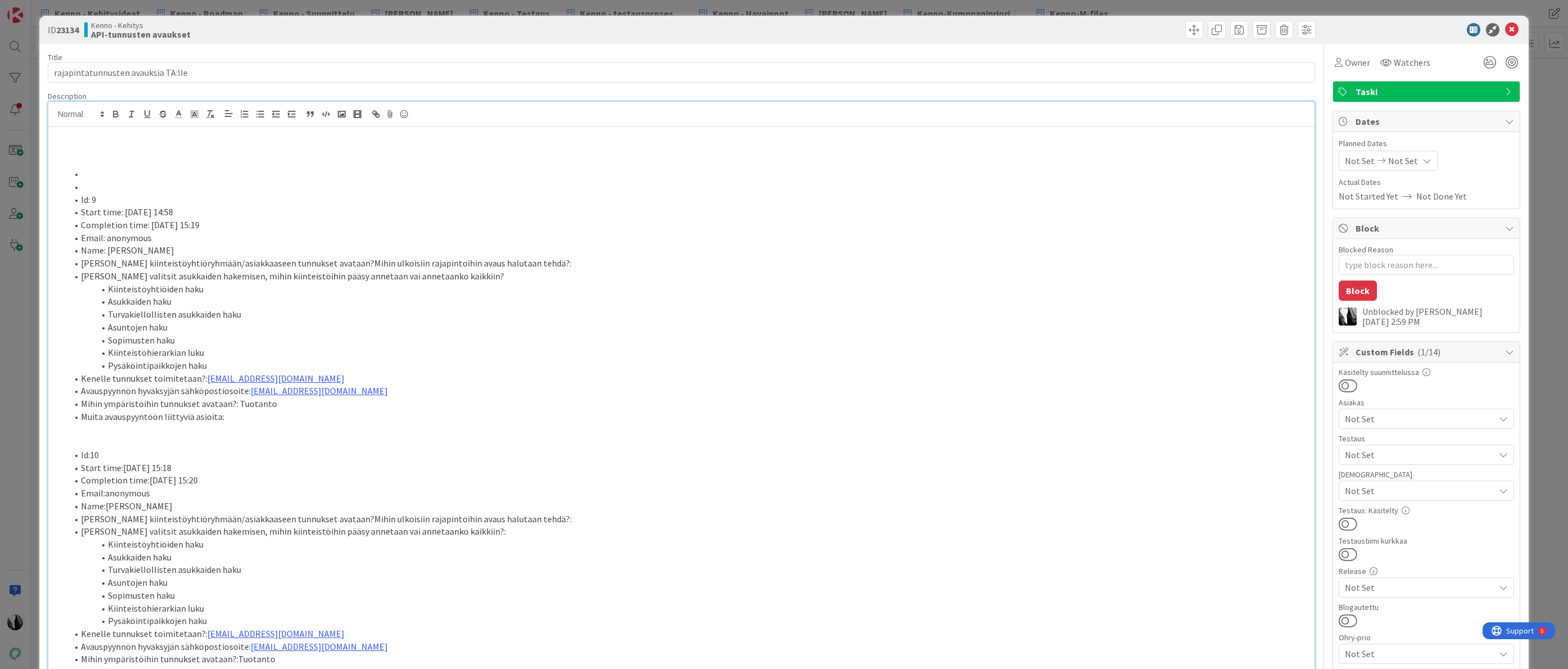
click at [78, 137] on p at bounding box center [682, 136] width 1256 height 13
type textarea "x"
click at [647, 304] on li "Asukkaiden haku" at bounding box center [689, 302] width 1242 height 13
click at [1302, 35] on div at bounding box center [1421, 29] width 199 height 13
click at [1302, 27] on icon at bounding box center [1512, 29] width 13 height 13
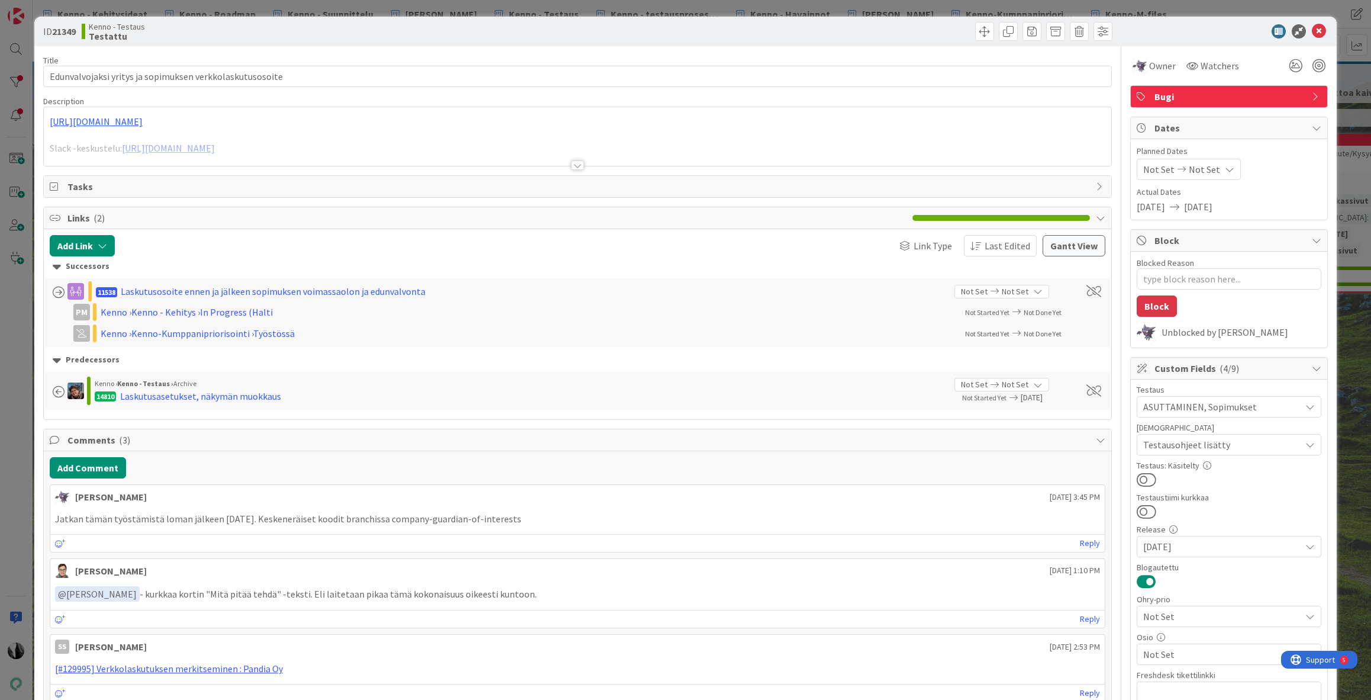
type textarea "x"
click at [578, 165] on div at bounding box center [577, 164] width 13 height 9
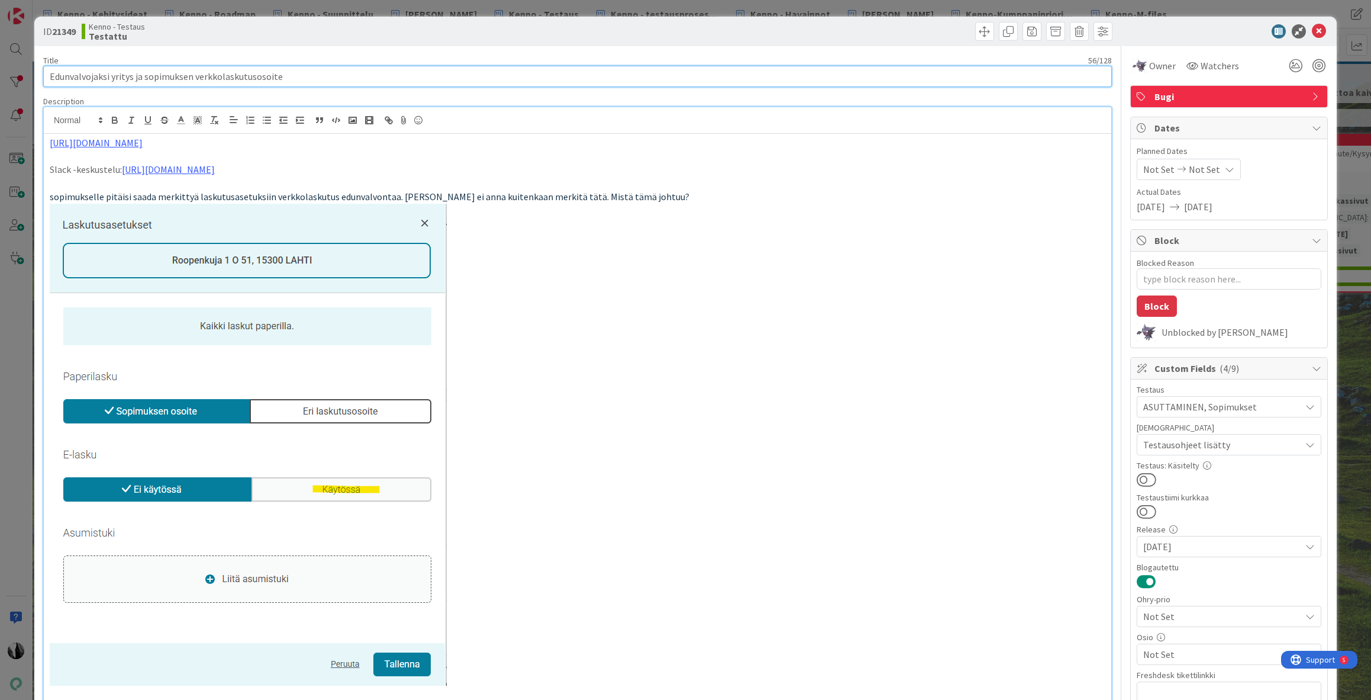
drag, startPoint x: 49, startPoint y: 75, endPoint x: 272, endPoint y: 75, distance: 222.5
click at [272, 75] on input "Edunvalvojaksi yritys ja sopimuksen verkkolaskutusosoite" at bounding box center [577, 76] width 1069 height 21
click at [284, 75] on input "Edunvalvojaksi yritys ja sopimuksen verkkolaskutusosoite" at bounding box center [577, 76] width 1069 height 21
drag, startPoint x: 62, startPoint y: 199, endPoint x: 479, endPoint y: 240, distance: 419.2
click at [453, 201] on span "sopimukselle pitäisi saada merkittyä laskutusasetuksiin verkkolaskutus edunvalv…" at bounding box center [370, 197] width 640 height 12
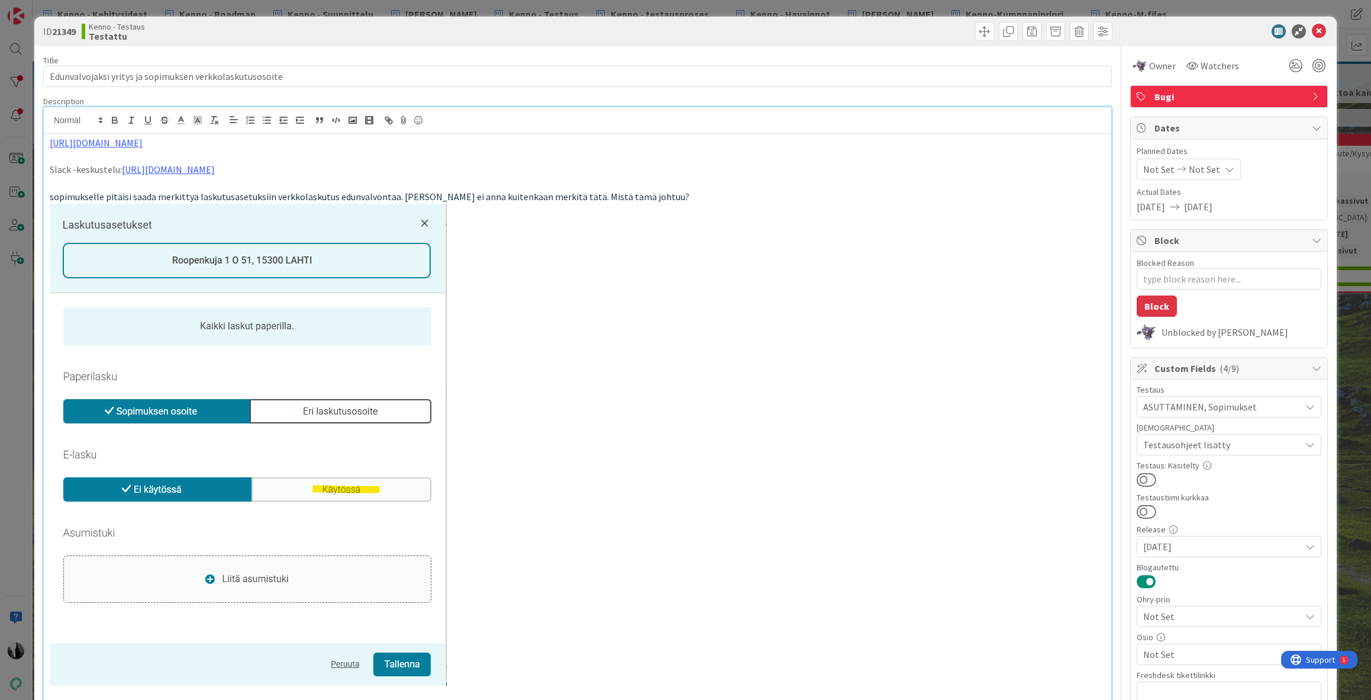
click at [542, 307] on p at bounding box center [578, 445] width 1056 height 482
click at [1315, 31] on icon at bounding box center [1319, 31] width 14 height 14
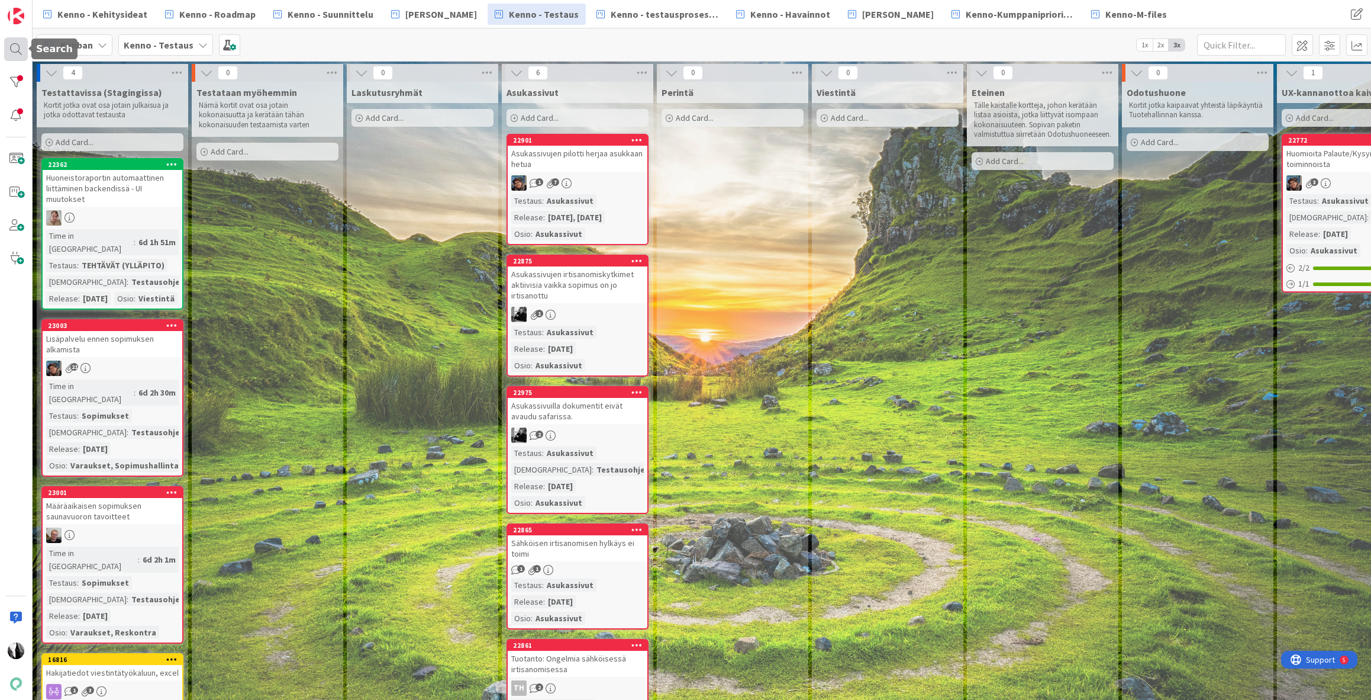
click at [17, 48] on div at bounding box center [16, 49] width 24 height 24
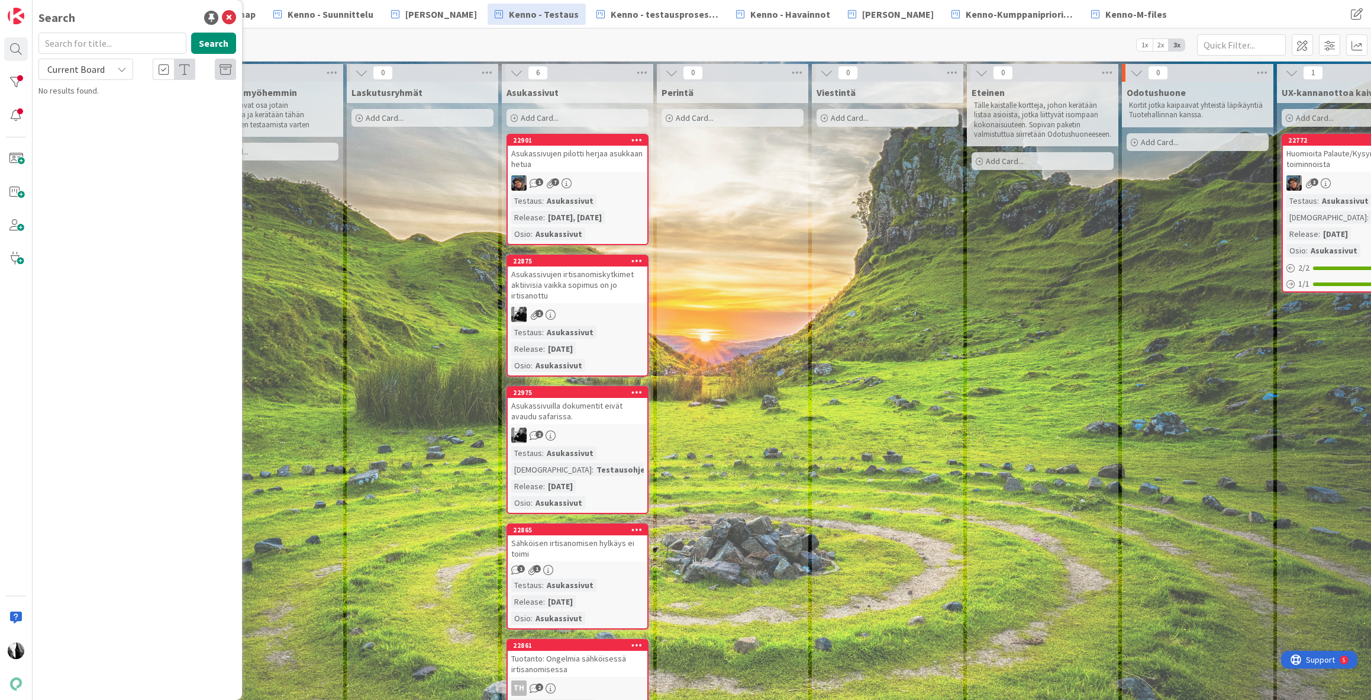
click at [140, 38] on input "text" at bounding box center [112, 43] width 148 height 21
type input "23048"
click at [107, 69] on div "Current Board" at bounding box center [85, 69] width 95 height 21
click at [101, 113] on span "All Boards" at bounding box center [106, 118] width 123 height 18
click at [164, 108] on span "Asukkaan lisääminen, ohjetekstit ja muuttopäivämäärä" at bounding box center [131, 110] width 152 height 23
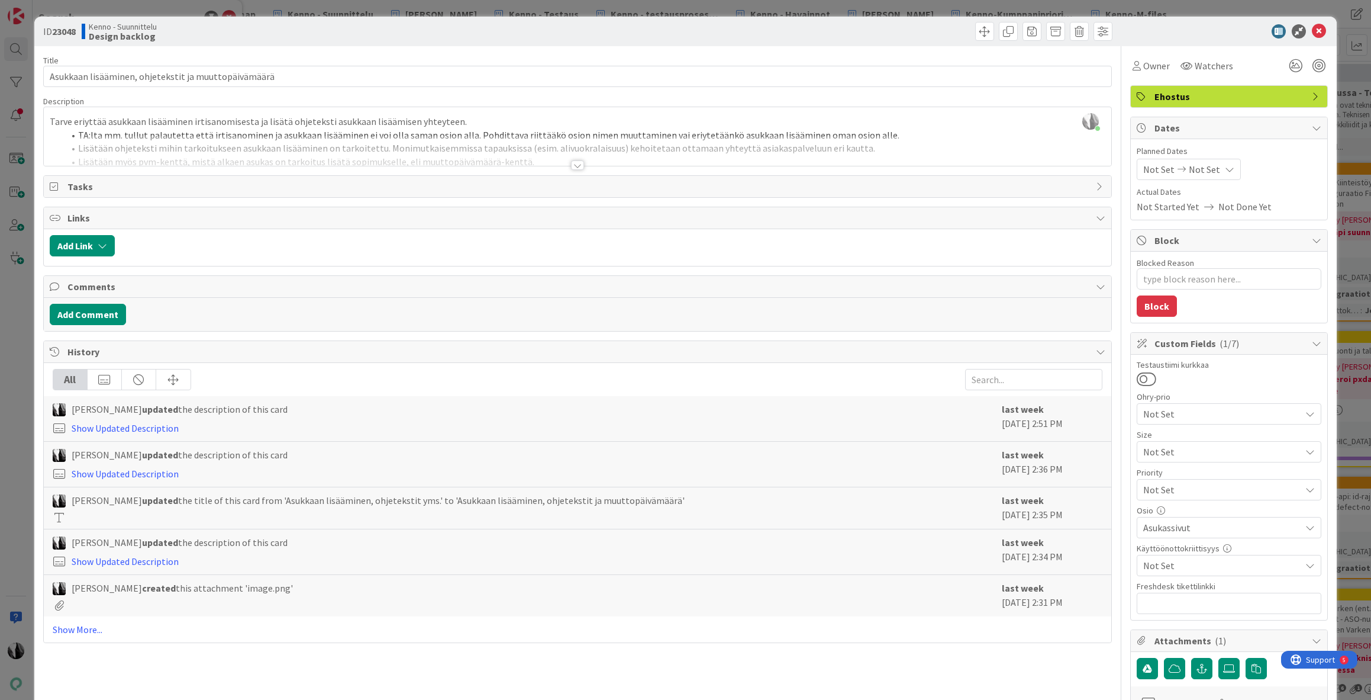
click at [573, 165] on div at bounding box center [577, 164] width 13 height 9
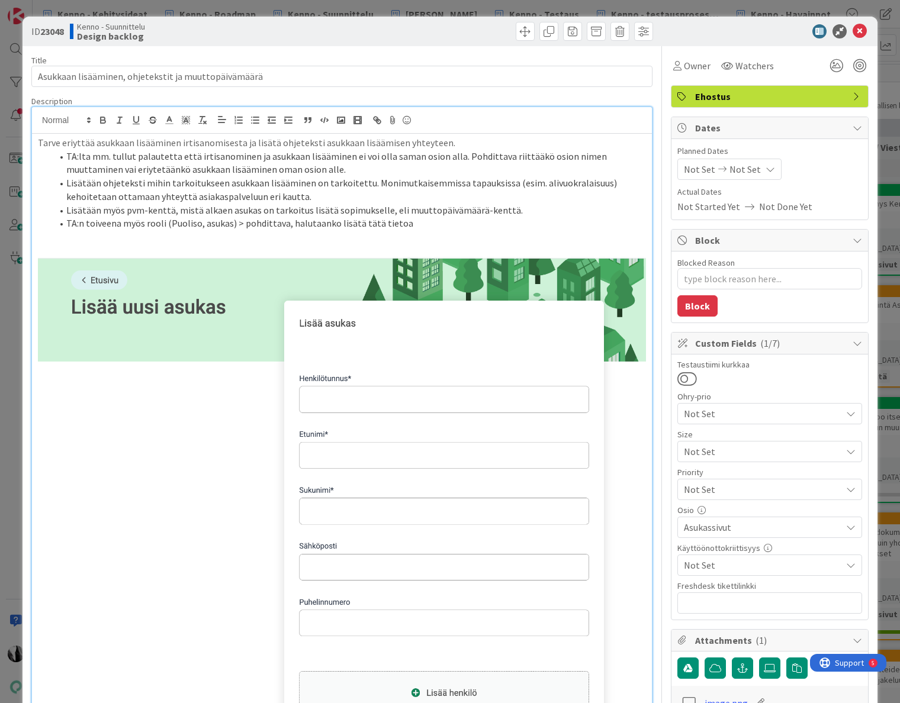
type textarea "x"
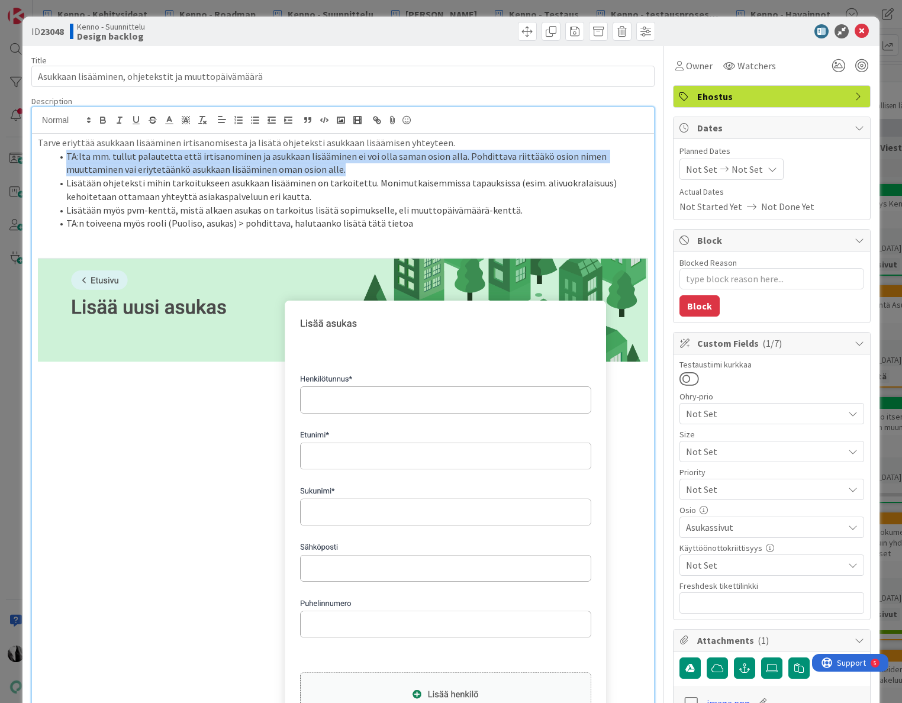
drag, startPoint x: 66, startPoint y: 156, endPoint x: 318, endPoint y: 171, distance: 252.5
click at [289, 169] on li "TA:lta mm. tullut palautetta että irtisanominen ja asukkaan lisääminen ei voi o…" at bounding box center [350, 163] width 596 height 27
click at [319, 171] on li "TA:lta mm. tullut palautetta että irtisanominen ja asukkaan lisääminen ei voi o…" at bounding box center [350, 163] width 596 height 27
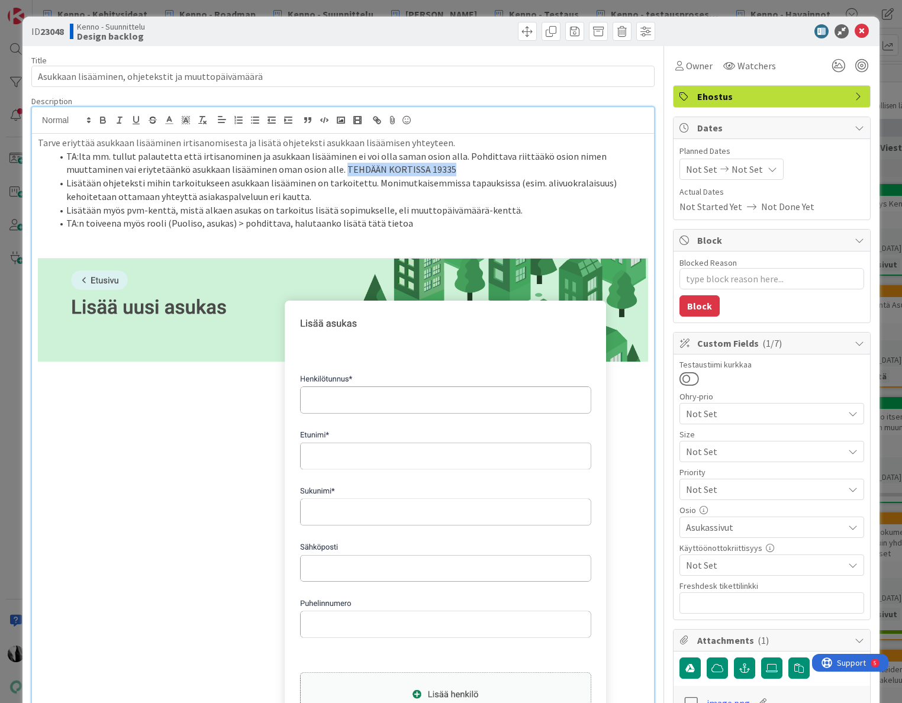
drag, startPoint x: 285, startPoint y: 170, endPoint x: 395, endPoint y: 168, distance: 110.7
click at [395, 168] on li "TA:lta mm. tullut palautetta että irtisanominen ja asukkaan lisääminen ei voi o…" at bounding box center [350, 163] width 596 height 27
click at [434, 170] on li "TA:lta mm. tullut palautetta että irtisanominen ja asukkaan lisääminen ei voi o…" at bounding box center [350, 163] width 596 height 27
drag, startPoint x: 285, startPoint y: 167, endPoint x: 495, endPoint y: 167, distance: 210.1
click at [495, 167] on li "TA:lta mm. tullut palautetta että irtisanominen ja asukkaan lisääminen ei voi o…" at bounding box center [350, 163] width 596 height 27
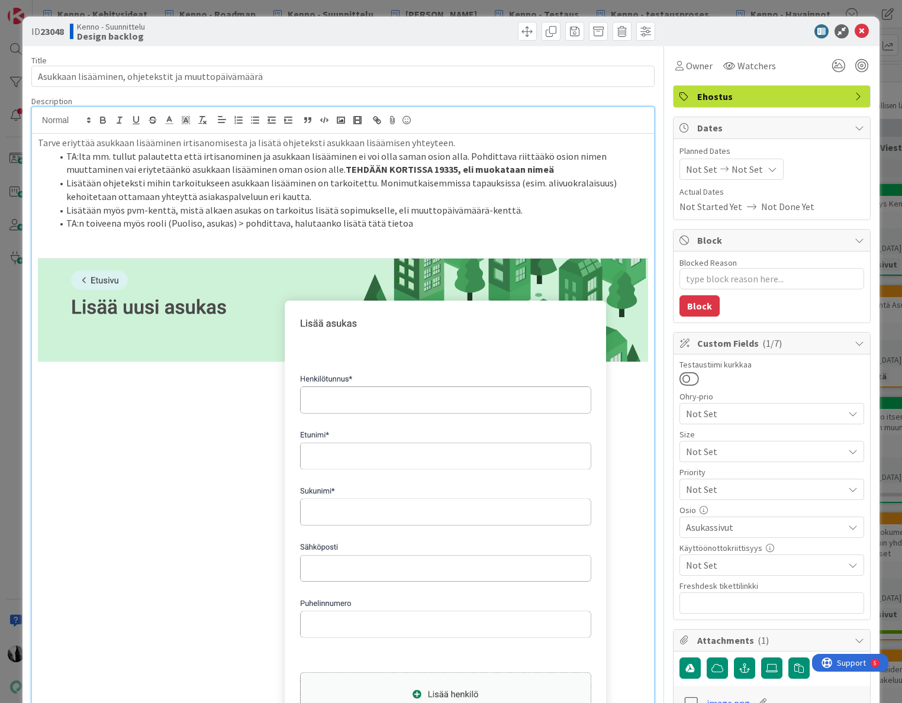
click at [346, 168] on strong "TEHDÄÄN KORTISSA 19335, eli muokataan nimeä" at bounding box center [450, 169] width 208 height 12
drag, startPoint x: 284, startPoint y: 170, endPoint x: 394, endPoint y: 170, distance: 109.5
click at [394, 170] on strong "TEHDÄÄN KORTISSA 19335, eli muokataan nimeä" at bounding box center [450, 169] width 208 height 12
copy strong "TEHDÄÄN KORTISSA 19335"
click at [289, 195] on li "Lisätään ohjeteksti mihin tarkoitukseen asukkaan lisääminen on tarkoitettu. Mon…" at bounding box center [350, 189] width 596 height 27
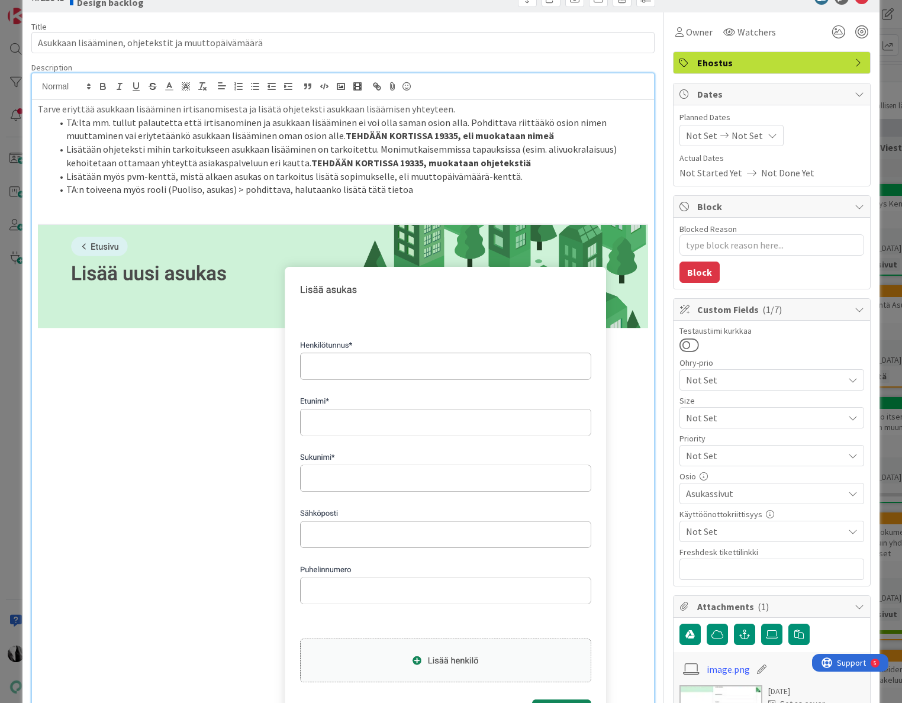
scroll to position [35, 0]
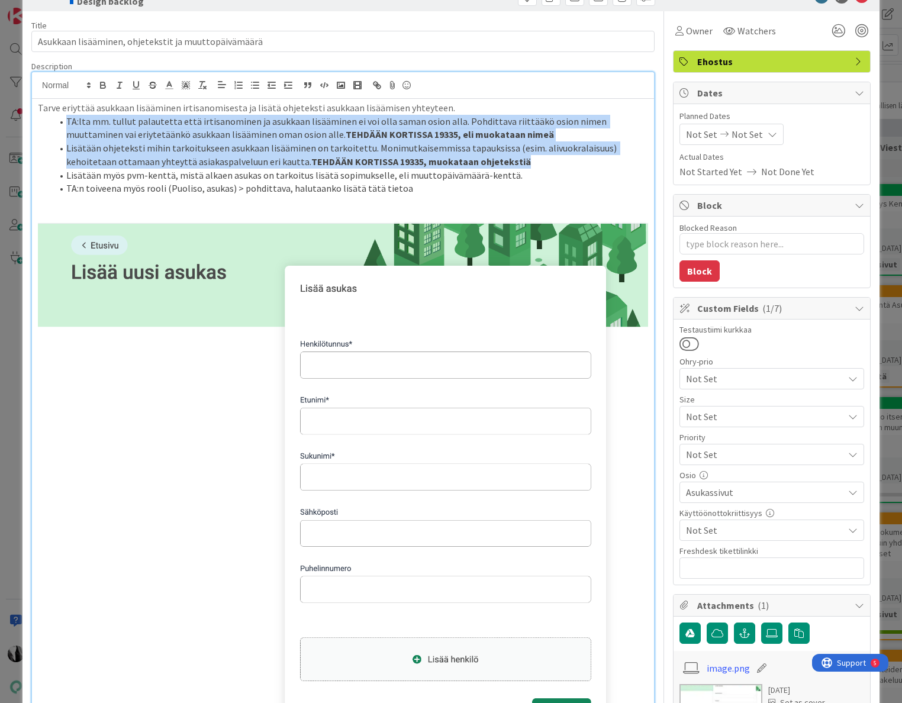
drag, startPoint x: 334, startPoint y: 156, endPoint x: 56, endPoint y: 124, distance: 280.0
click at [56, 124] on ol "TA:lta mm. tullut palautetta että irtisanominen ja asukkaan lisääminen ei voi o…" at bounding box center [343, 155] width 610 height 80
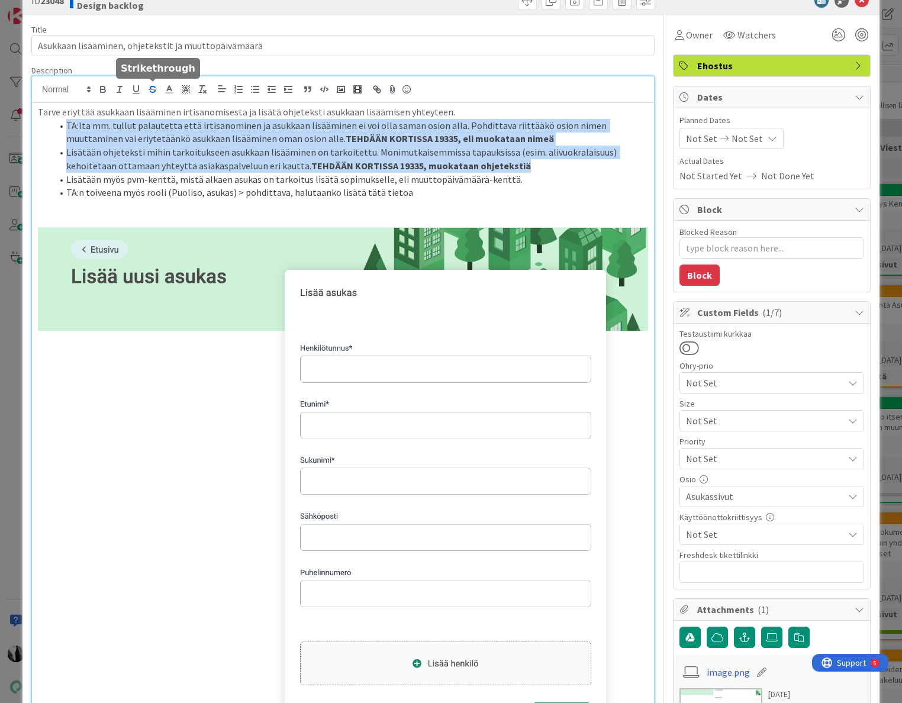
scroll to position [32, 0]
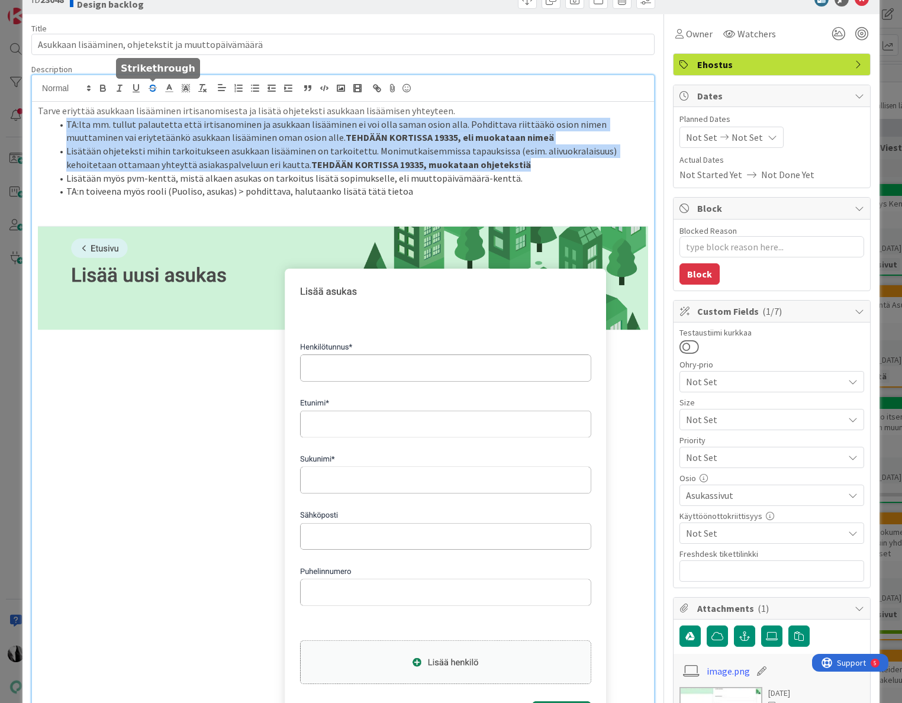
click at [155, 86] on icon "button" at bounding box center [152, 88] width 11 height 11
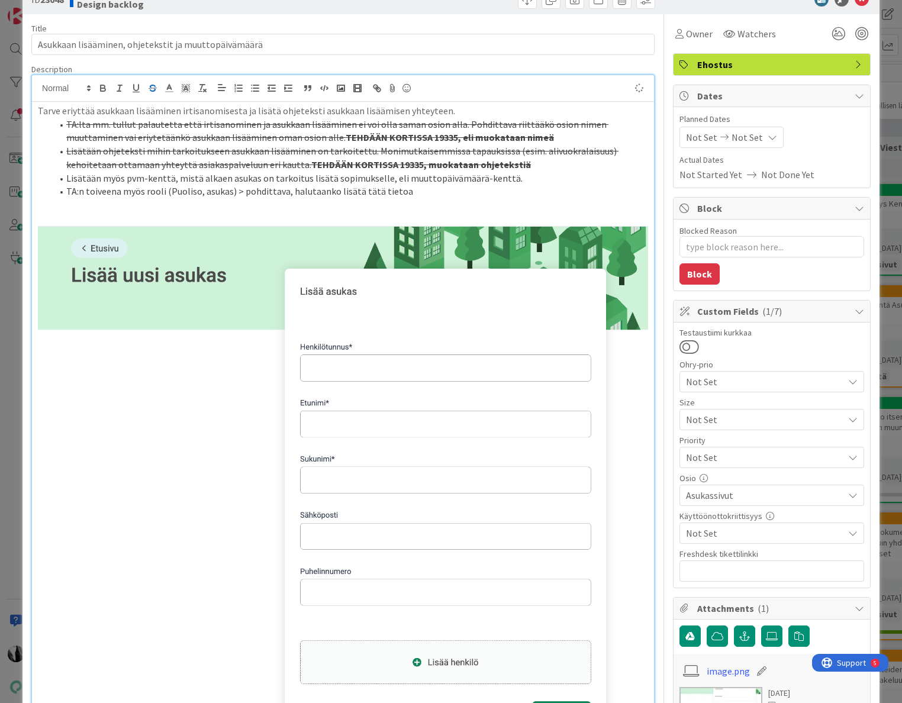
type textarea "x"
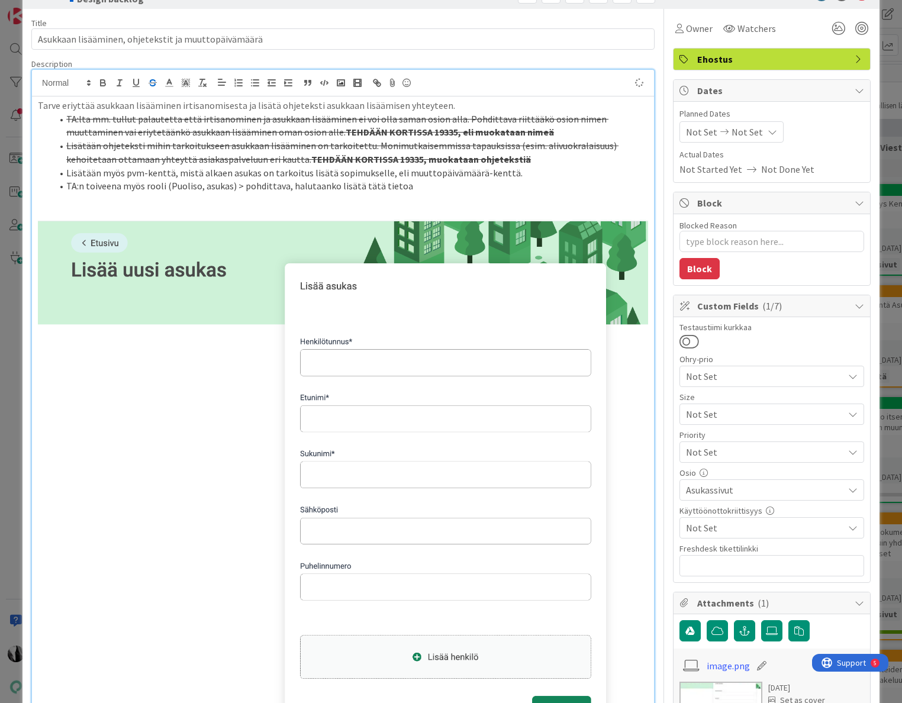
click at [548, 185] on li "TA:n toiveena myös rooli (Puoliso, asukas) > pohdittava, halutaanko lisätä tätä…" at bounding box center [350, 186] width 596 height 14
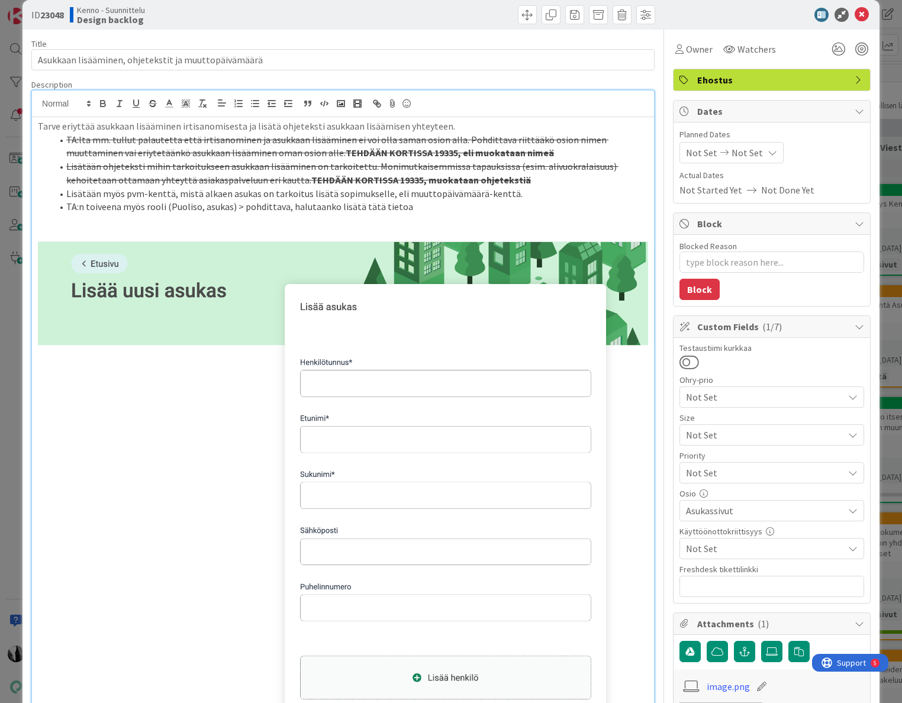
scroll to position [0, 0]
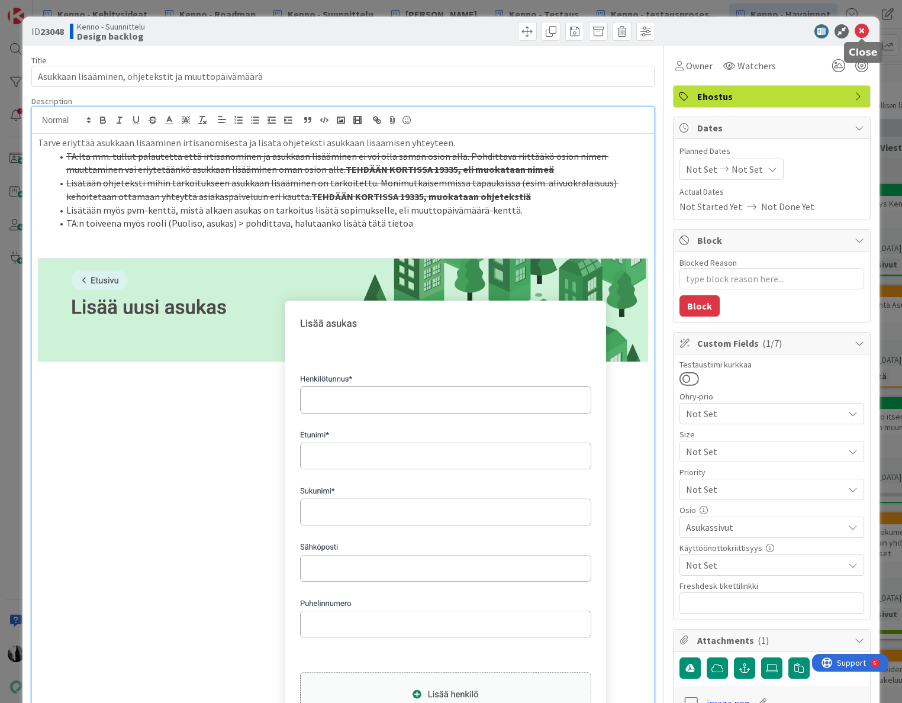
drag, startPoint x: 861, startPoint y: 31, endPoint x: 803, endPoint y: 12, distance: 61.8
click at [861, 31] on icon at bounding box center [862, 31] width 14 height 14
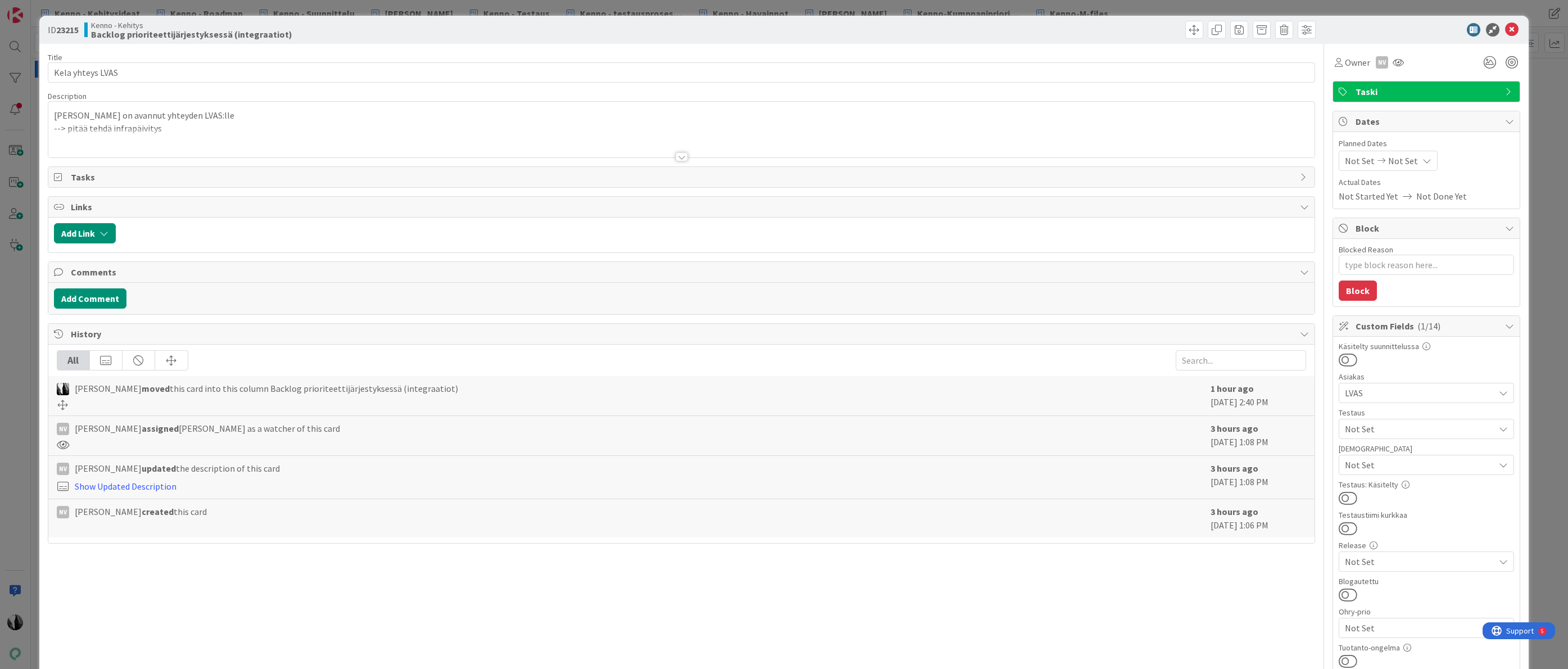
type textarea "x"
click at [100, 73] on input "Kela yhteys LVAS" at bounding box center [681, 72] width 1268 height 20
click at [325, 76] on input "Kela yhteys LVAS" at bounding box center [681, 72] width 1268 height 20
type input "Kela yhteys LVAS + kaikki muut Kennon kiineistöyhtiöryhmät"
type textarea "x"
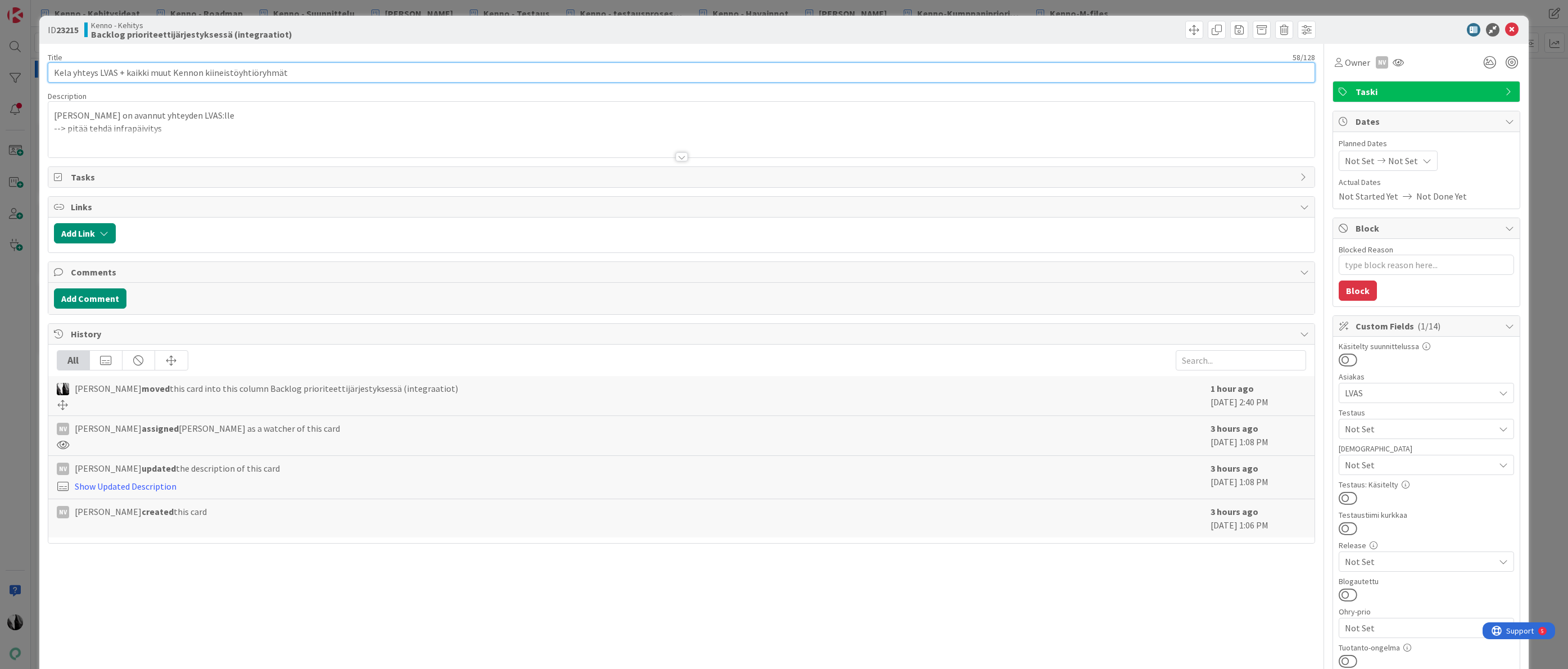
type input "Kela yhteys LVAS + kaikki muut Kennon kiineistöyhtiöryhmät"
drag, startPoint x: 199, startPoint y: 131, endPoint x: 220, endPoint y: 131, distance: 21.0
click at [199, 131] on div at bounding box center [682, 143] width 1267 height 29
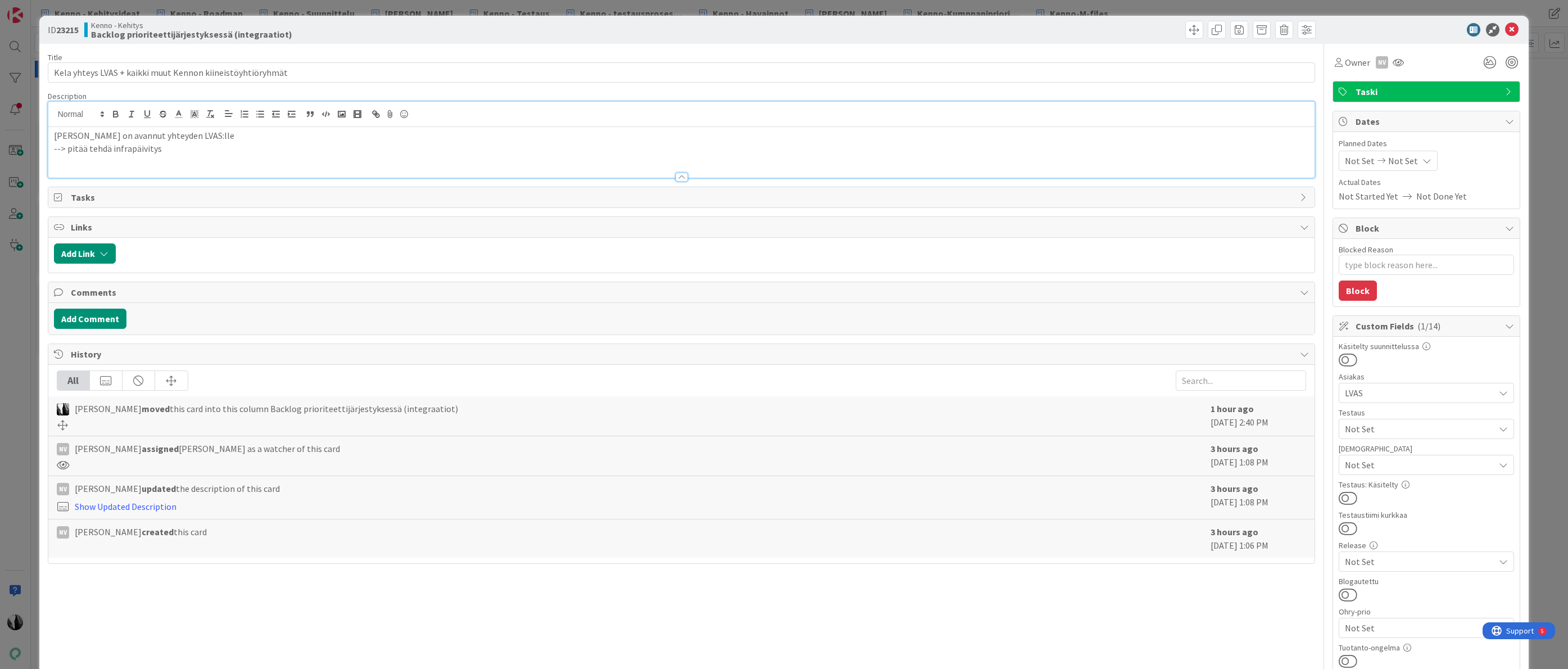
click at [230, 149] on p "--> pitää tehdä infrapäivitys" at bounding box center [682, 149] width 1256 height 13
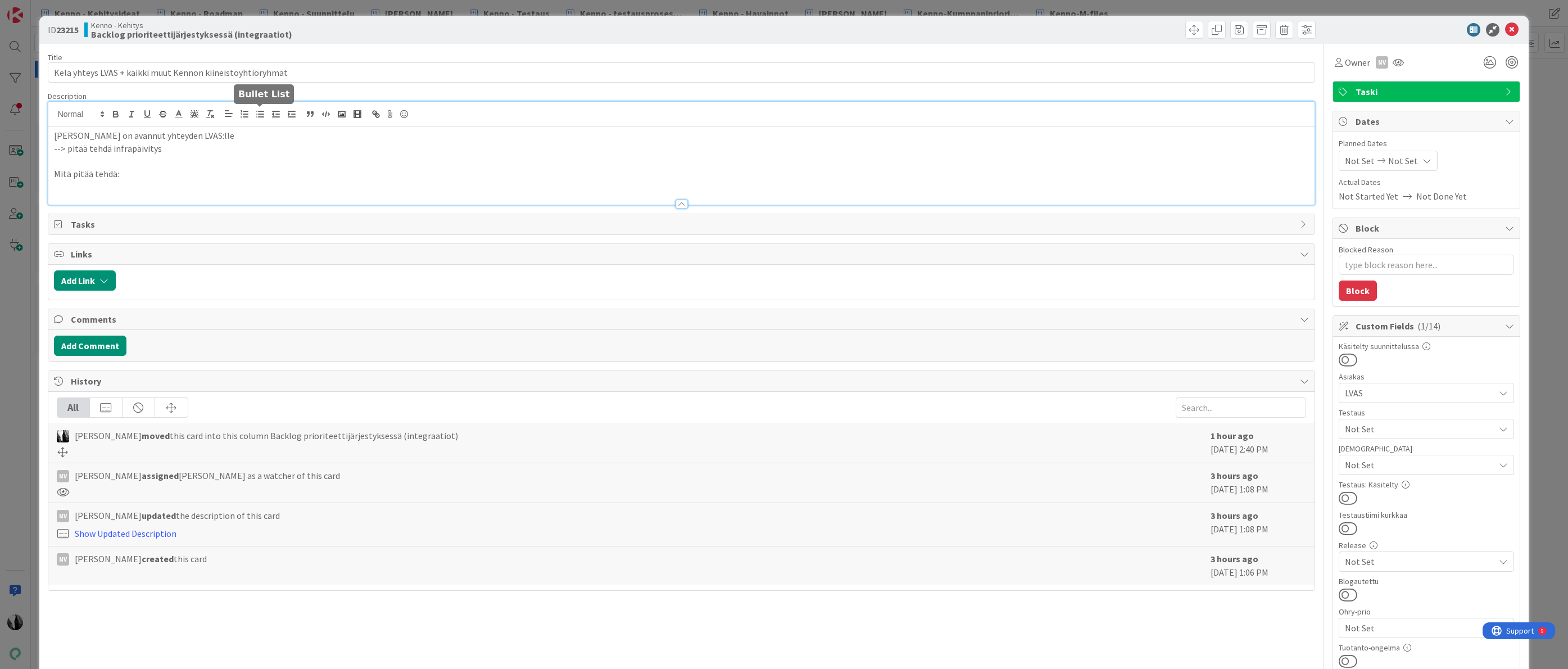
click at [259, 115] on icon "button" at bounding box center [260, 114] width 10 height 10
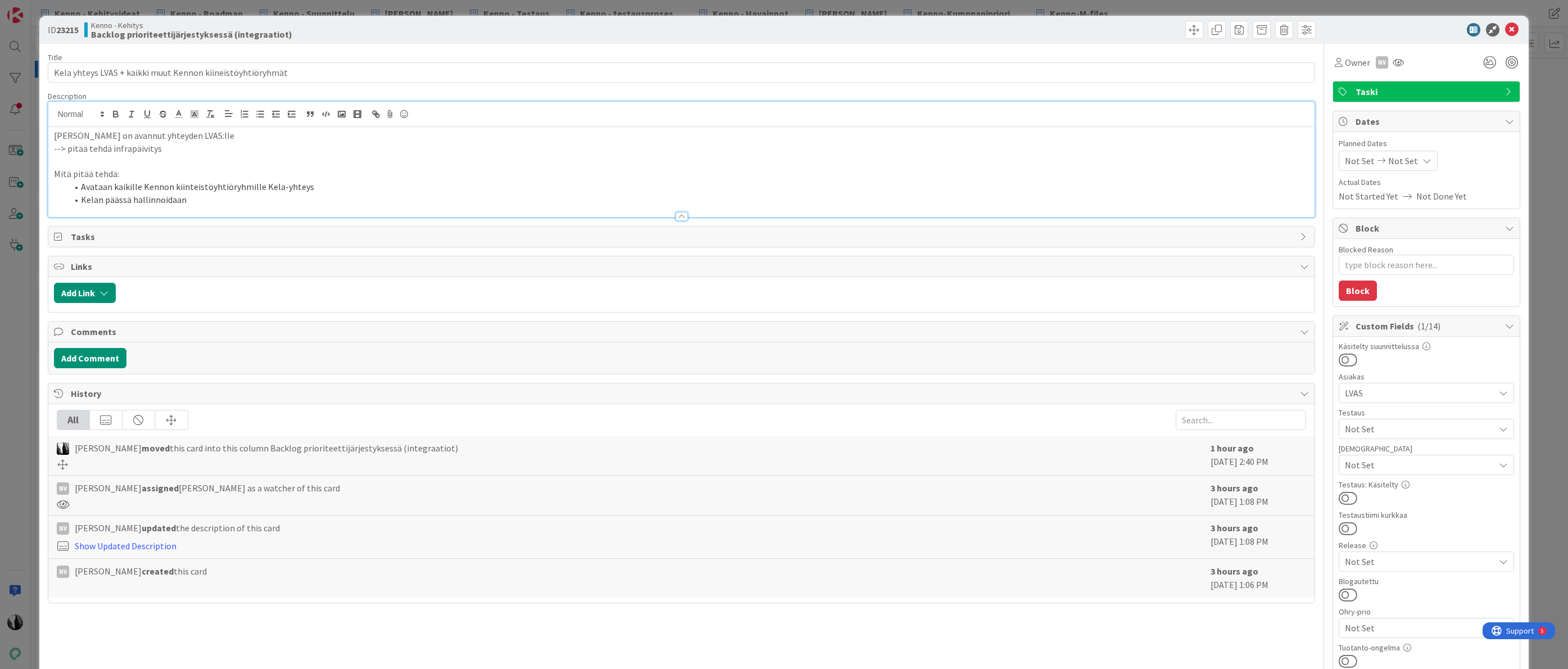
click at [52, 134] on div "Kela on avannut yhteyden LVAS:lle --> pitää tehdä infrapäivitys Mitä pitää tehd…" at bounding box center [682, 172] width 1267 height 90
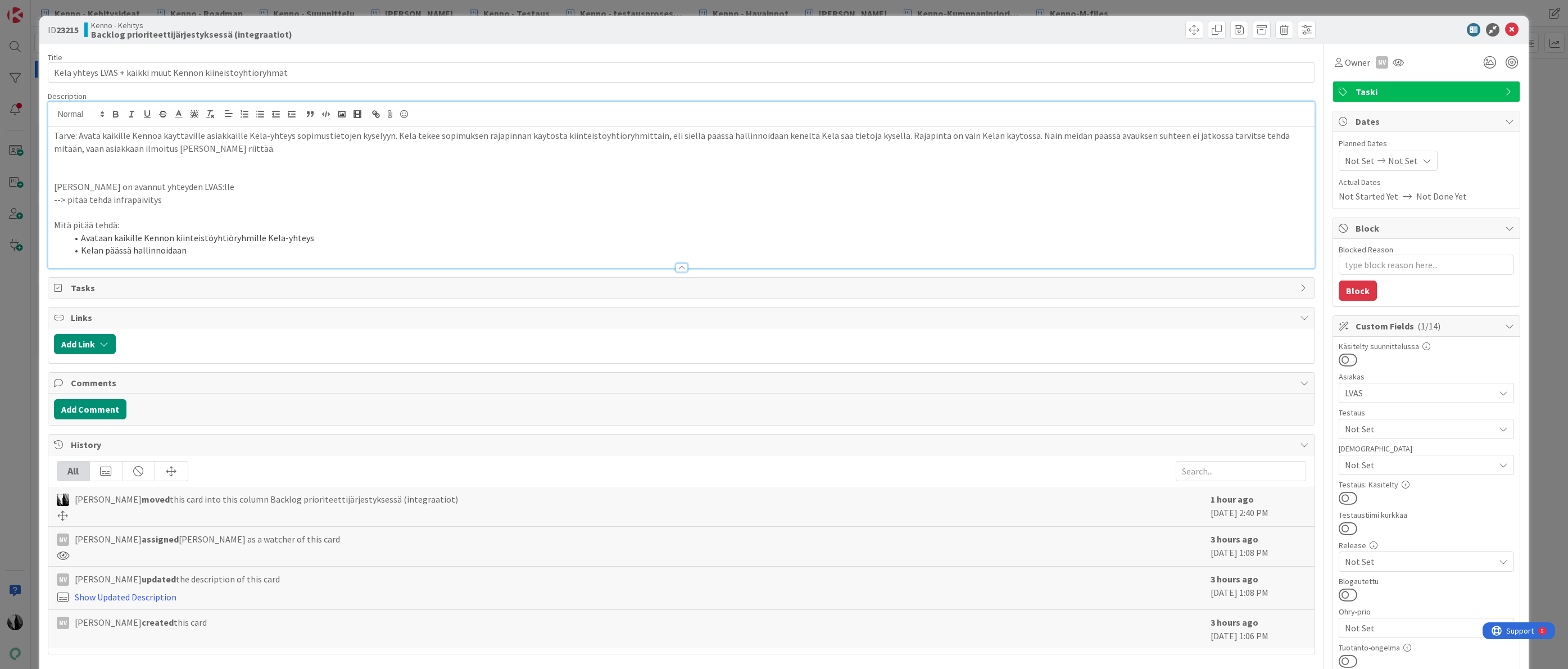
click at [115, 150] on p "Tarve: Avata kaikille Kennoa käyttäville asiakkaille Kela-yhteys sopimustietoje…" at bounding box center [682, 142] width 1256 height 26
drag, startPoint x: 171, startPoint y: 203, endPoint x: 149, endPoint y: 201, distance: 22.1
click at [149, 201] on p "--> pitää tehdä infrapäivitys" at bounding box center [682, 201] width 1256 height 13
click at [90, 176] on p at bounding box center [682, 174] width 1256 height 13
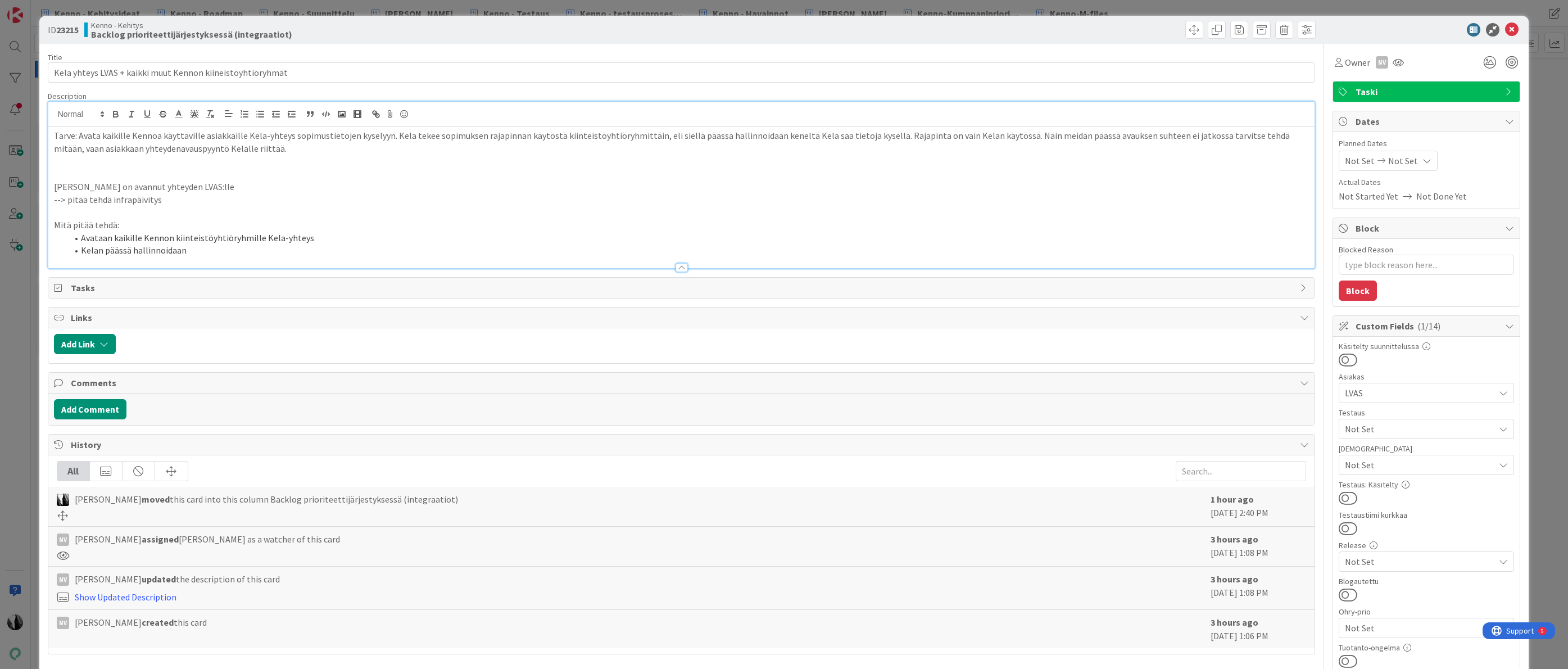
drag, startPoint x: 53, startPoint y: 185, endPoint x: 111, endPoint y: 177, distance: 58.5
click at [53, 185] on div "Tarve: Avata kaikille Kennoa käyttäville asiakkaille Kela-yhteys sopimustietoje…" at bounding box center [682, 198] width 1267 height 142
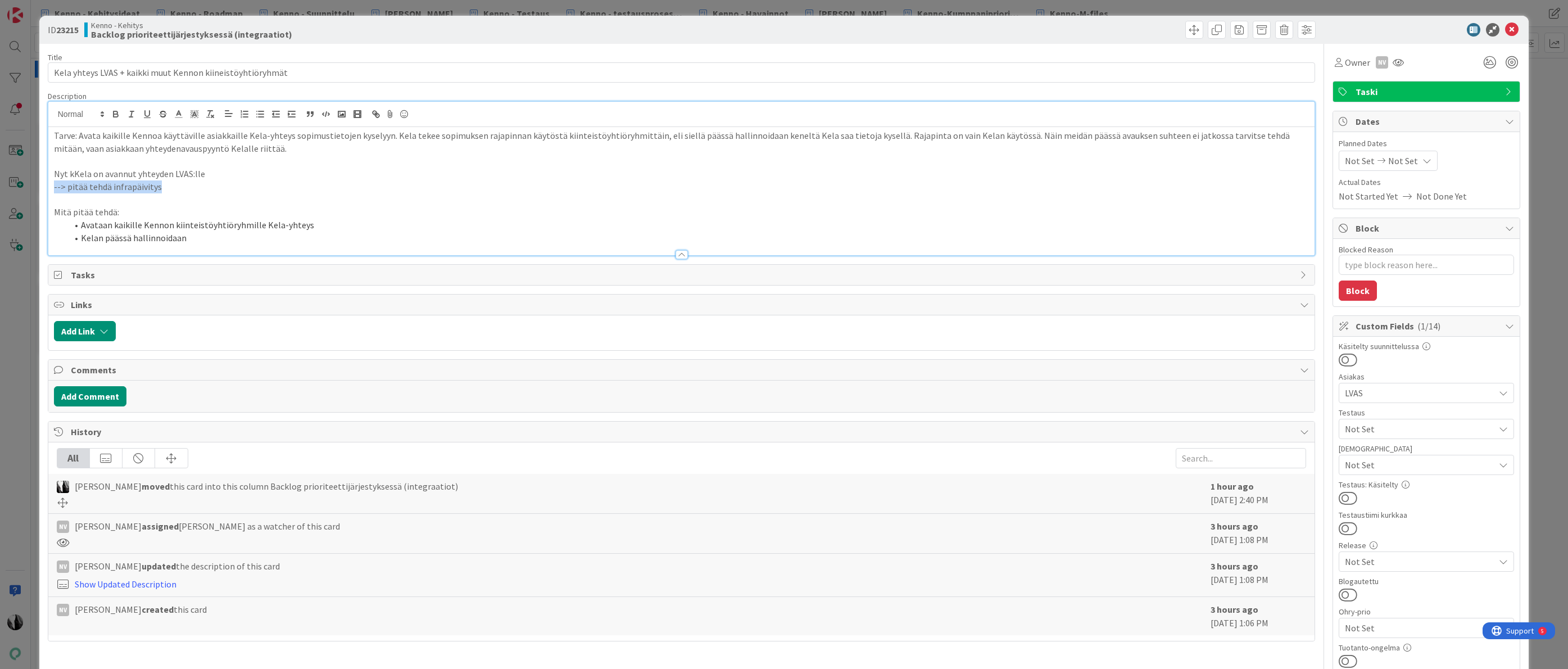
drag, startPoint x: 164, startPoint y: 187, endPoint x: 55, endPoint y: 183, distance: 109.1
click at [55, 183] on p "--> pitää tehdä infrapäivitys" at bounding box center [682, 187] width 1256 height 13
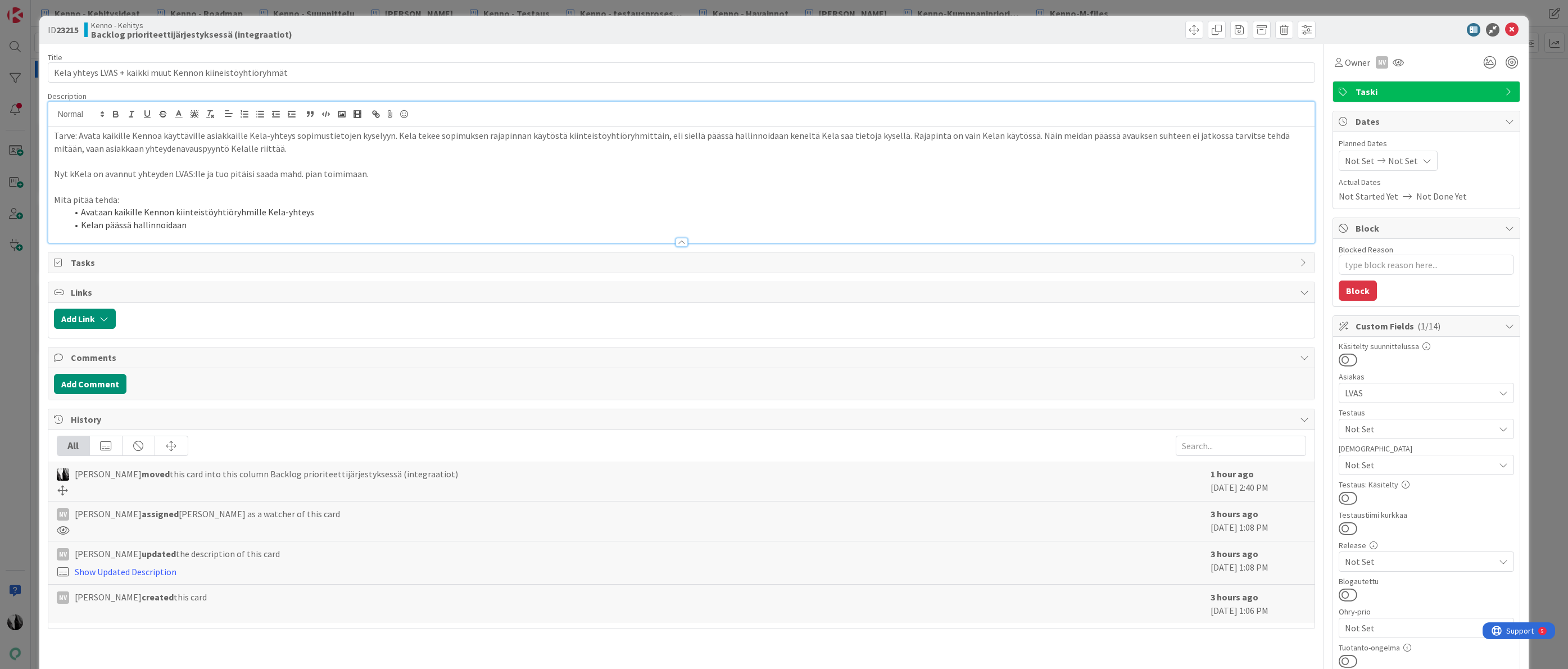
drag, startPoint x: 191, startPoint y: 225, endPoint x: 197, endPoint y: 225, distance: 6.0
click at [191, 225] on li "Kelan päässä hallinnoidaan" at bounding box center [689, 225] width 1242 height 13
click at [309, 212] on li "Avataan kaikille Kennon kiinteistöyhtiöryhmille Kela-yhteys" at bounding box center [689, 212] width 1242 height 13
click at [295, 212] on li "Avataan kaikille Kennon kiinteistöyhtiöryhmille Kela-yhteys" at bounding box center [689, 212] width 1242 height 13
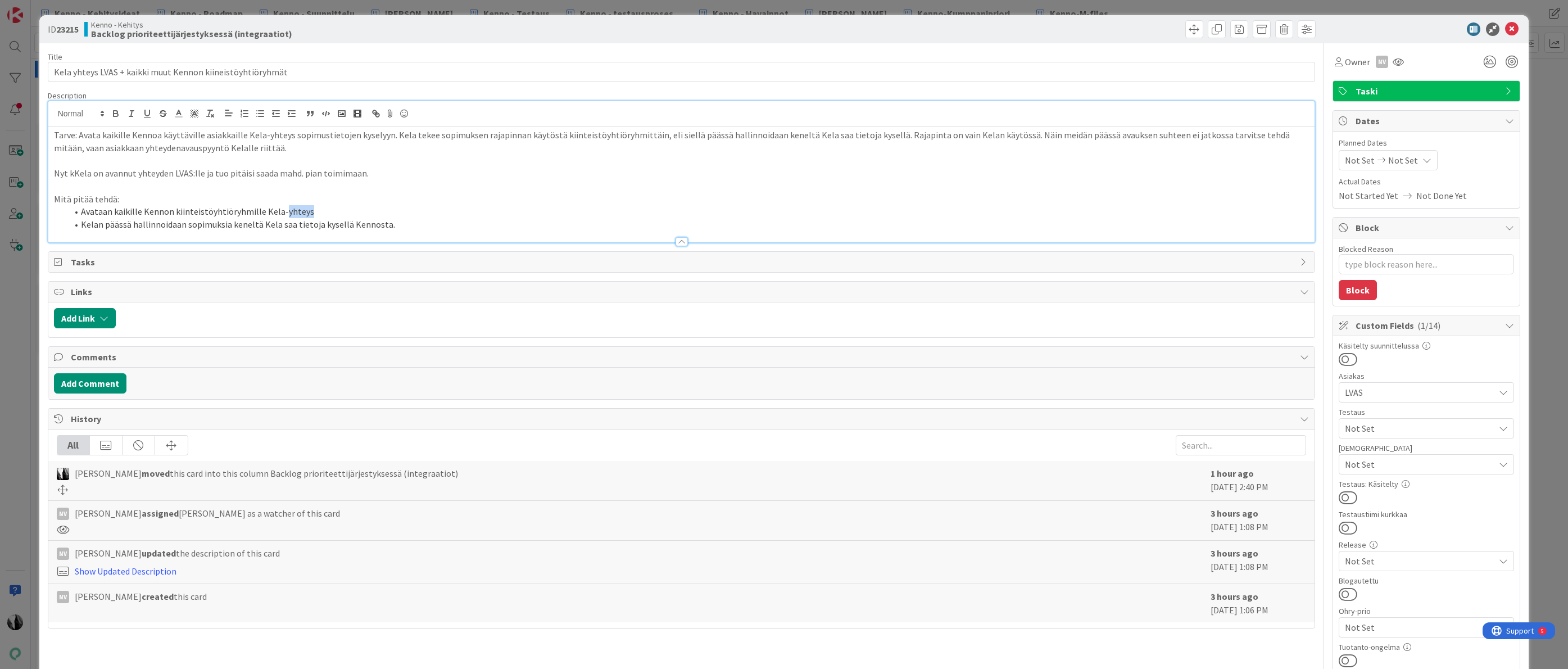
click at [295, 212] on li "Avataan kaikille Kennon kiinteistöyhtiöryhmille Kela-yhteys" at bounding box center [689, 212] width 1242 height 13
click at [1384, 27] on div at bounding box center [1421, 29] width 199 height 13
click at [250, 225] on li "Kelan päässä hallinnoidaan sopimuksia keneltä Kela saa tietoja kysellä Kennosta." at bounding box center [689, 225] width 1242 height 13
click at [583, 224] on li "Kelan päässä hallinnoidaan sopimuksia miltä kiinteistöyhtiöryhmältä Kela saa ti…" at bounding box center [689, 225] width 1242 height 13
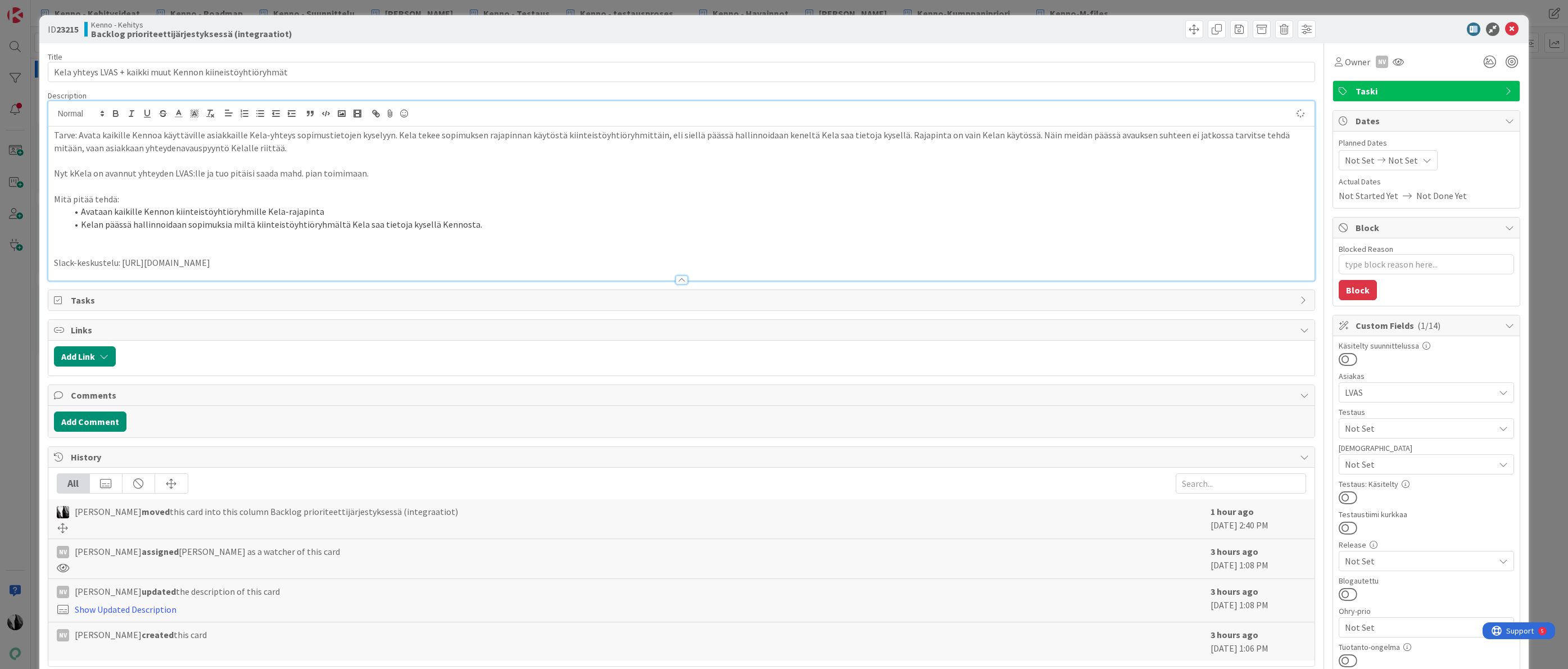
scroll to position [2, 0]
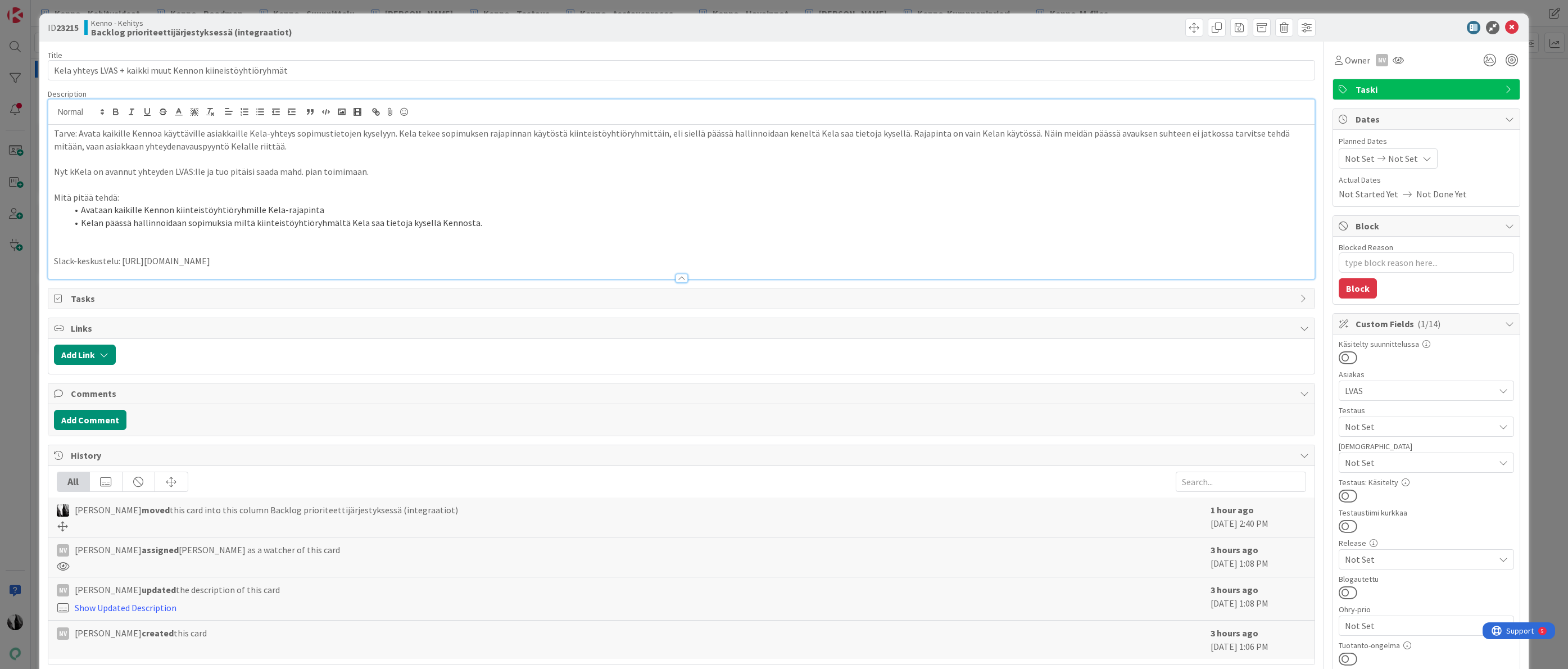
click at [555, 264] on p "Slack-keskustelu: [URL][DOMAIN_NAME]" at bounding box center [682, 261] width 1256 height 13
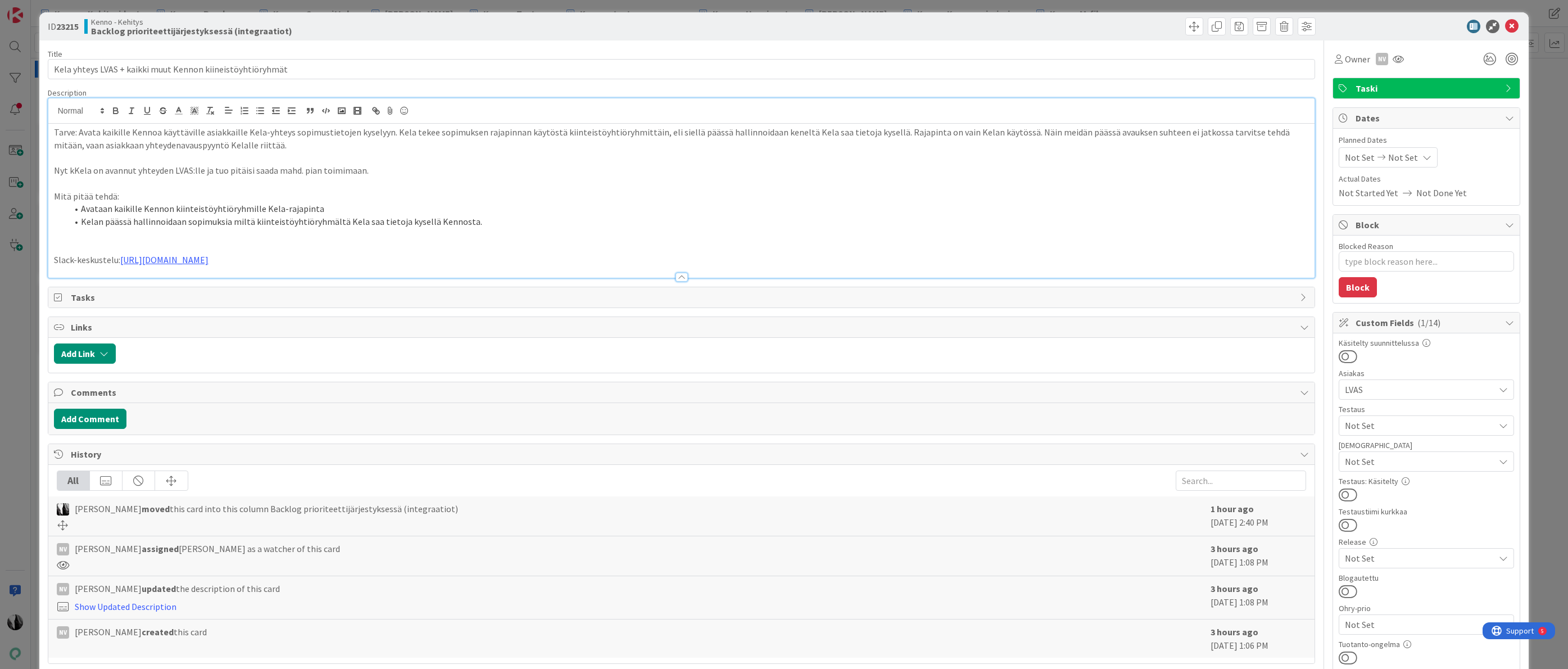
scroll to position [4, 0]
click at [315, 69] on input "Kela yhteys LVAS + kaikki muut Kennon kiineistöyhtiöryhmät" at bounding box center [681, 68] width 1268 height 20
click at [309, 73] on input "Kela yhteys LVAS + kaikki muut Kennon kiineistöyhtiöryhmät" at bounding box center [681, 68] width 1268 height 20
type textarea "x"
type input "Kela yhteys LVAS + kaikki muut Kennon kiineistöyhtiöryhmät/asiakkaat"
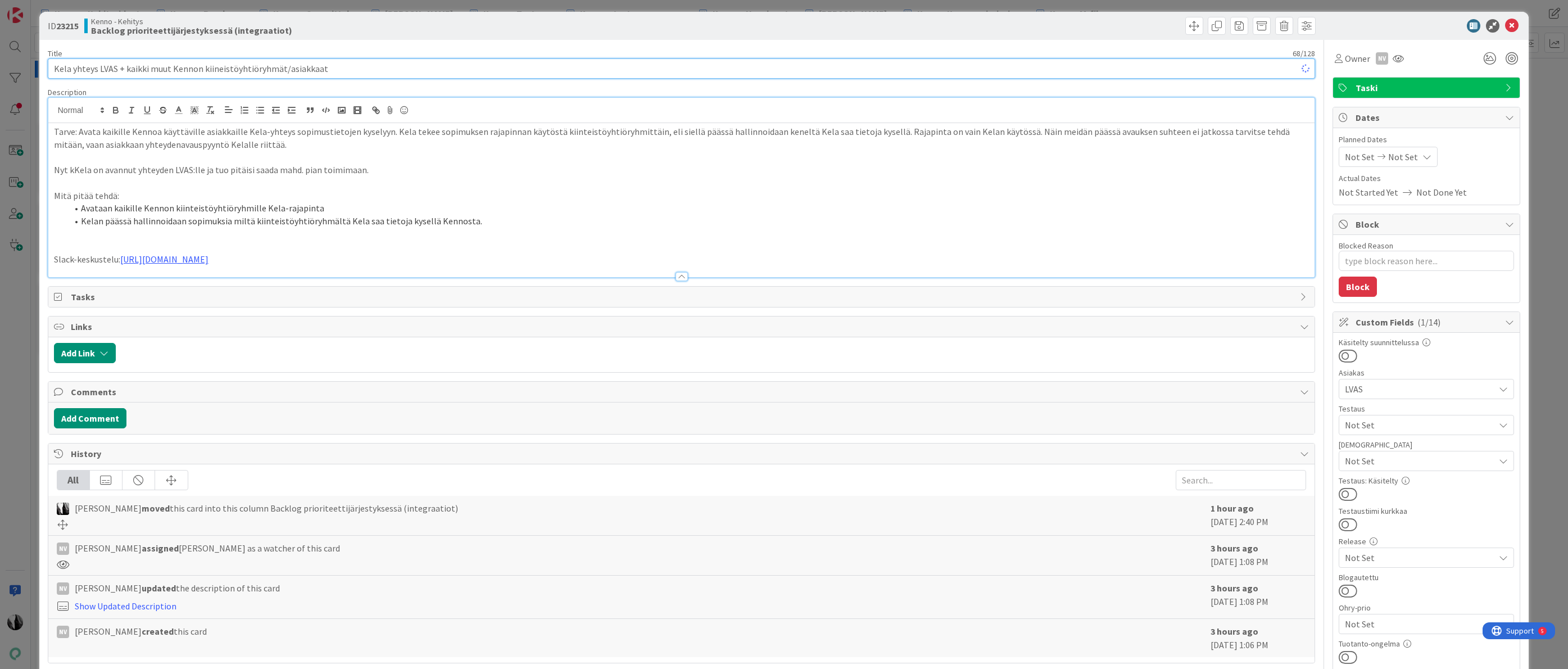
type textarea "x"
type input "Kela yhteys LVAS + kaikki muut Kennon kiineistöyhtiöryhmät/asiakkaat"
drag, startPoint x: 1396, startPoint y: 23, endPoint x: 1358, endPoint y: 29, distance: 38.5
click at [1396, 23] on div at bounding box center [1421, 26] width 199 height 13
type textarea "x"
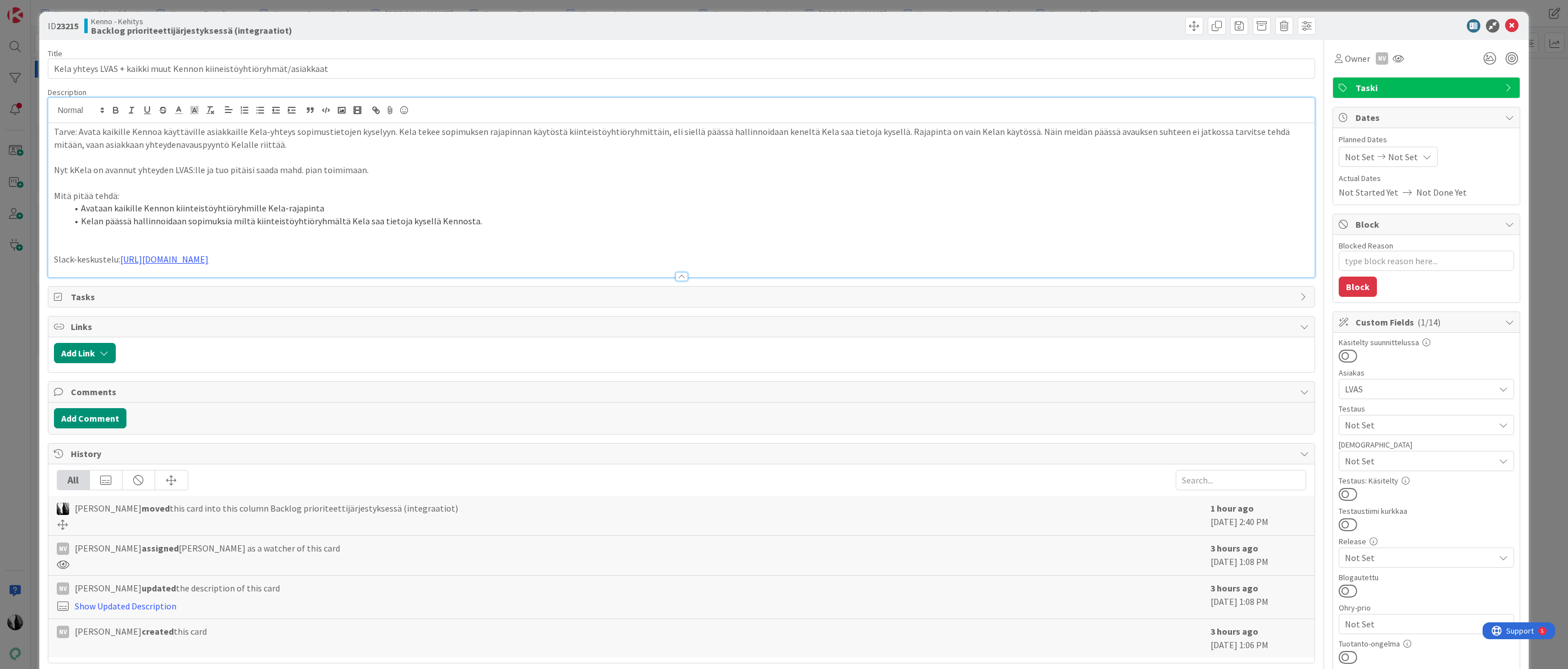
scroll to position [4, 0]
